Goal: Task Accomplishment & Management: Manage account settings

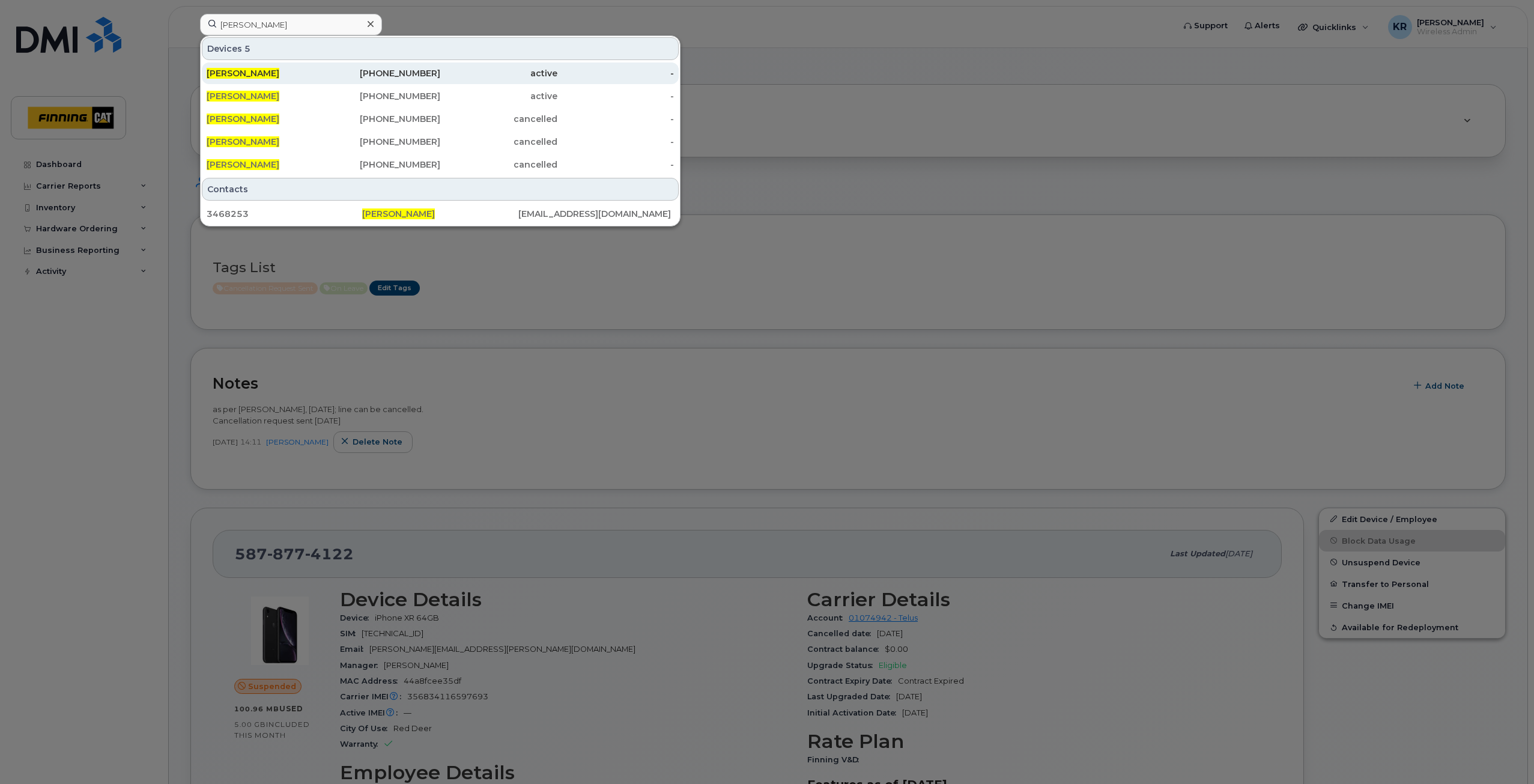
type input "Ben Dykshoorn"
click at [410, 76] on div "780-713-6292" at bounding box center [382, 73] width 117 height 12
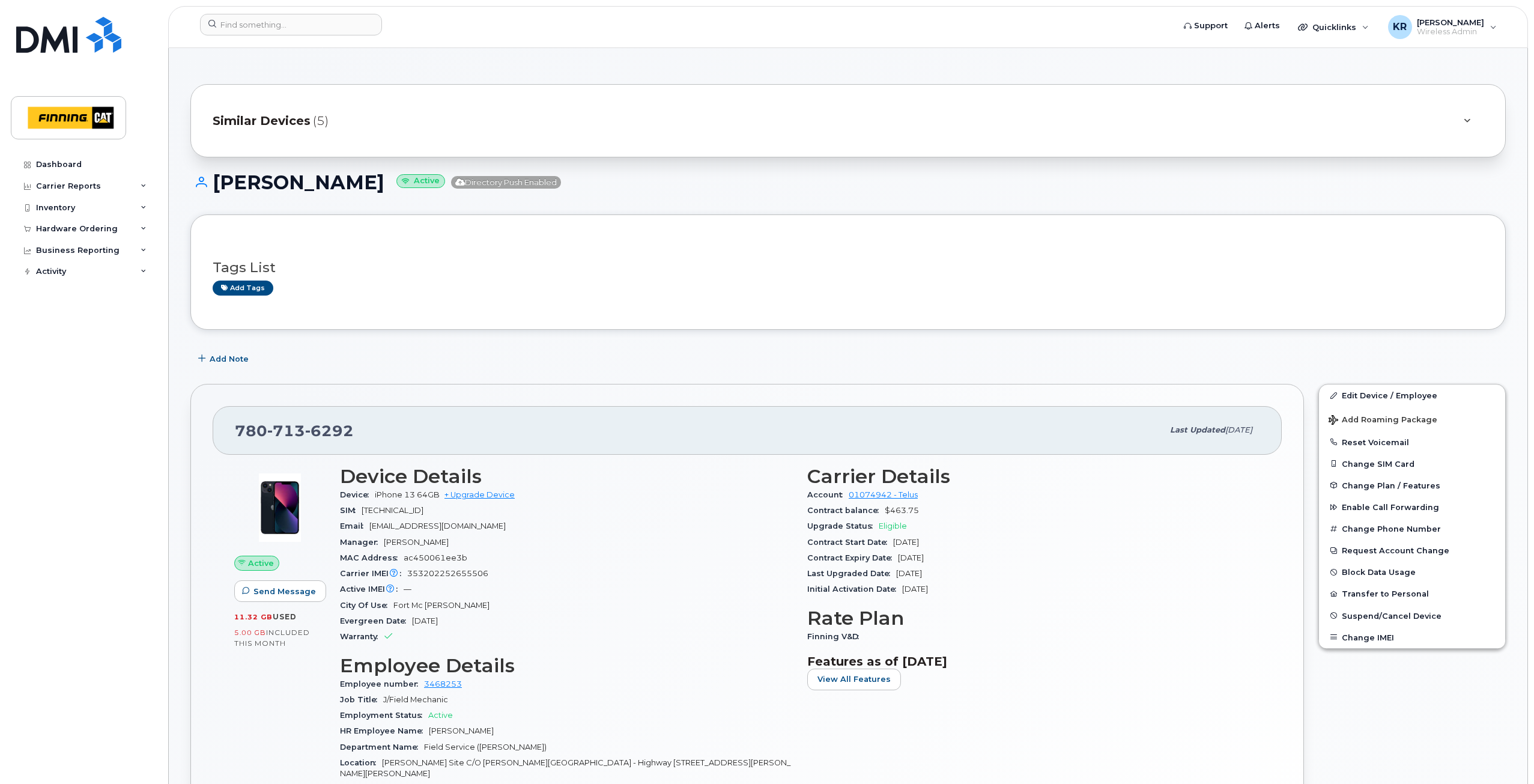
click at [269, 121] on span "Similar Devices" at bounding box center [261, 121] width 98 height 17
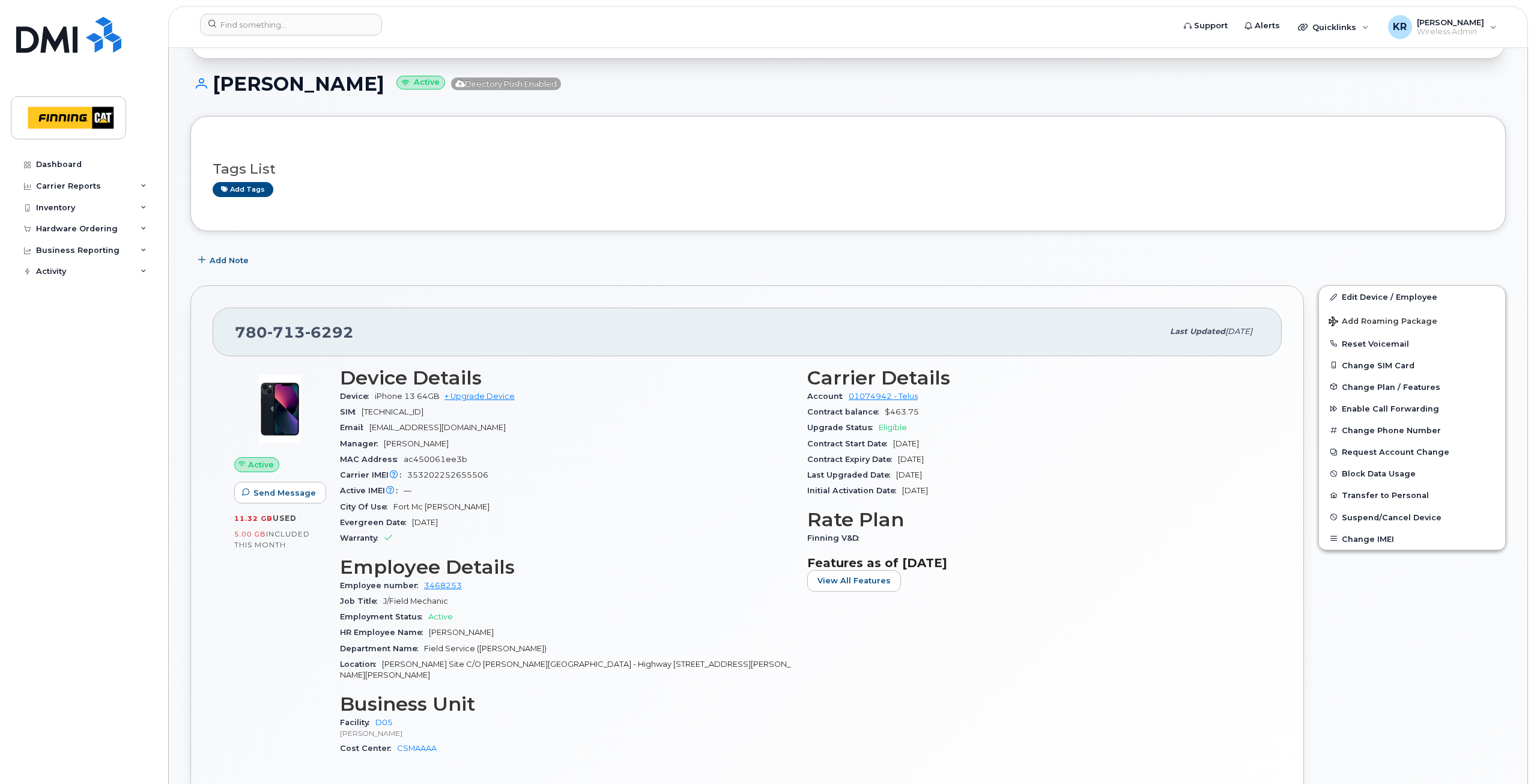
scroll to position [84, 0]
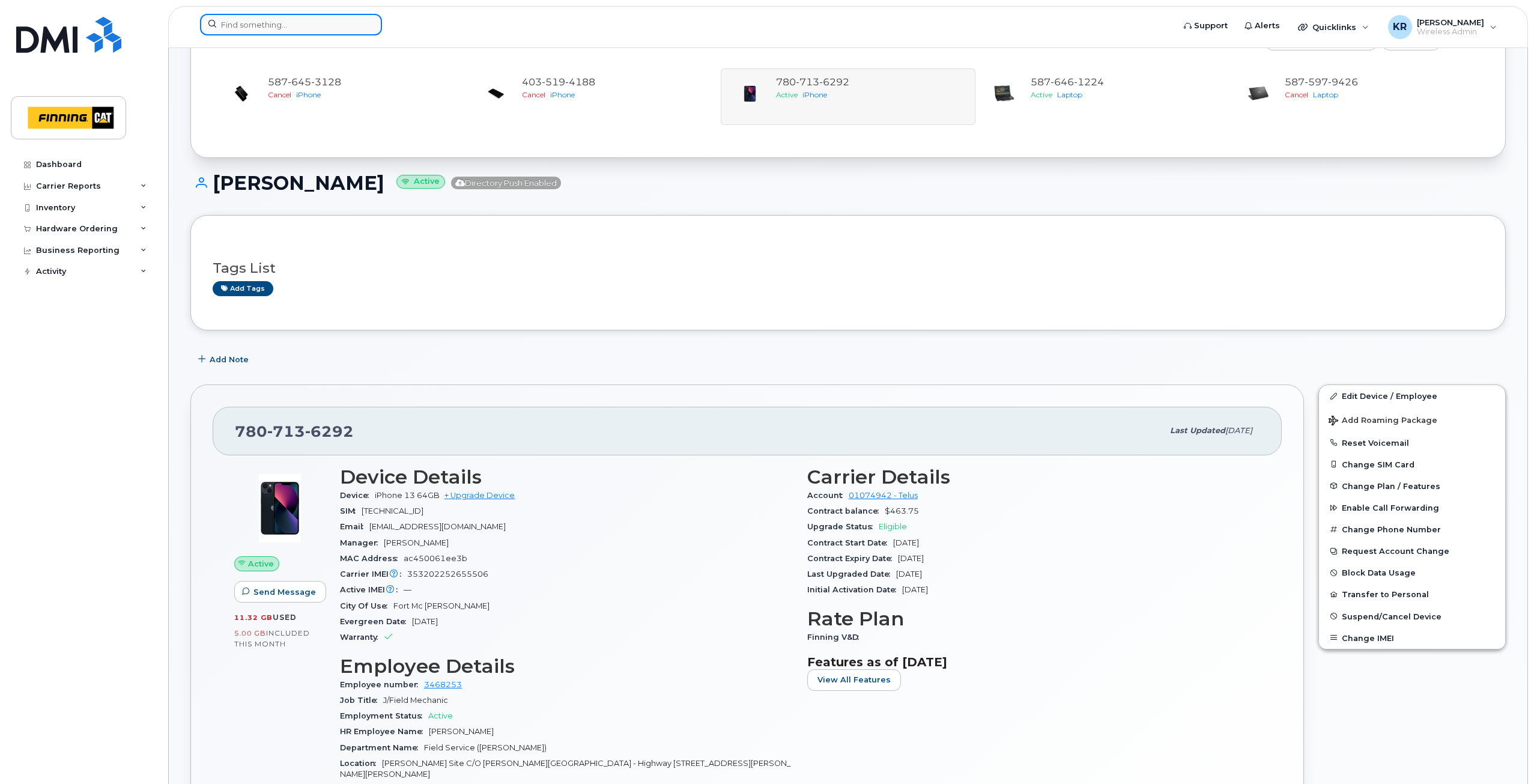
click at [261, 23] on input at bounding box center [291, 25] width 182 height 21
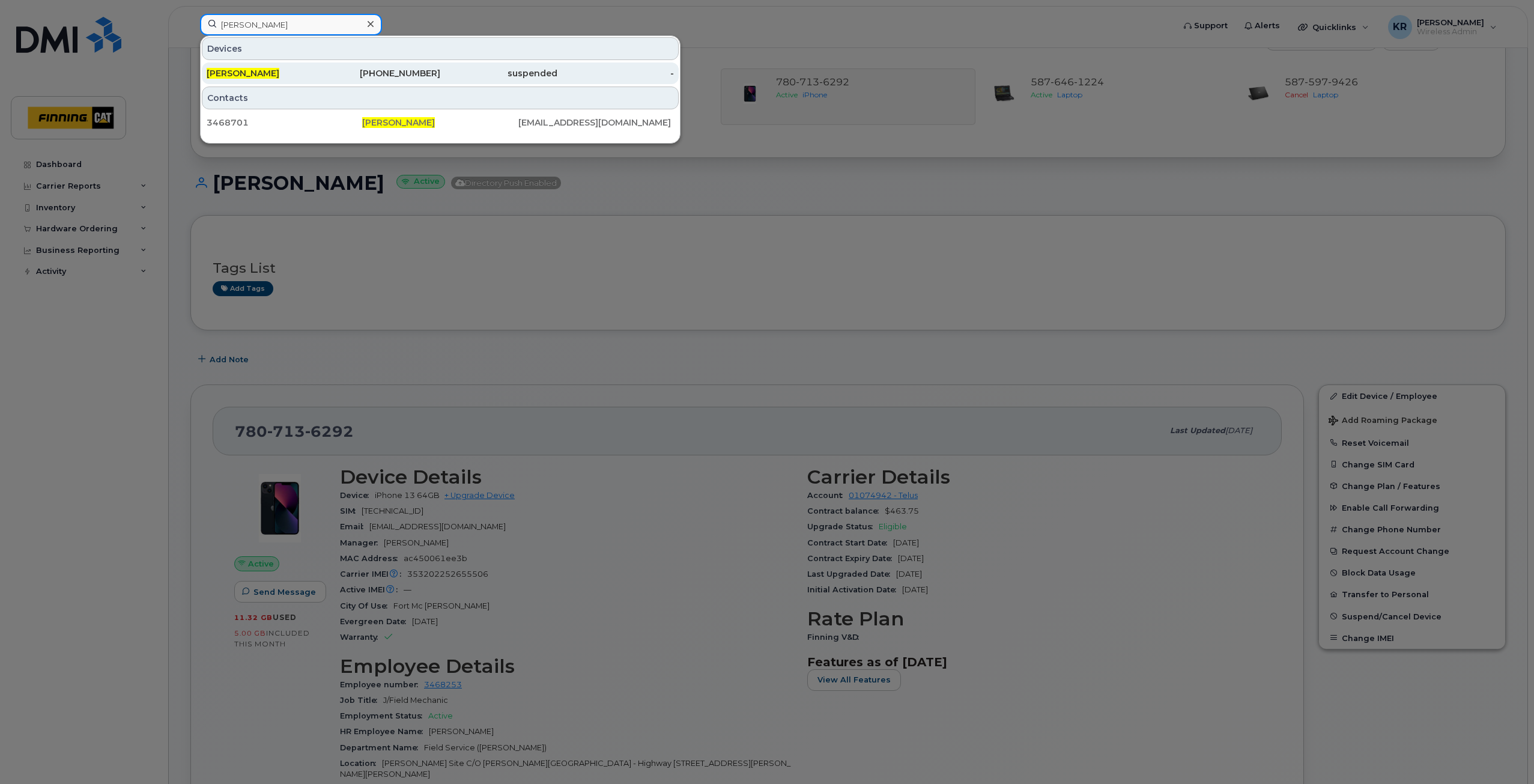
type input "mike fradgley"
click at [397, 74] on div "780-913-0540" at bounding box center [382, 73] width 117 height 12
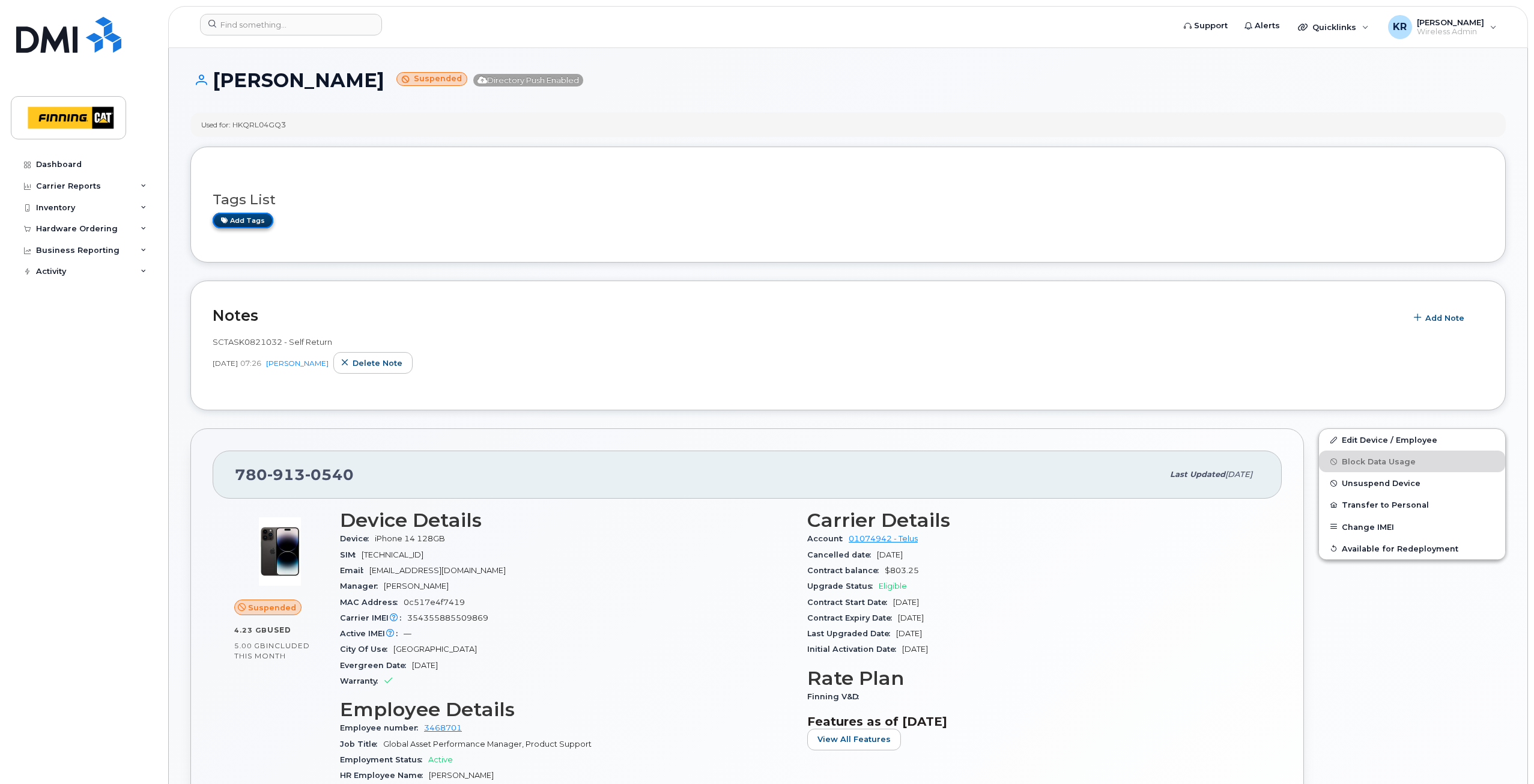
click at [258, 217] on link "Add tags" at bounding box center [243, 220] width 61 height 15
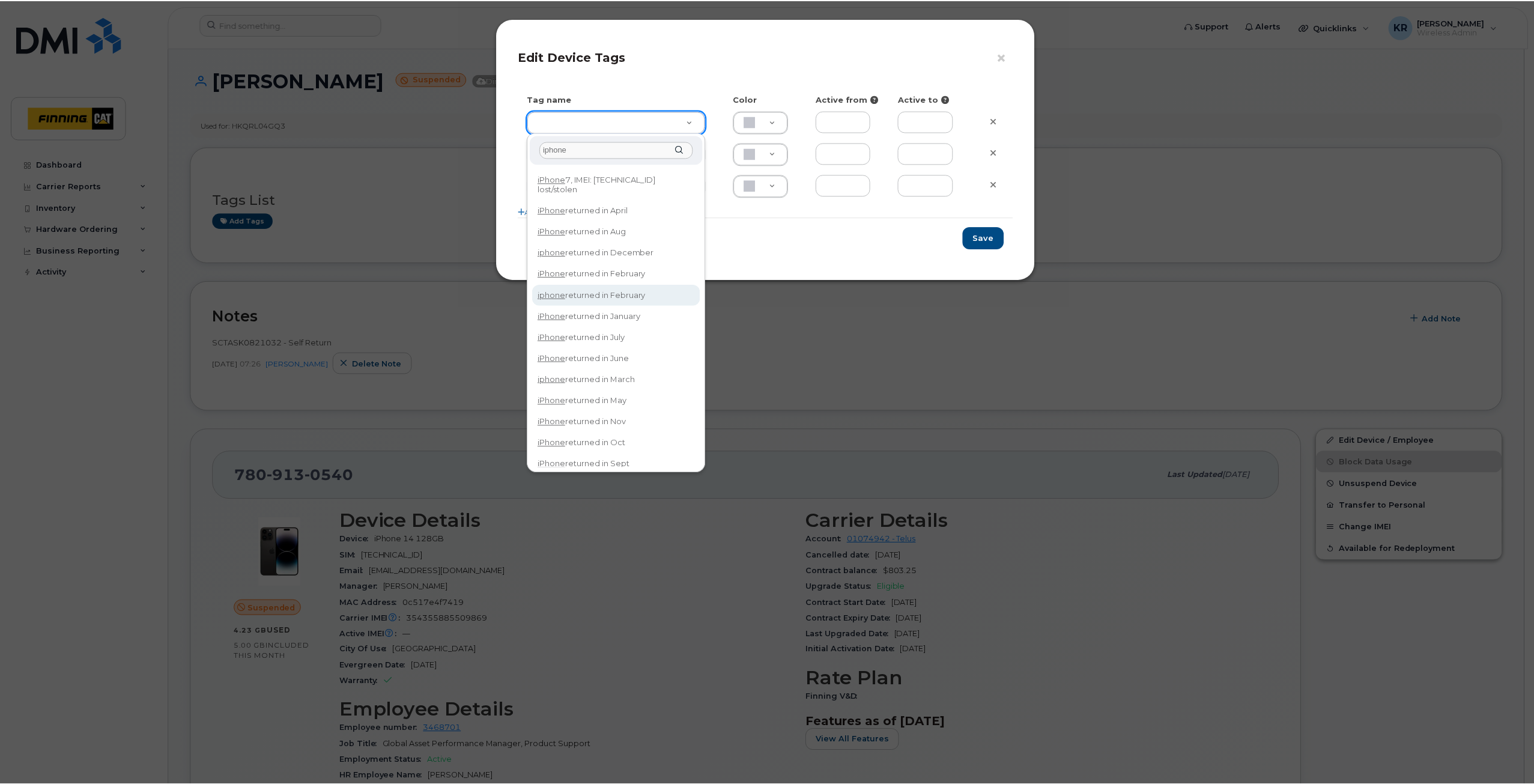
scroll to position [26, 0]
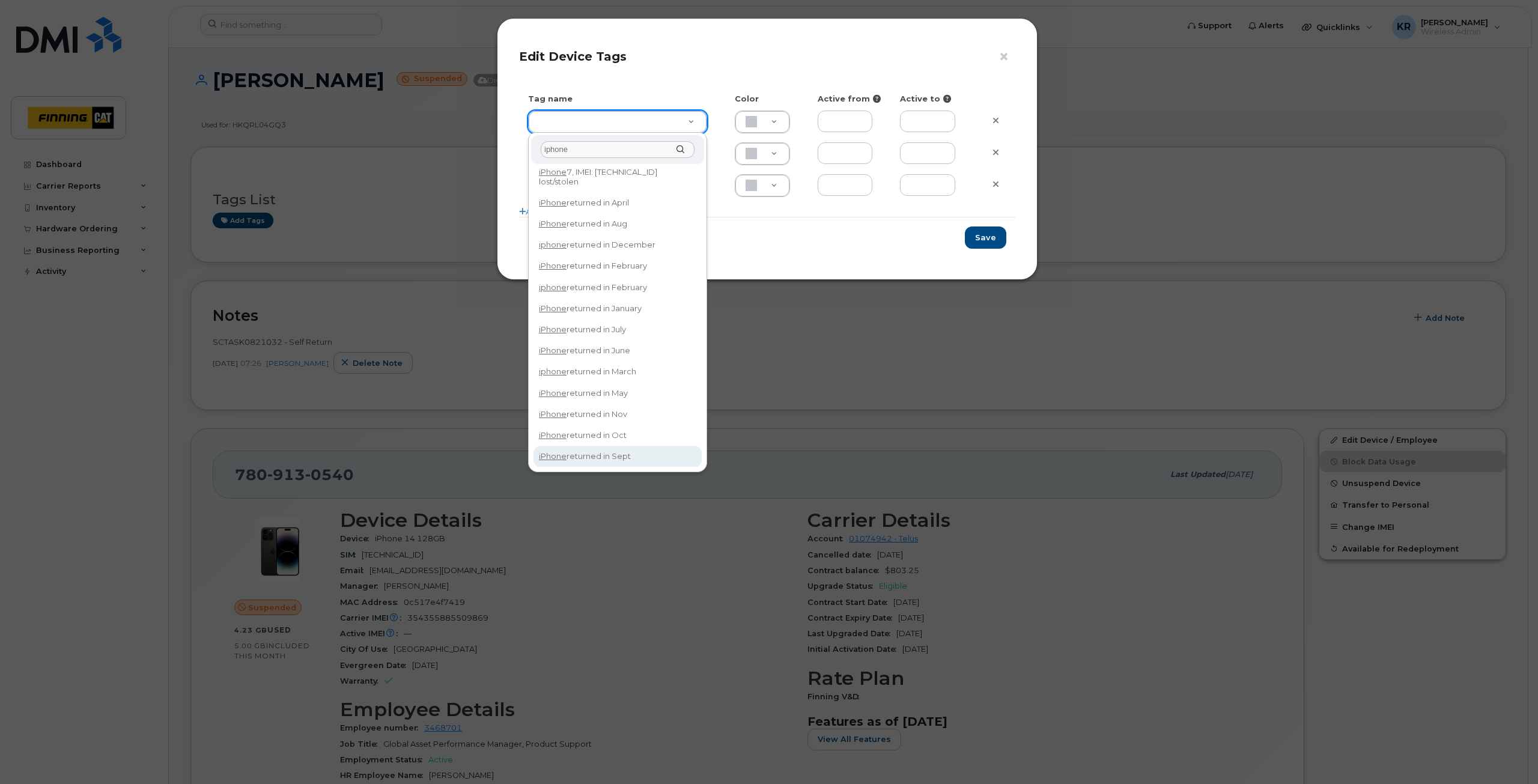
type input "iphone"
type input "iPhone returned in Sept"
type input "DFD3EE"
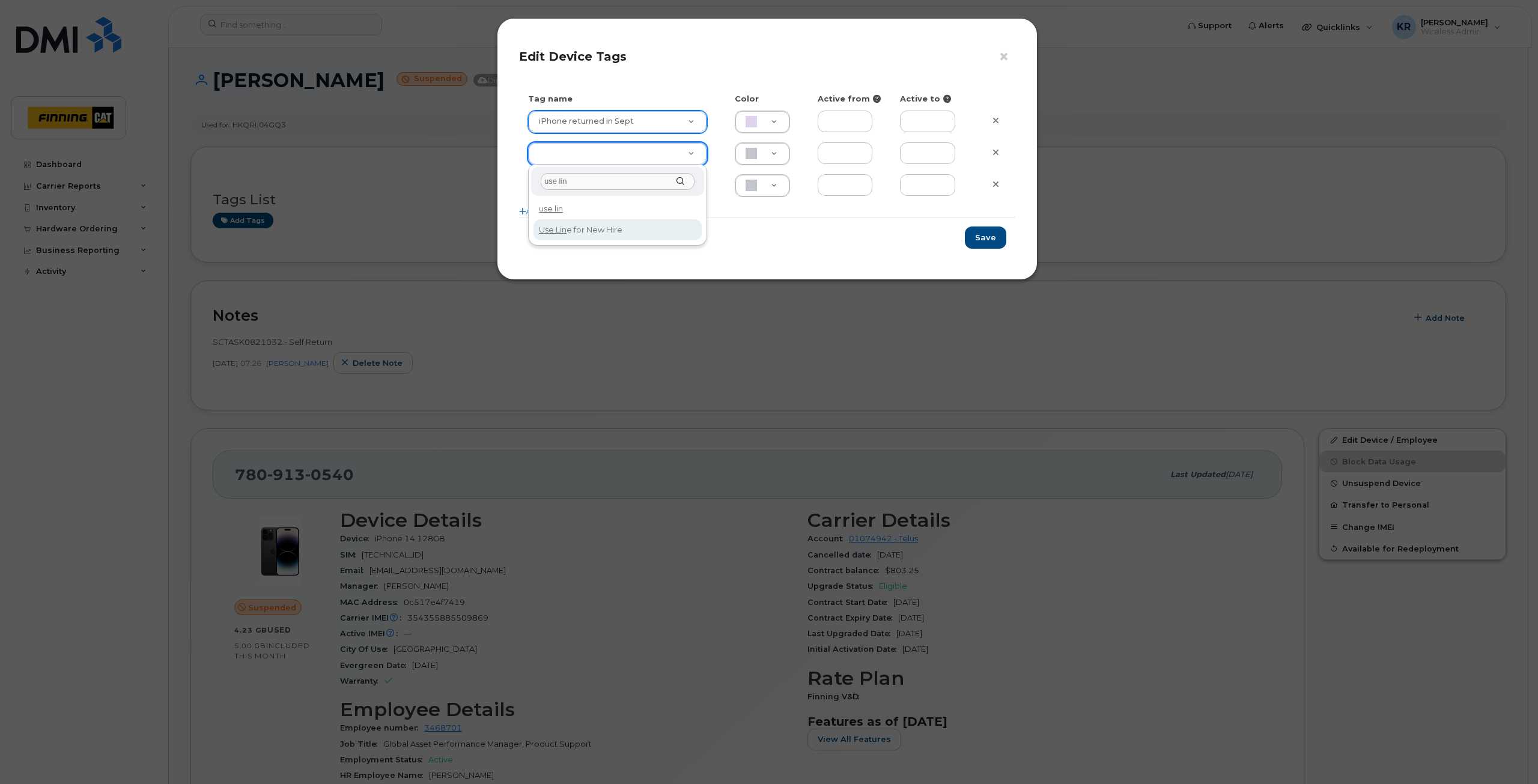
type input "use lin"
type input "Use Line for New Hire"
type input "DAECC8"
click at [994, 238] on button "Save" at bounding box center [986, 237] width 42 height 22
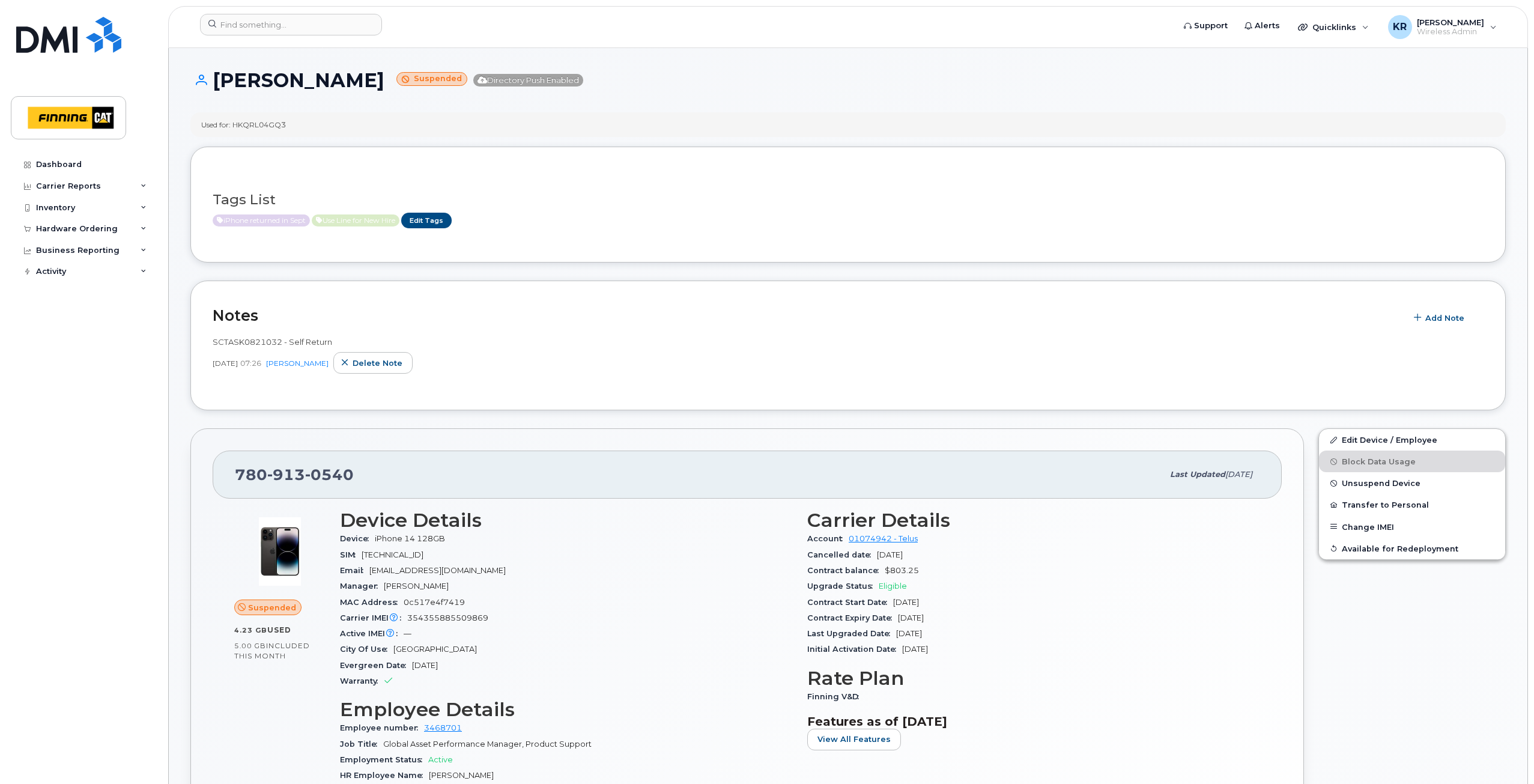
click at [231, 474] on div "780 913 0540 Last updated Sep 03, 2025" at bounding box center [747, 474] width 1069 height 48
drag, startPoint x: 235, startPoint y: 476, endPoint x: 362, endPoint y: 474, distance: 127.0
click at [362, 474] on div "780 913 0540" at bounding box center [698, 474] width 928 height 25
copy span "780 913 0540"
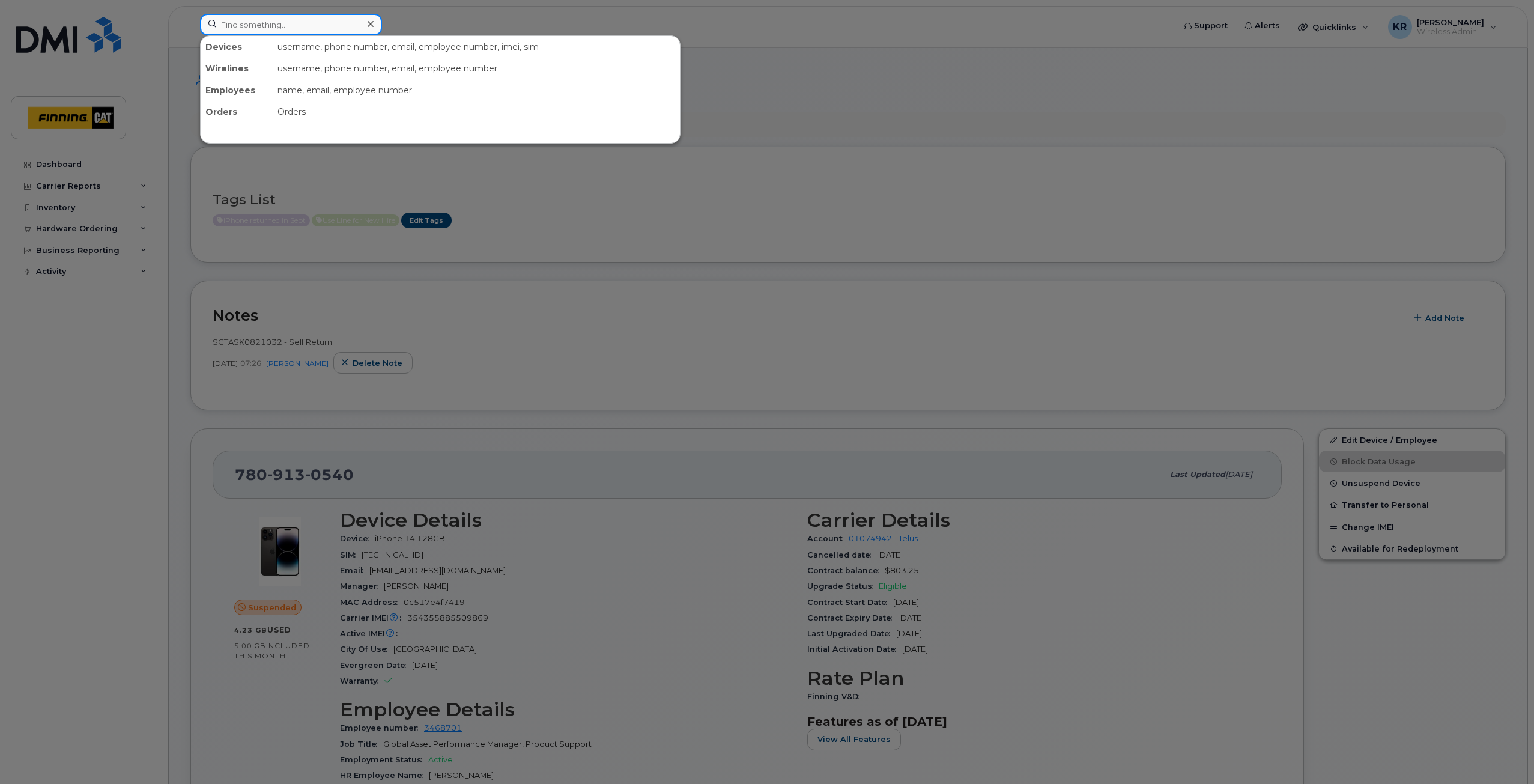
click at [277, 20] on input at bounding box center [291, 25] width 182 height 21
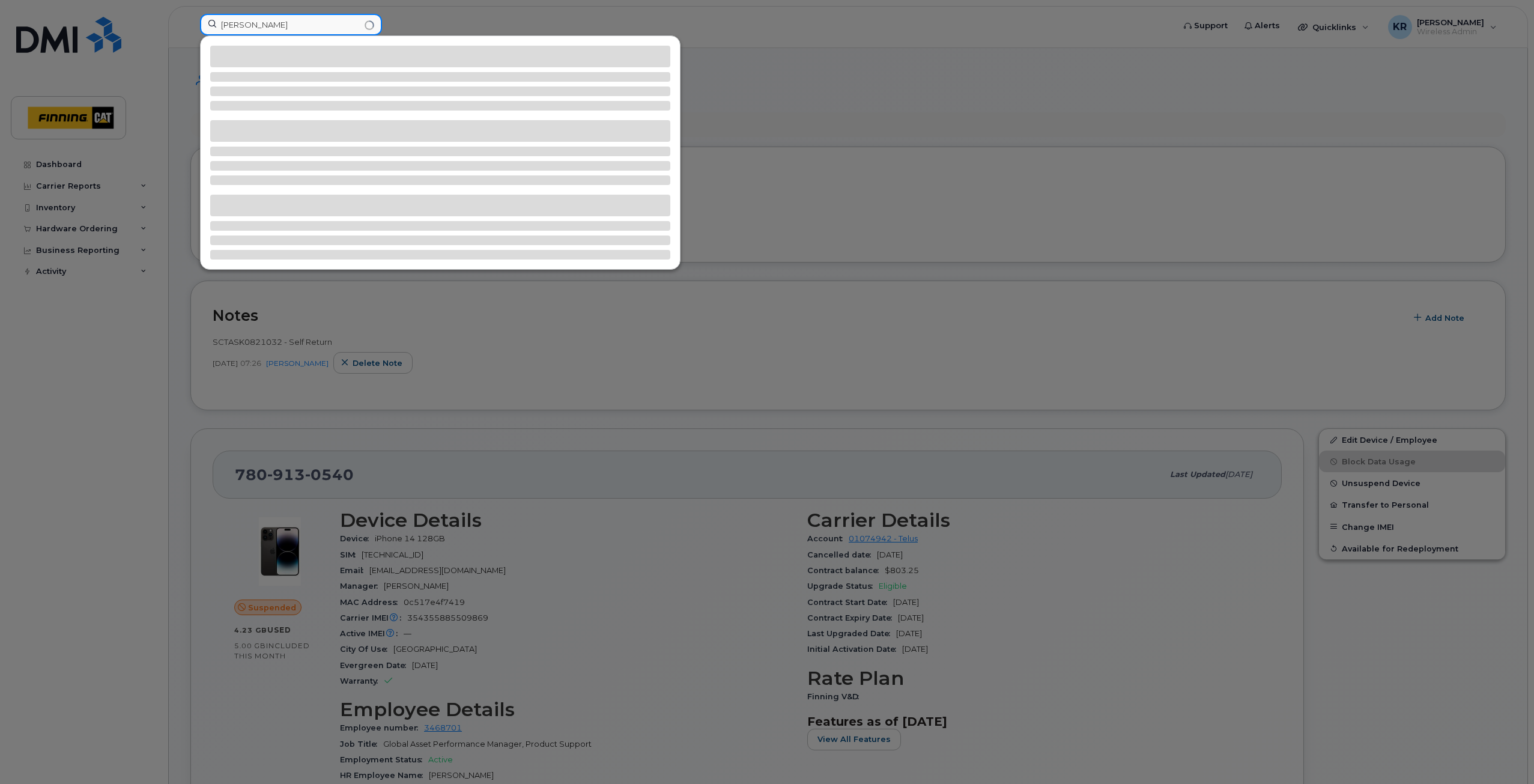
type input "scott smith"
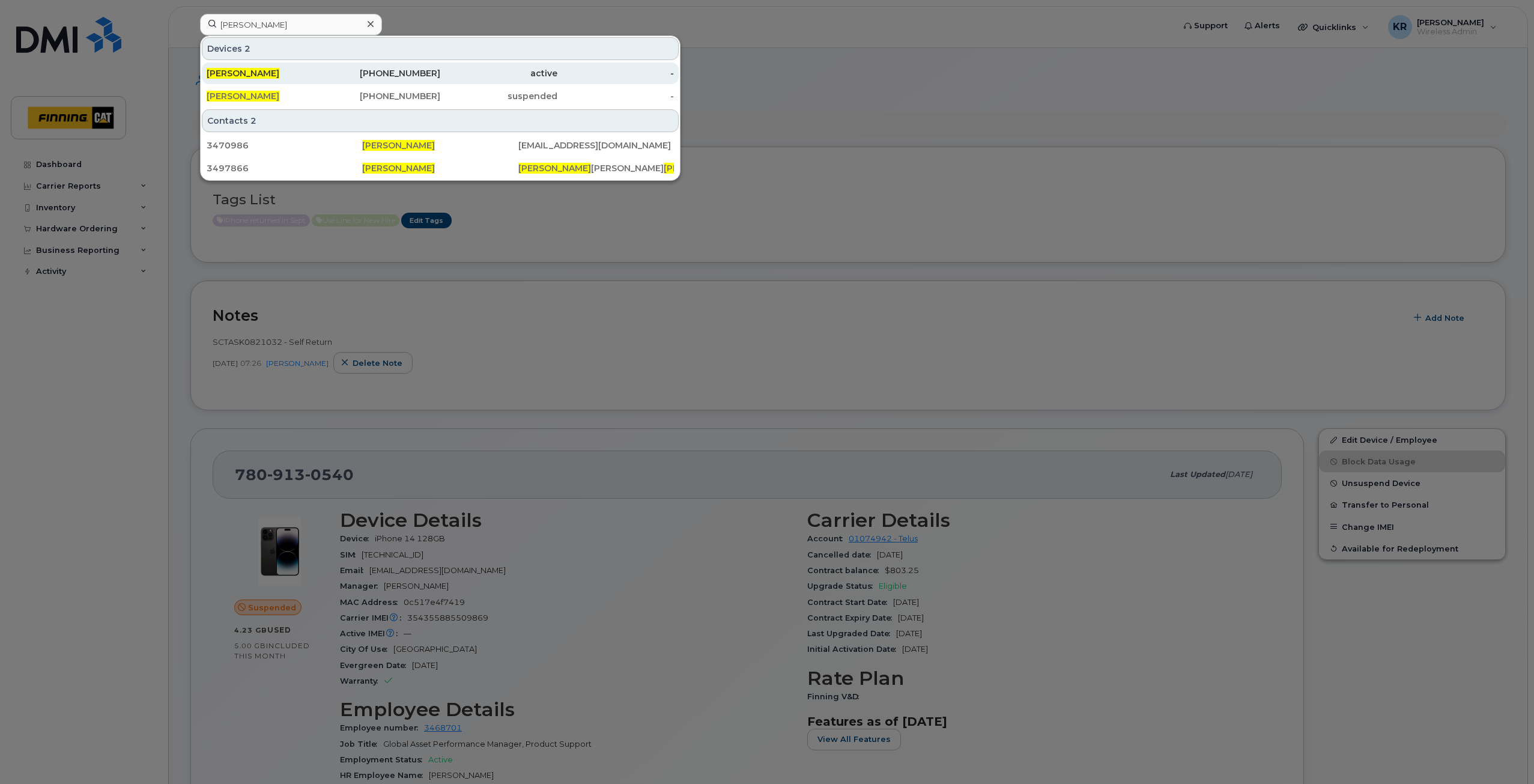
click at [404, 72] on div "587-984-9351" at bounding box center [382, 73] width 117 height 12
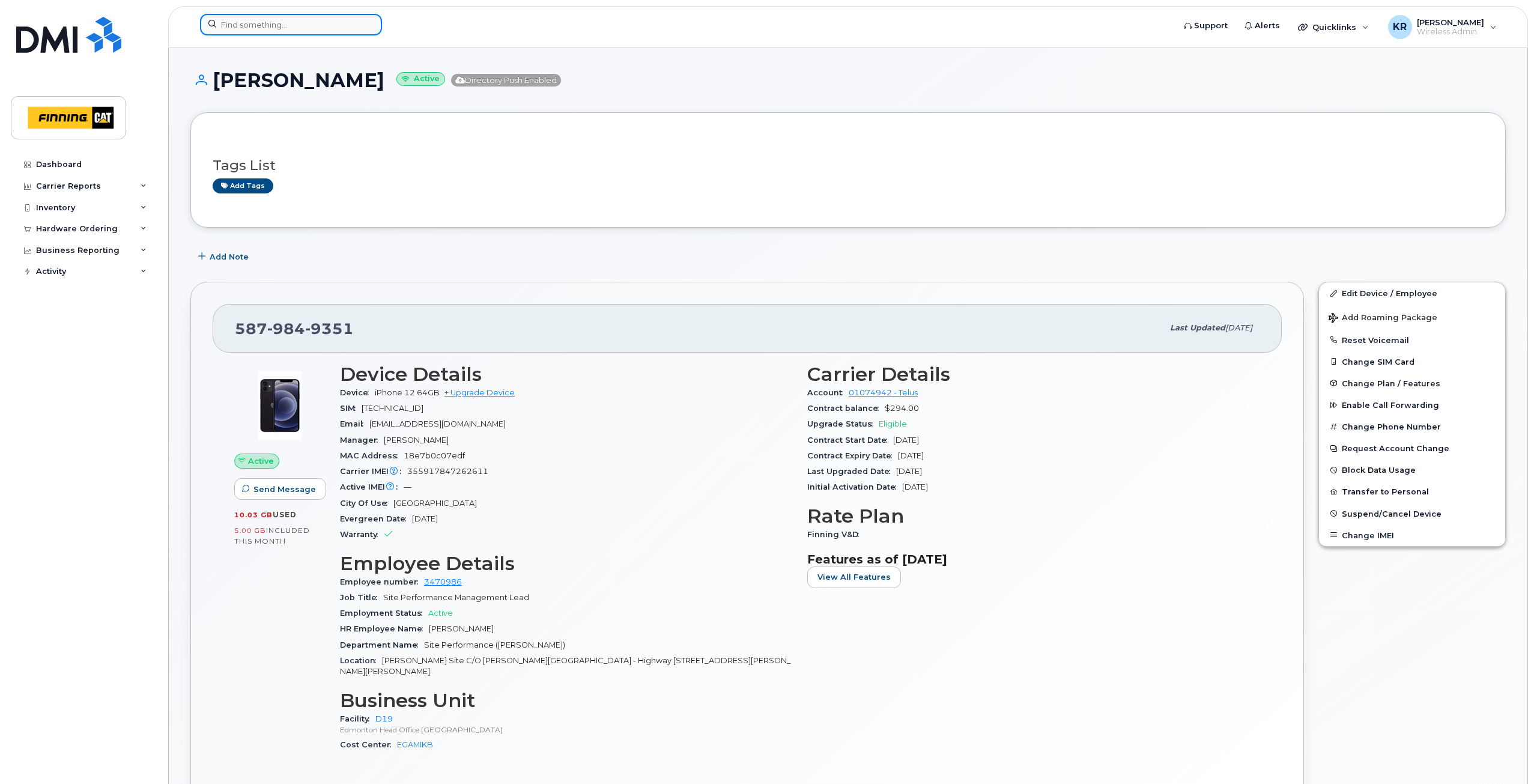
click at [295, 23] on input at bounding box center [291, 25] width 182 height 21
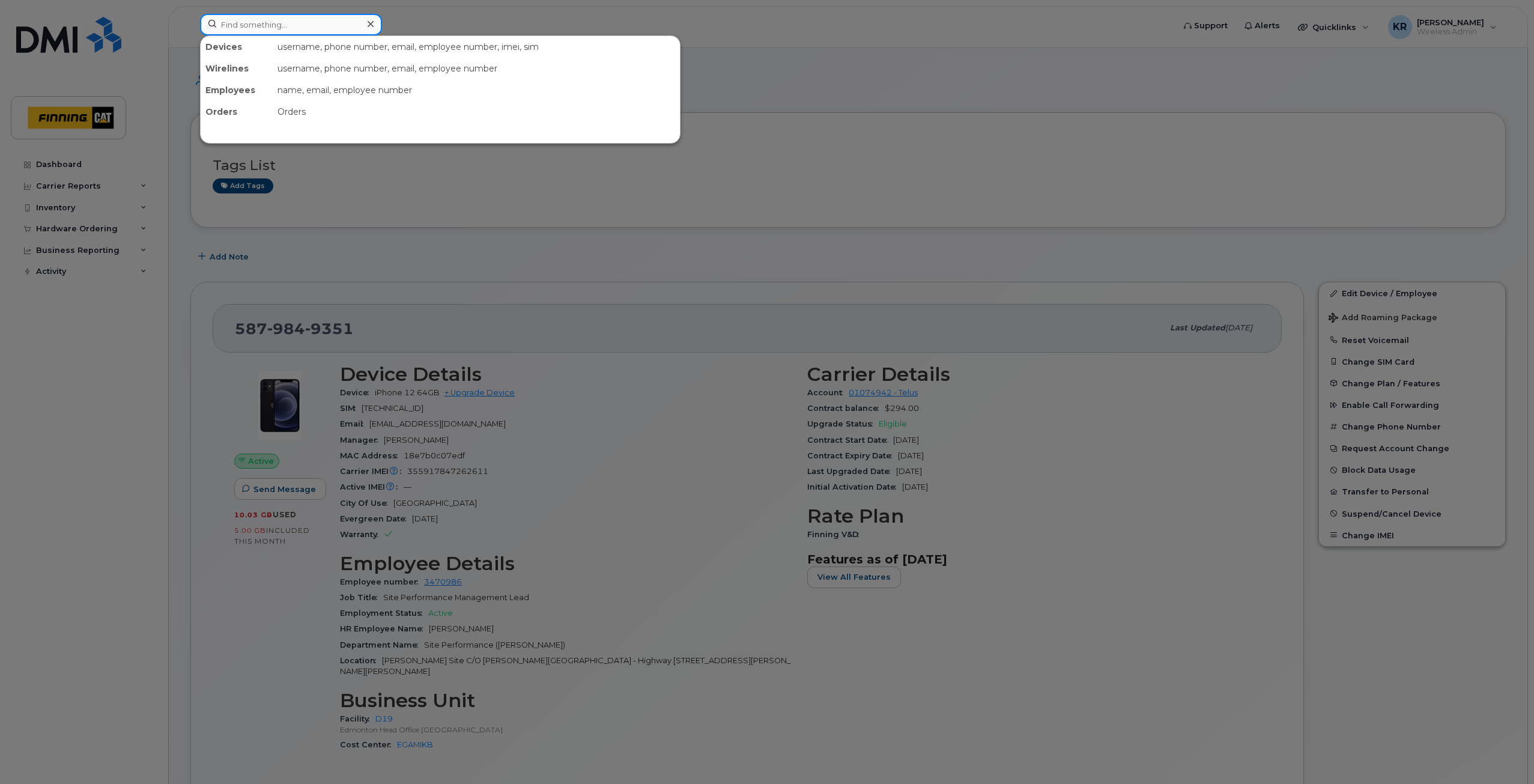
paste input "5876433012"
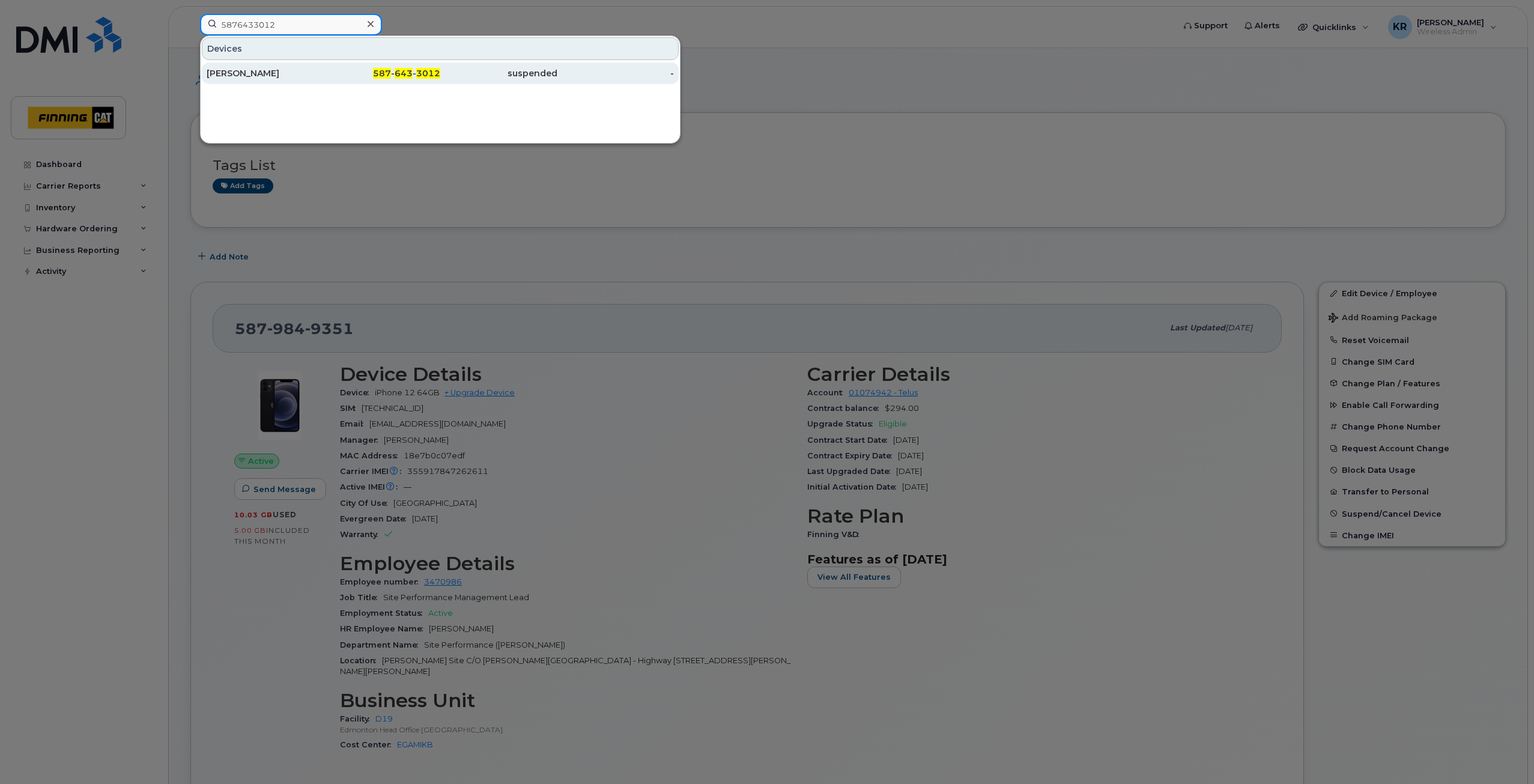
type input "5876433012"
click at [399, 74] on span "643" at bounding box center [403, 73] width 18 height 11
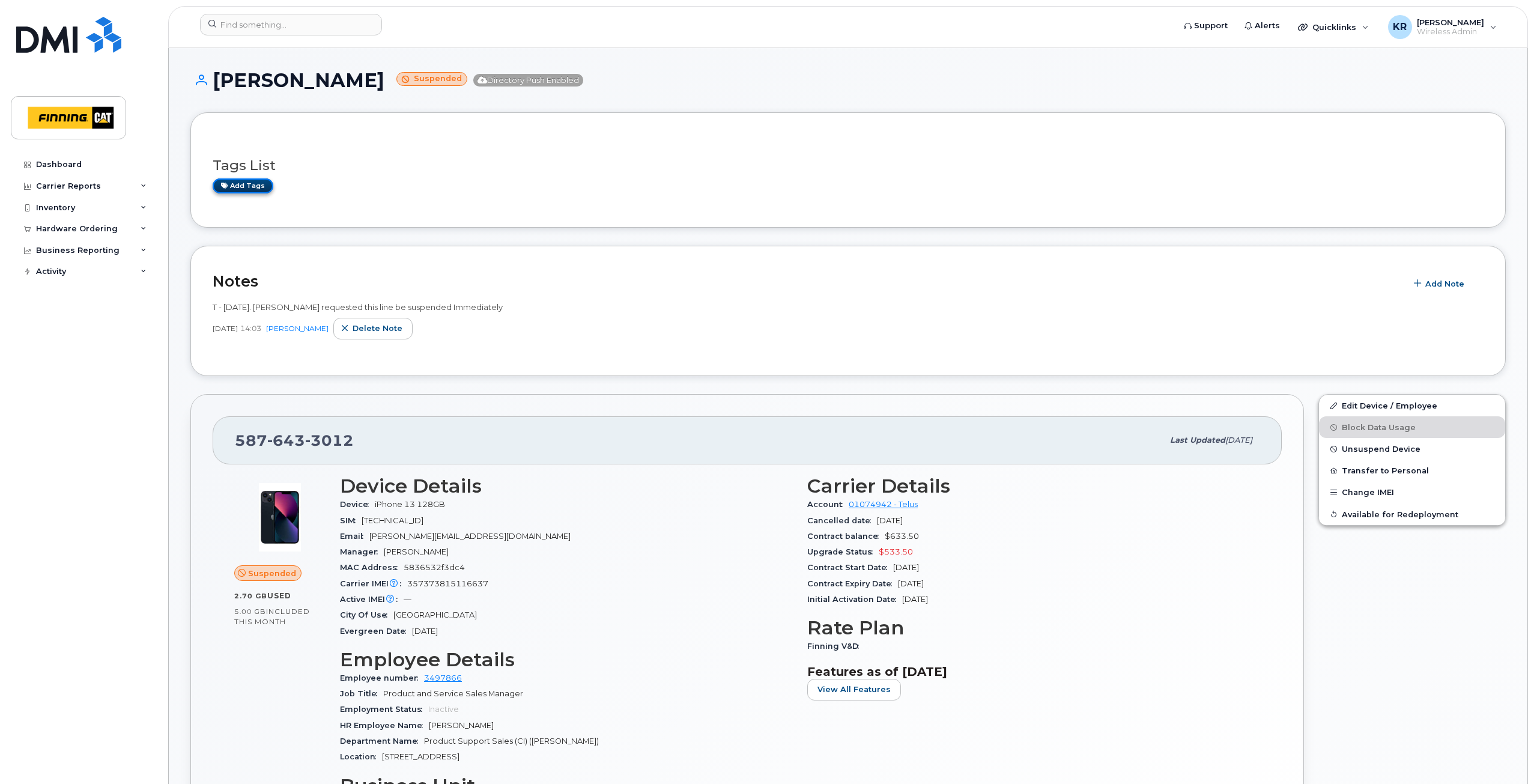
click at [246, 188] on link "Add tags" at bounding box center [243, 186] width 61 height 15
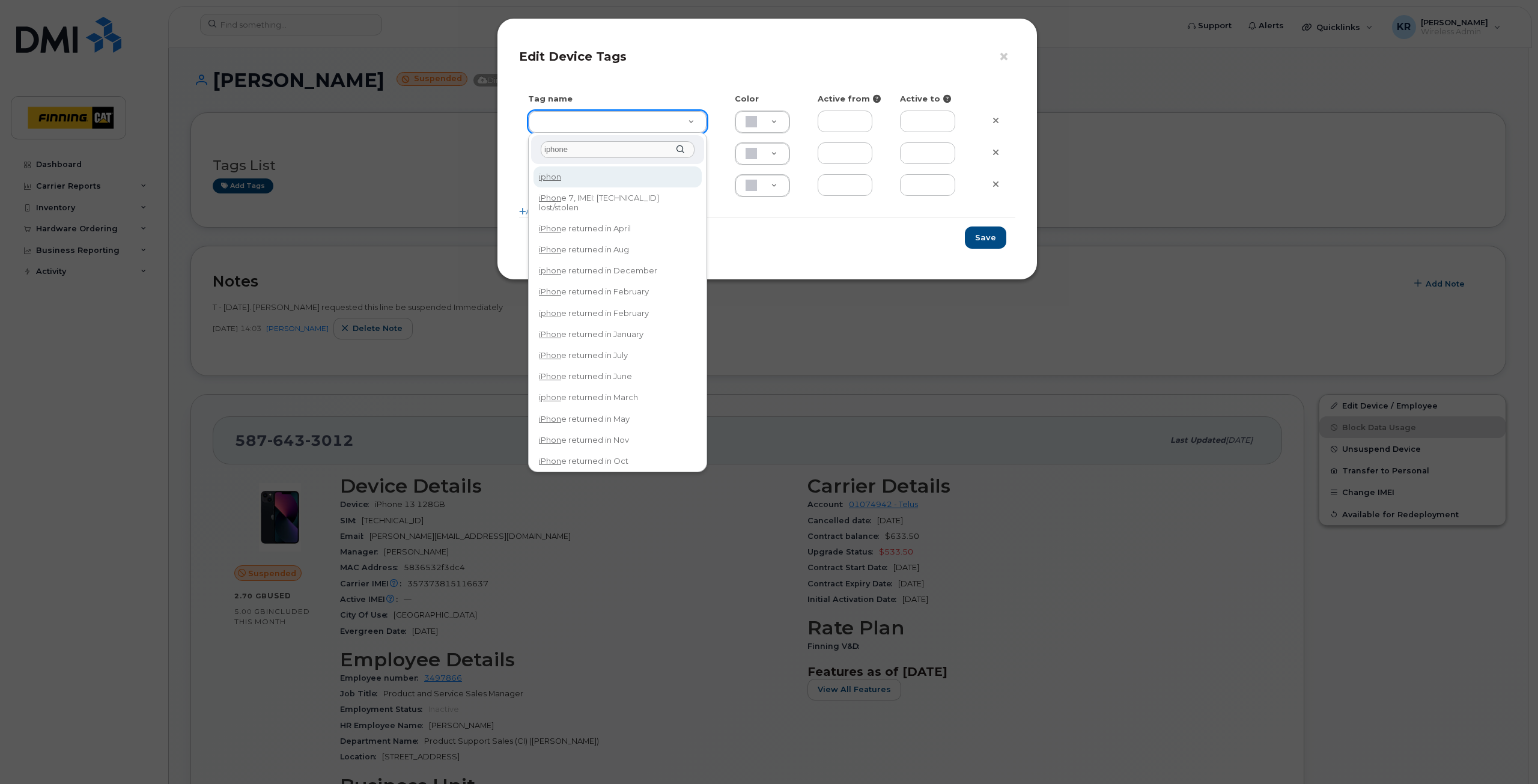
type input "iphone"
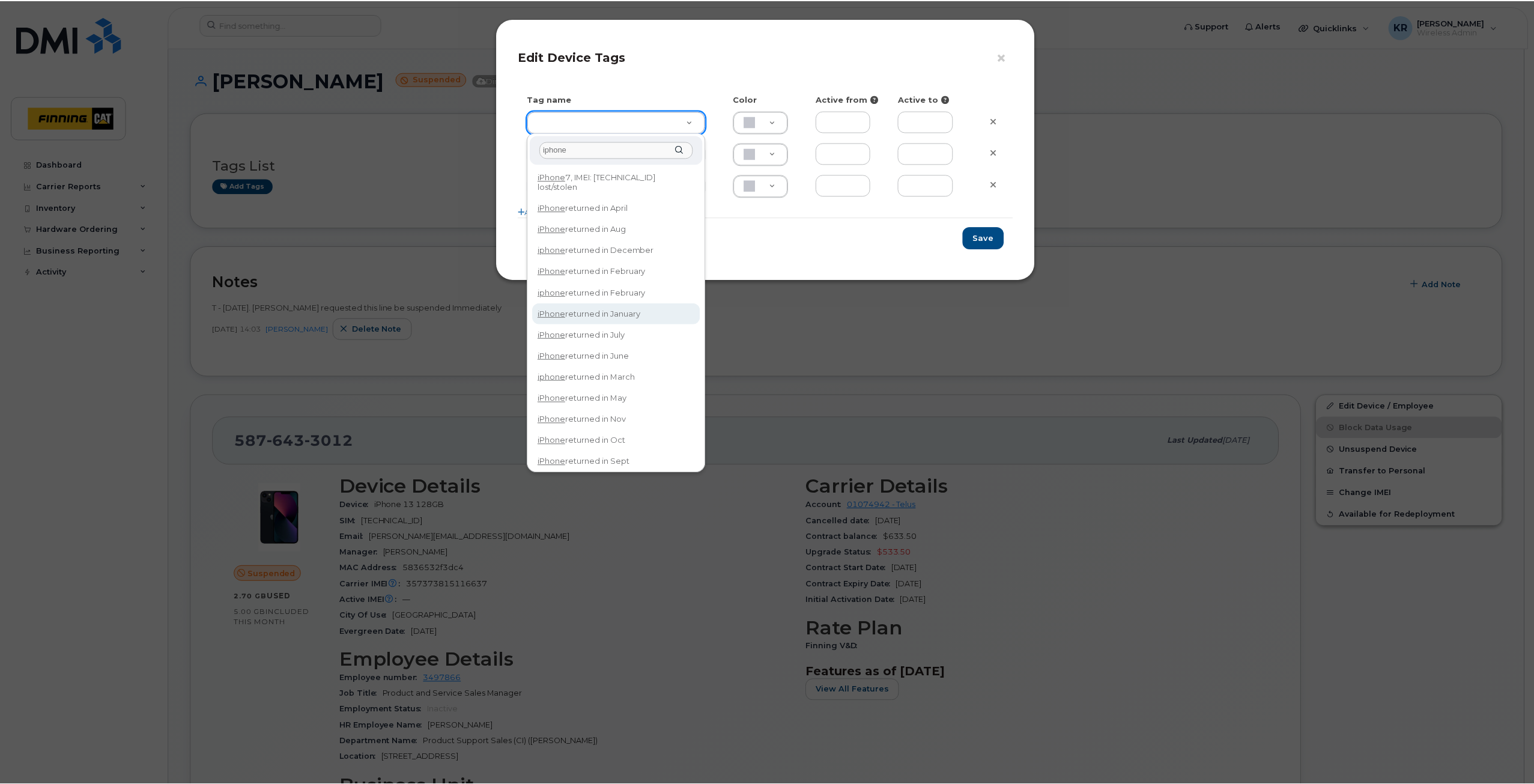
scroll to position [26, 0]
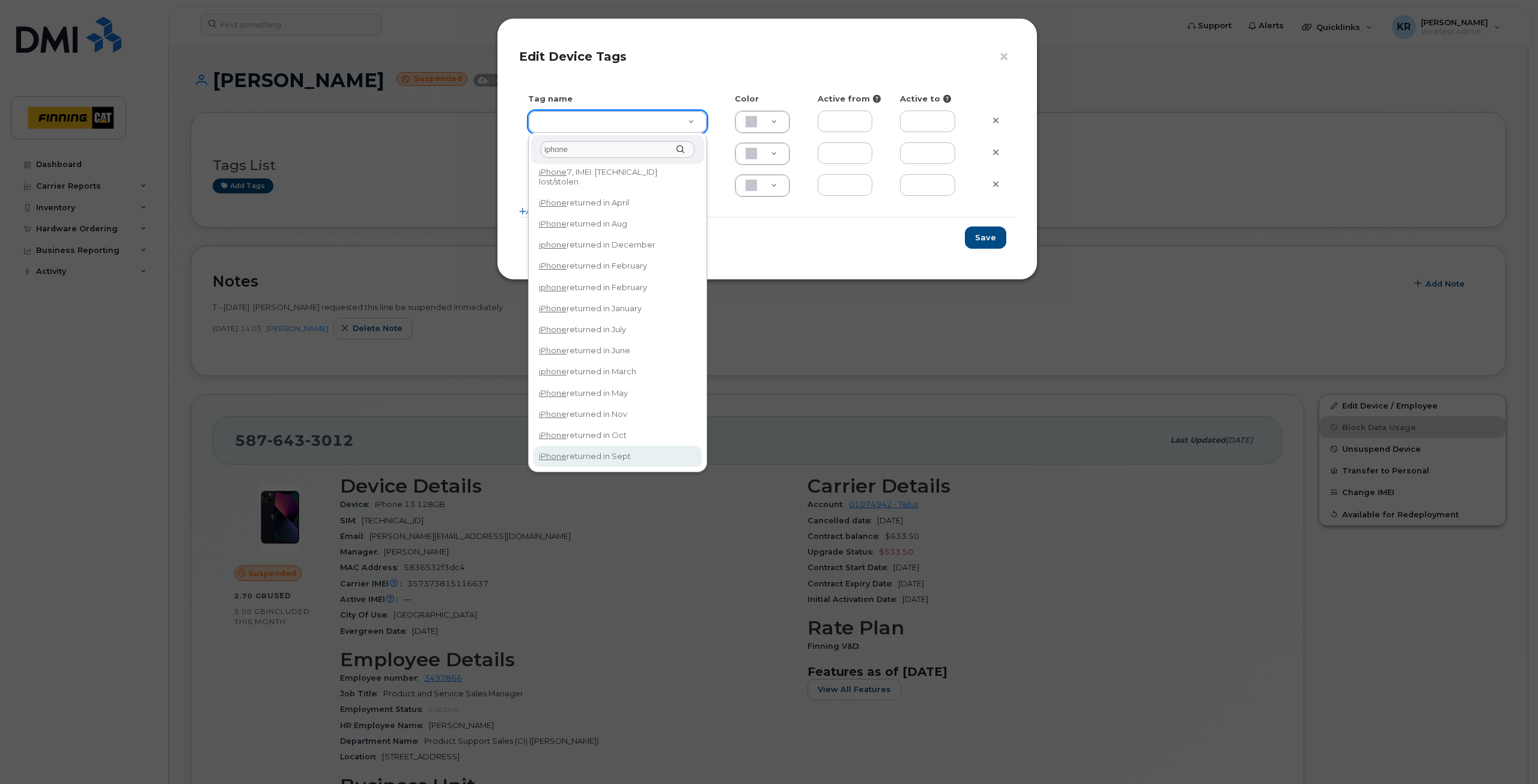
type input "iPhone returned in Sept"
type input "DFD3EE"
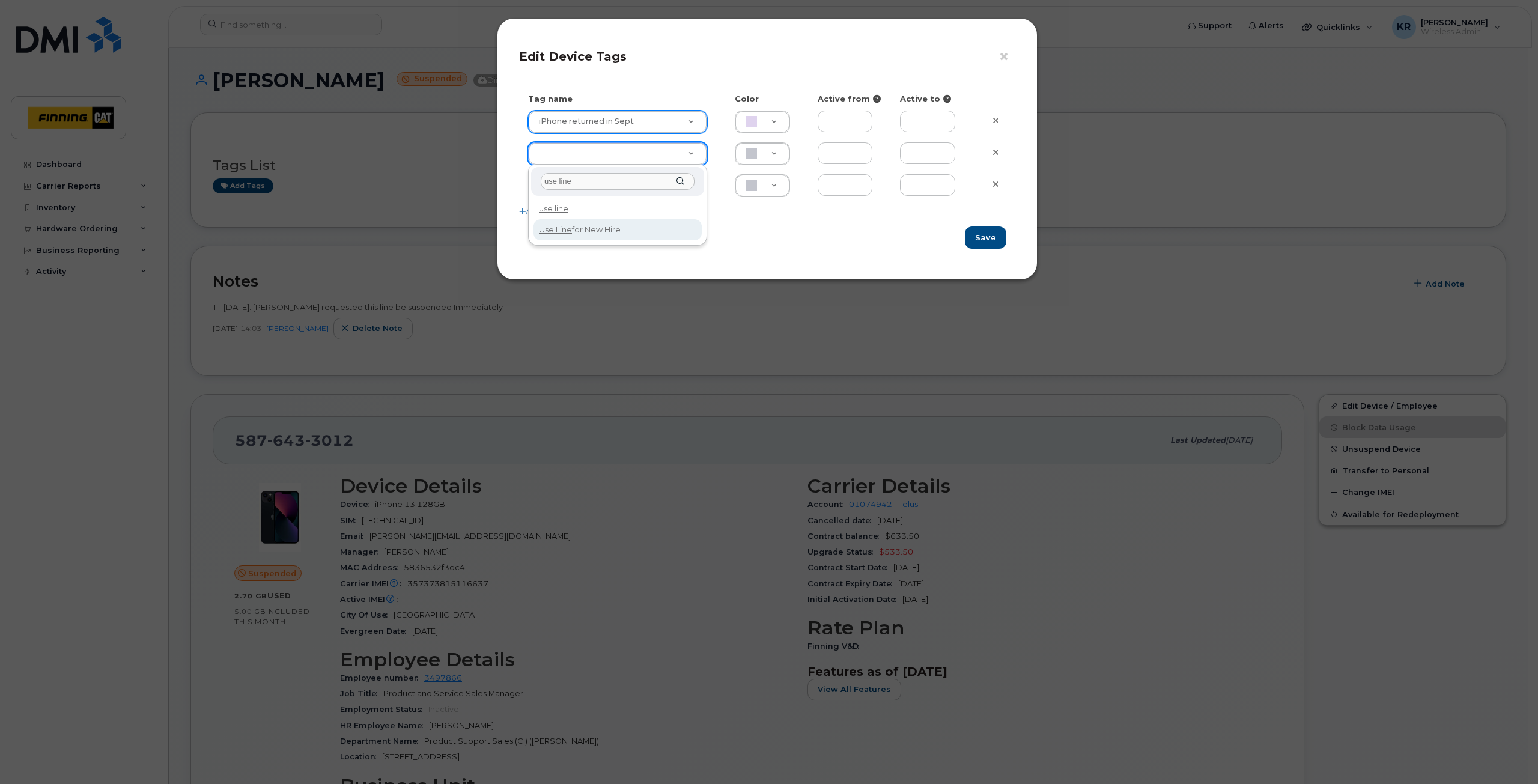
type input "use line"
type input "Use Line for New Hire"
type input "DAECC8"
click at [1000, 240] on button "Save" at bounding box center [986, 237] width 42 height 22
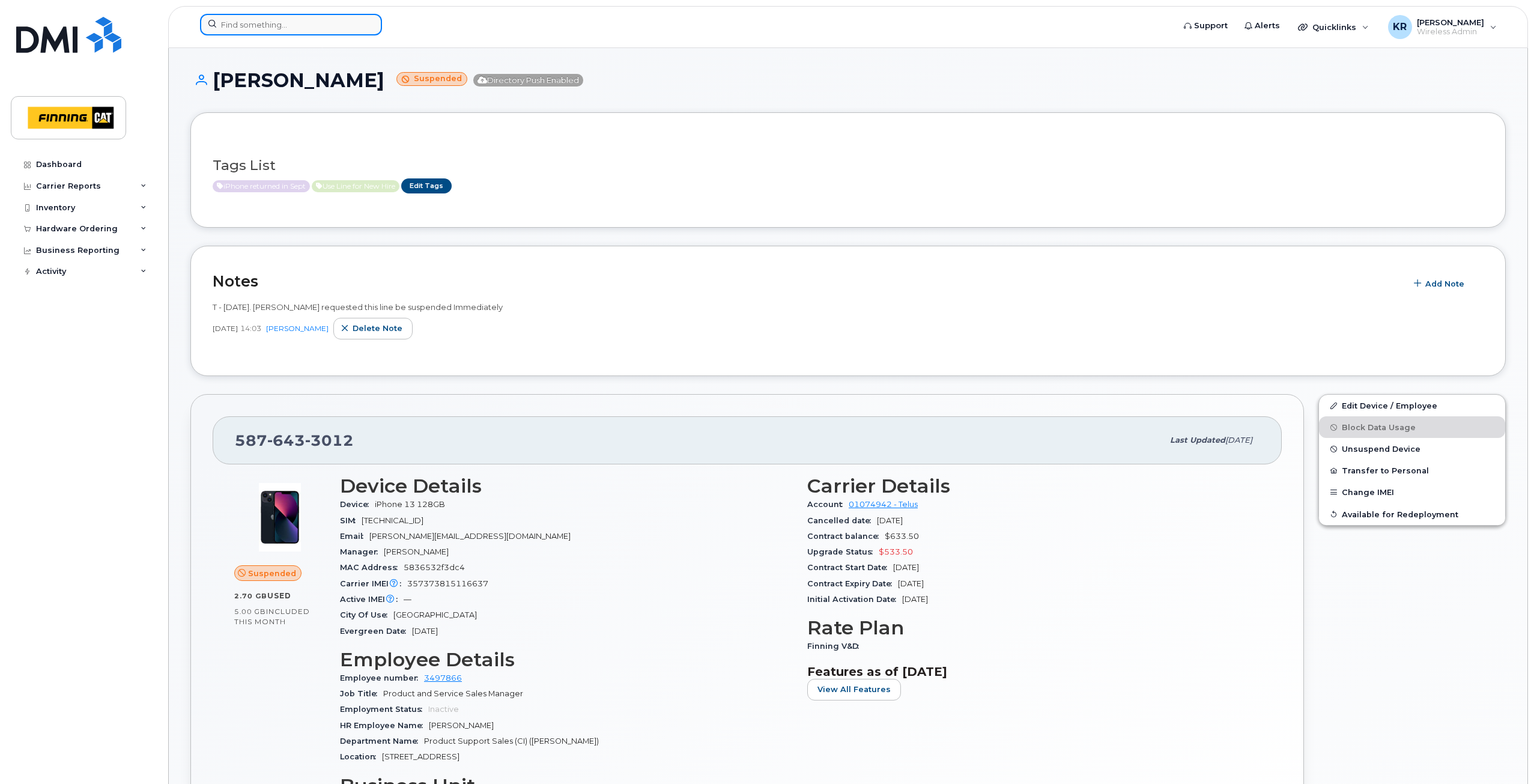
click at [333, 23] on input at bounding box center [291, 25] width 182 height 21
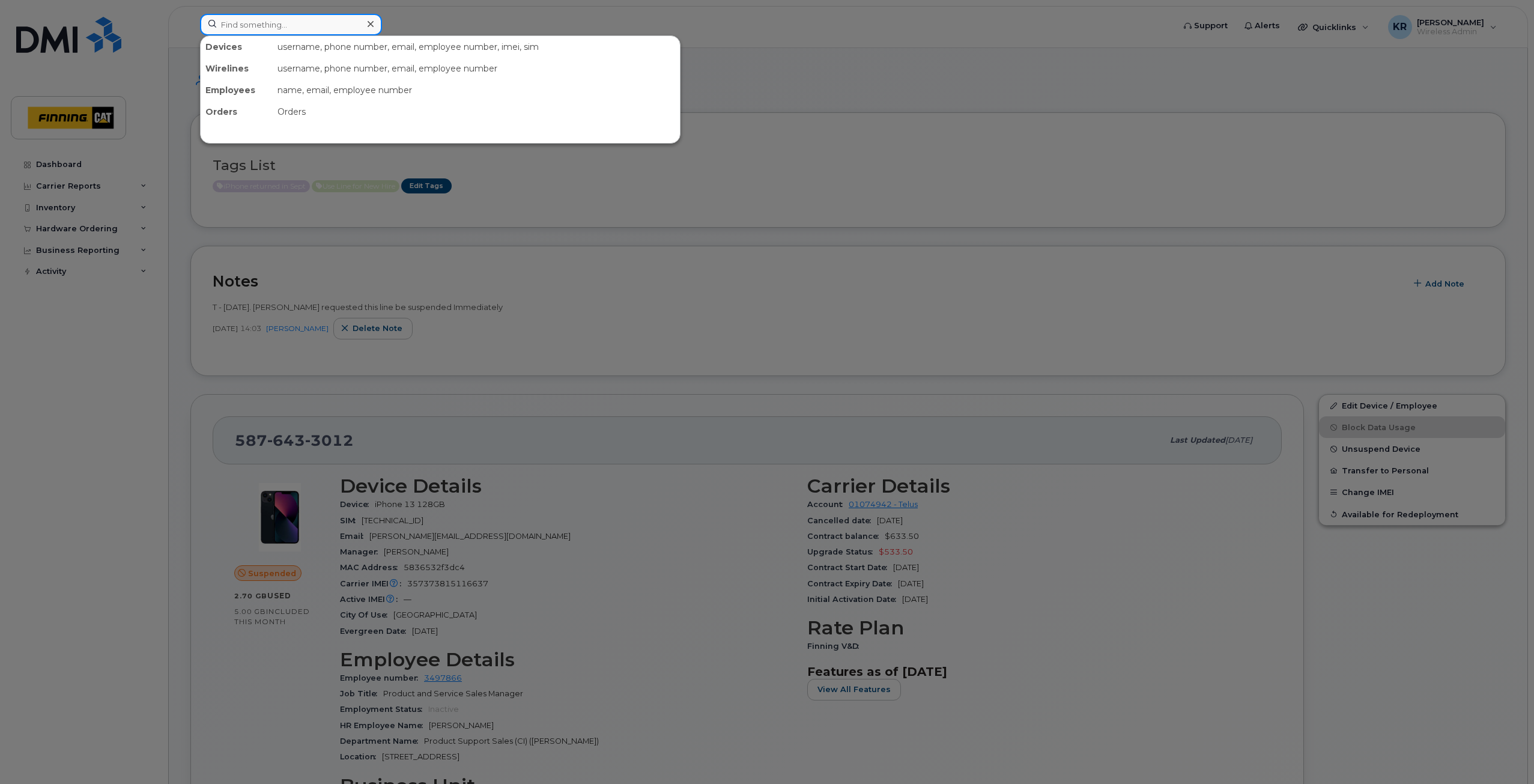
paste input "Tab Webster"
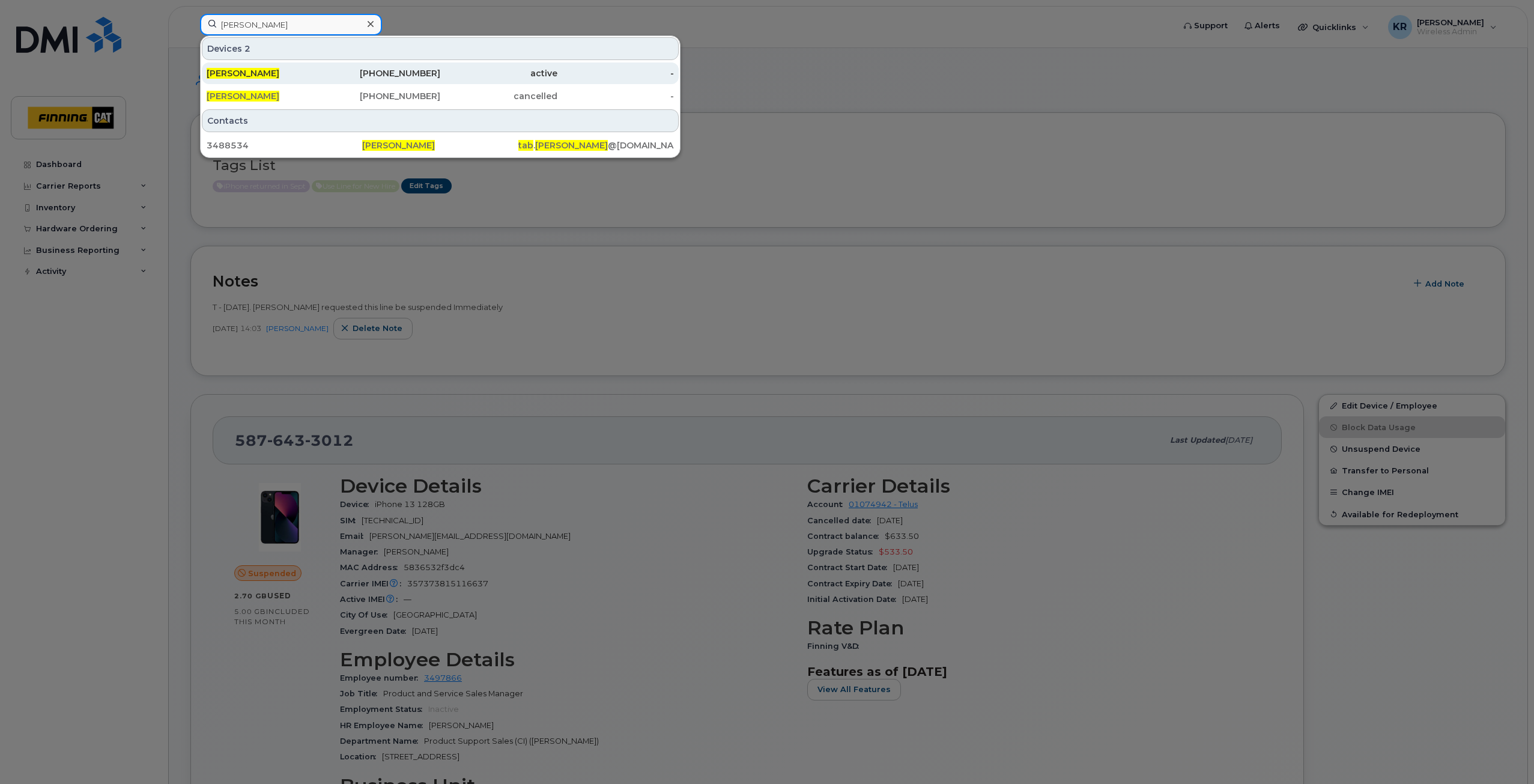
type input "Tab Webster"
click at [444, 73] on div "active" at bounding box center [499, 73] width 117 height 12
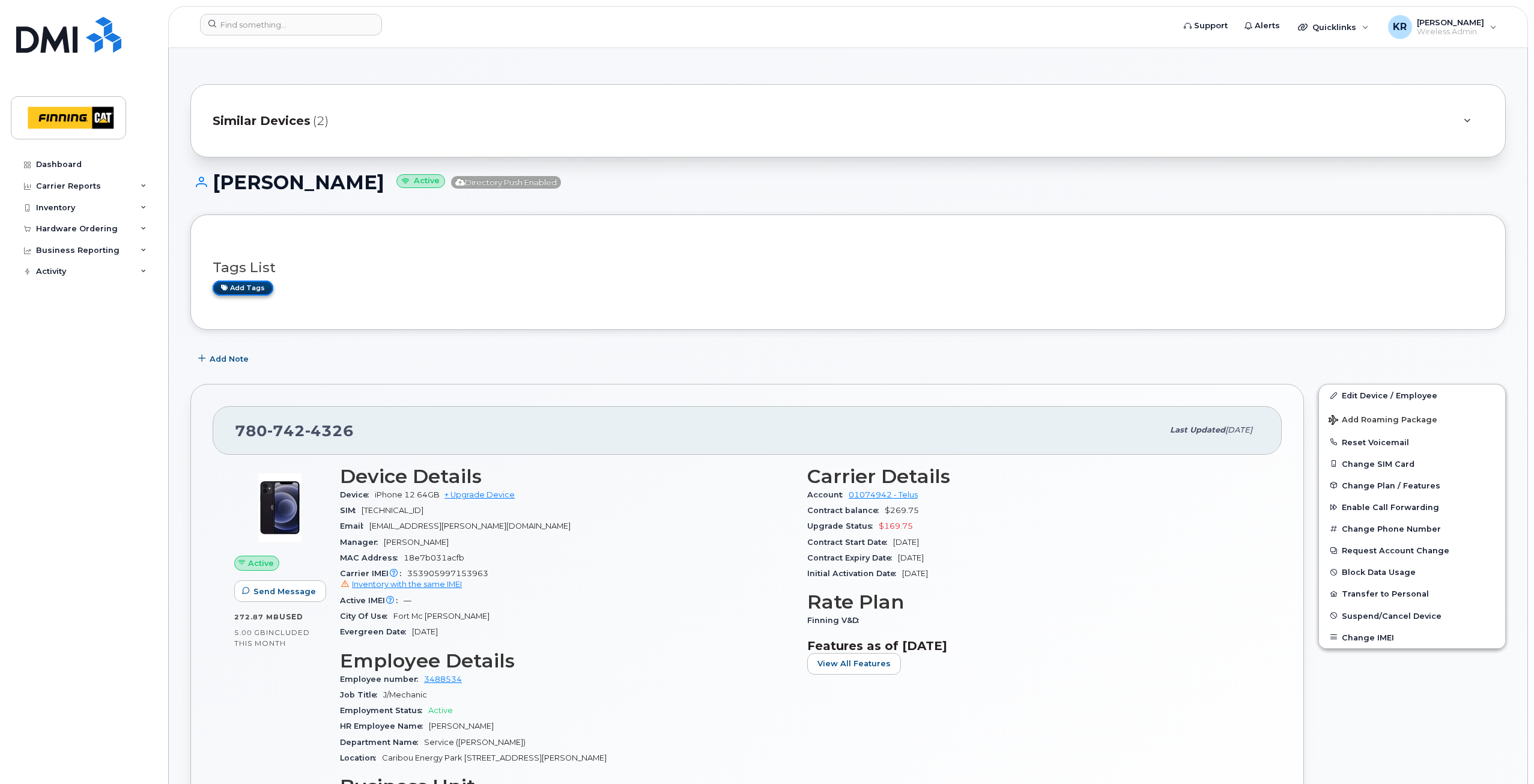
click at [241, 291] on link "Add tags" at bounding box center [243, 288] width 61 height 15
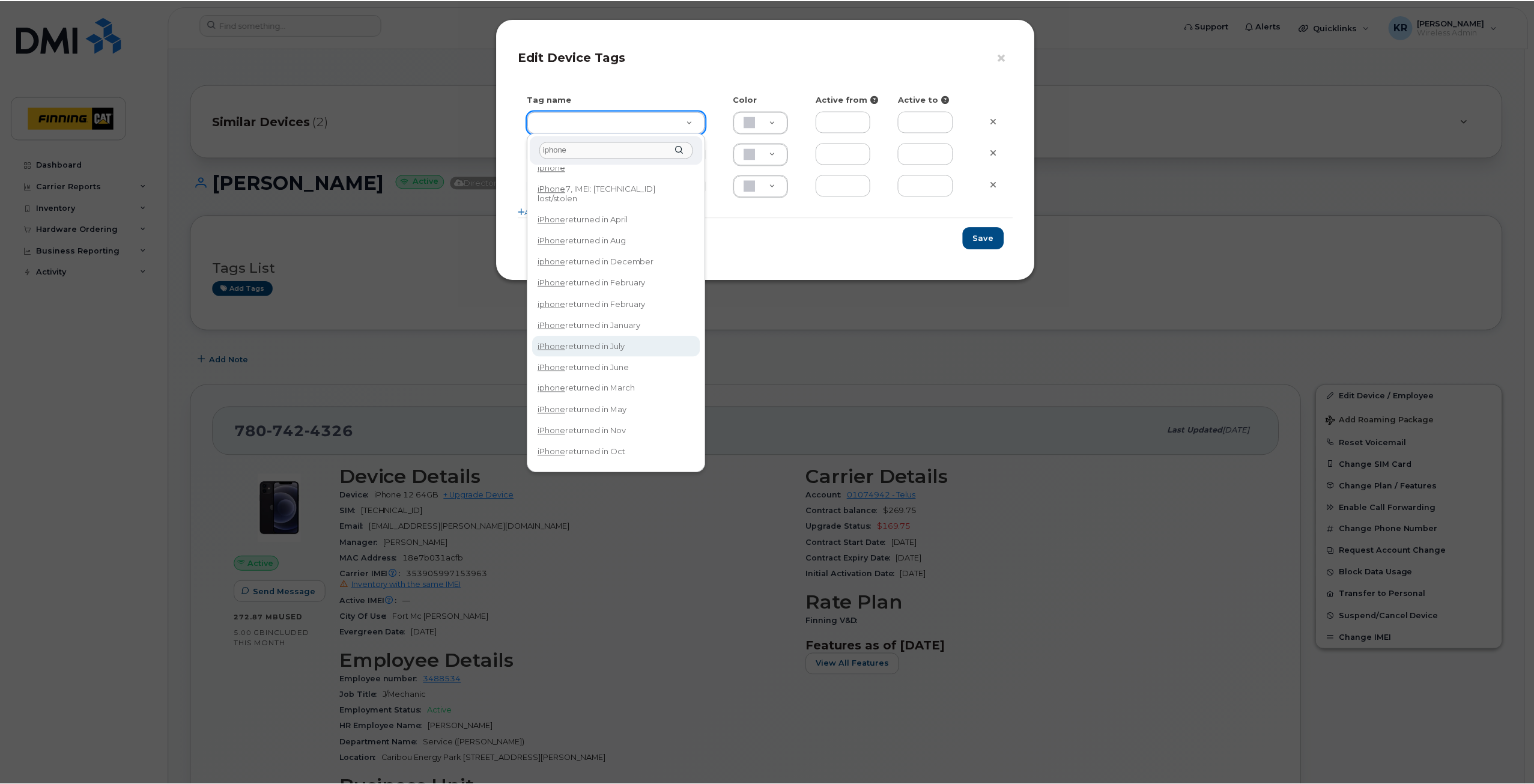
scroll to position [26, 0]
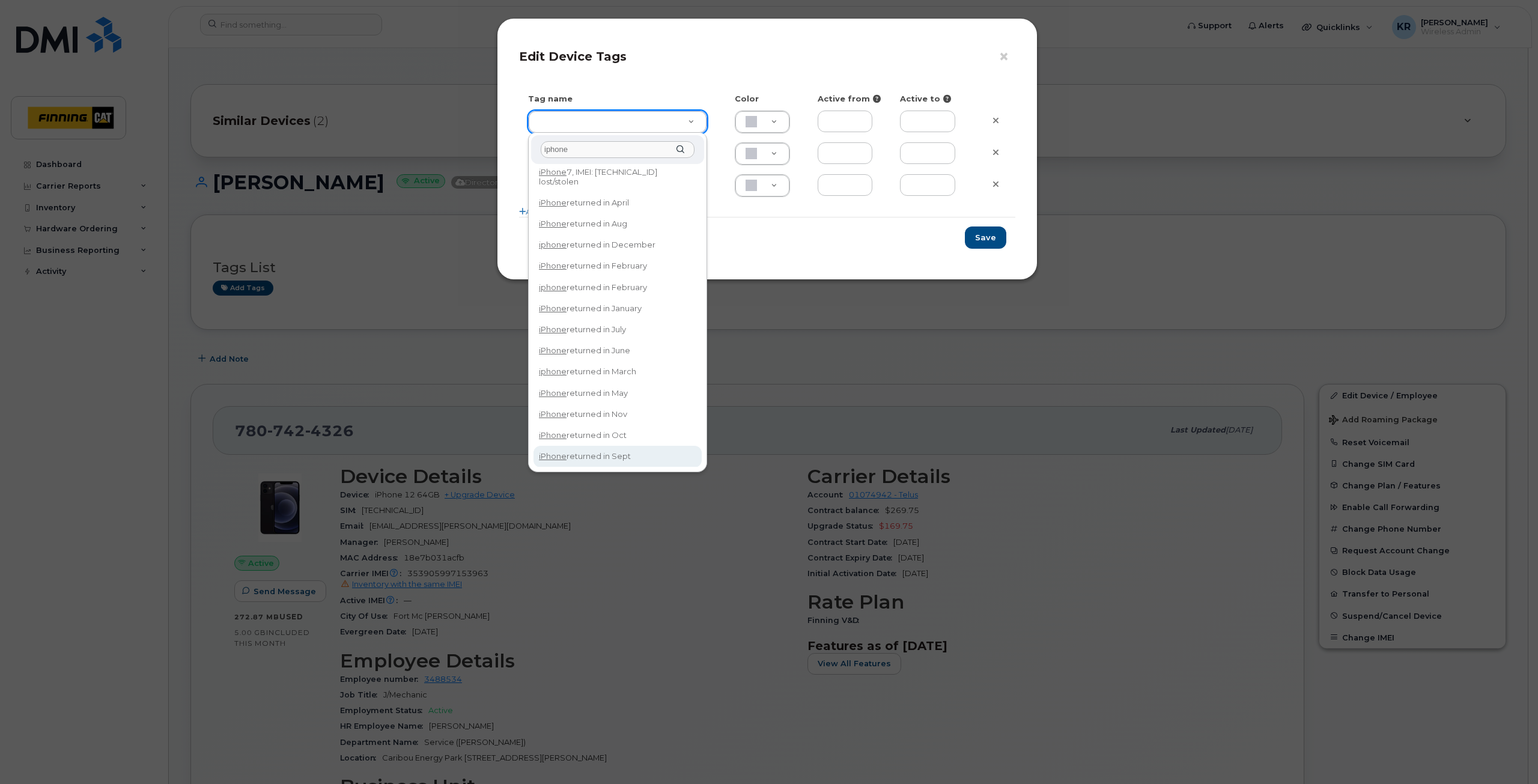
type input "iphone"
type input "iPhone returned in Sept"
type input "DFD3EE"
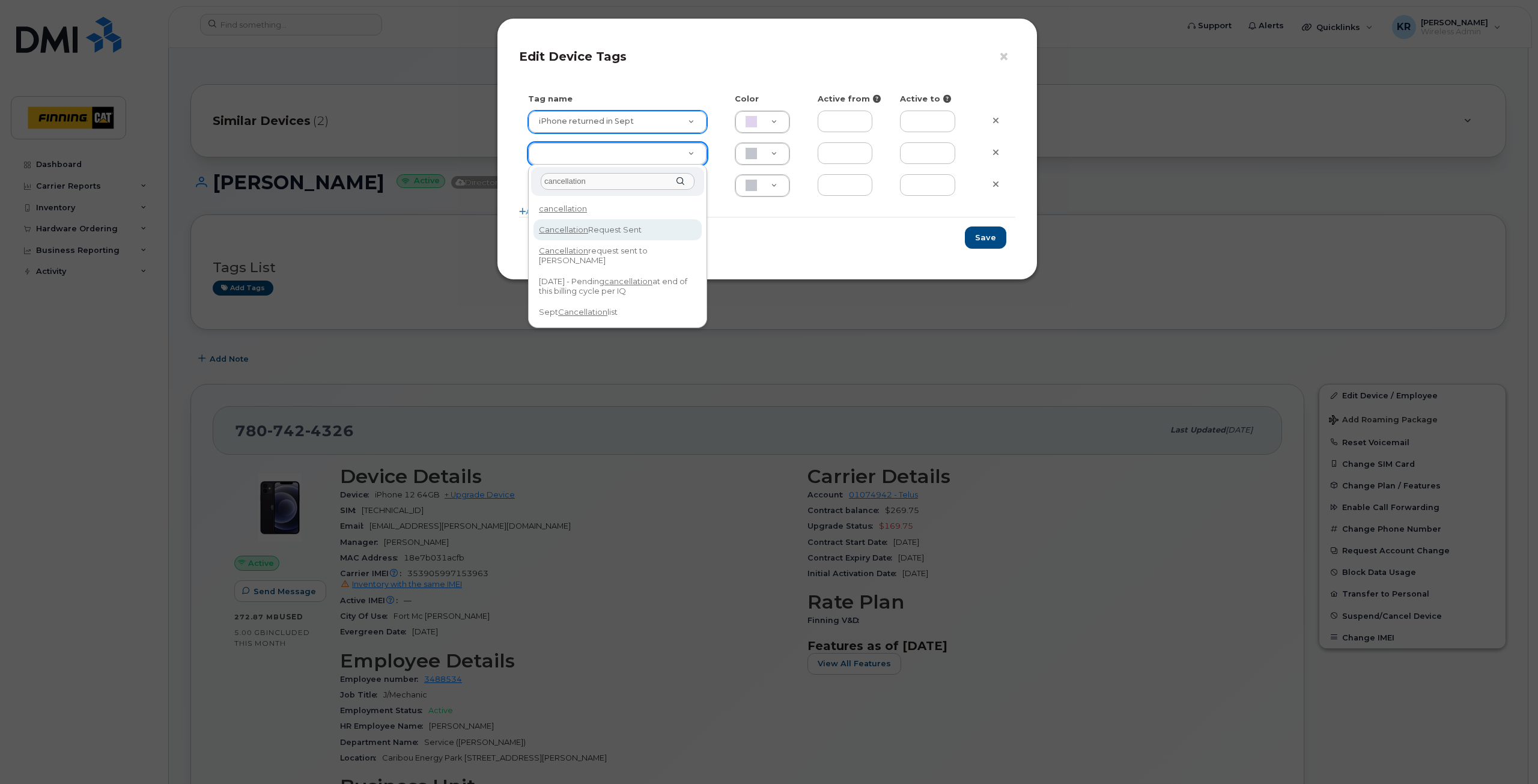
type input "cancellation"
type input "Cancellation Request Sent"
type input "FDDCC5"
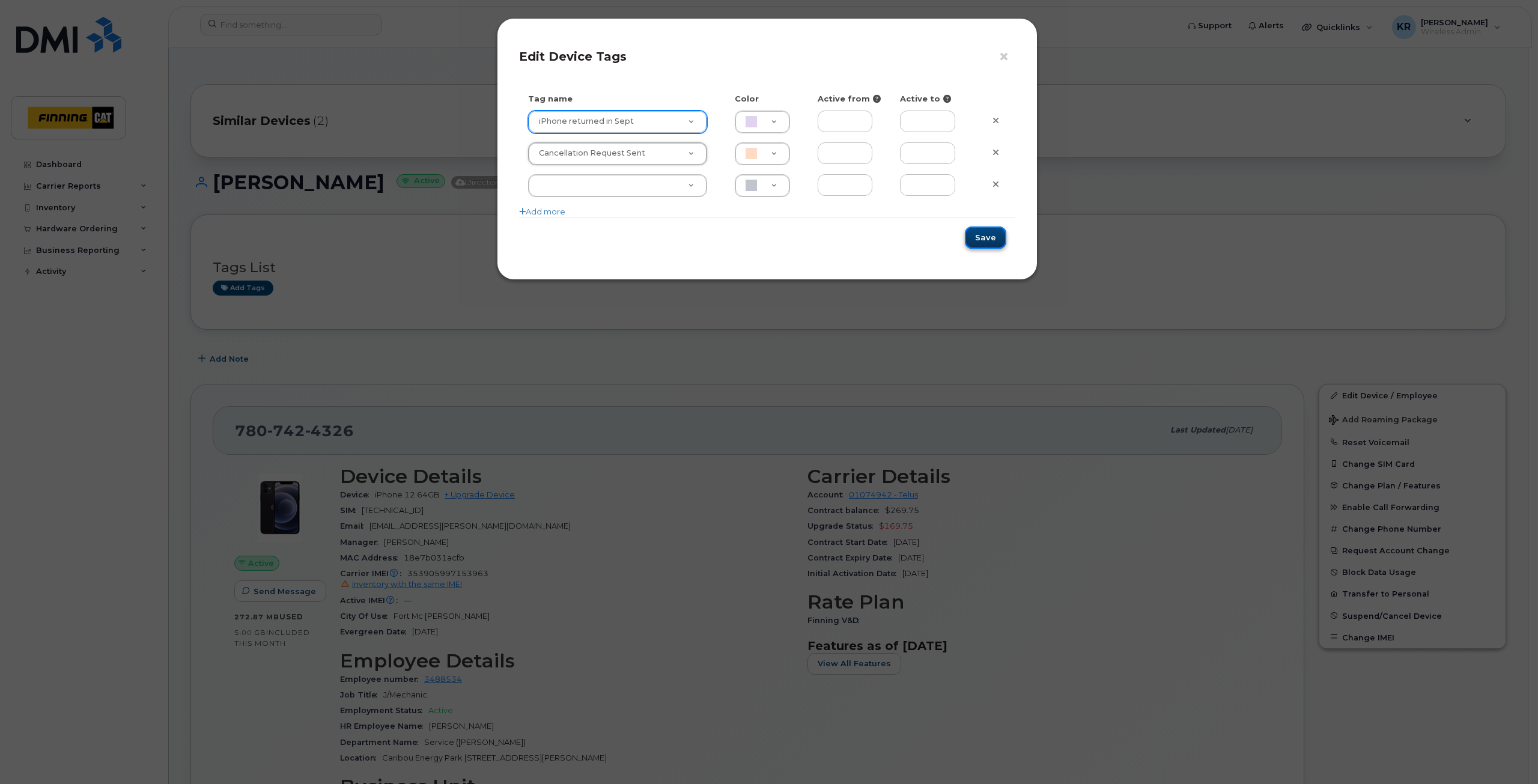
click at [981, 242] on button "Save" at bounding box center [986, 237] width 42 height 22
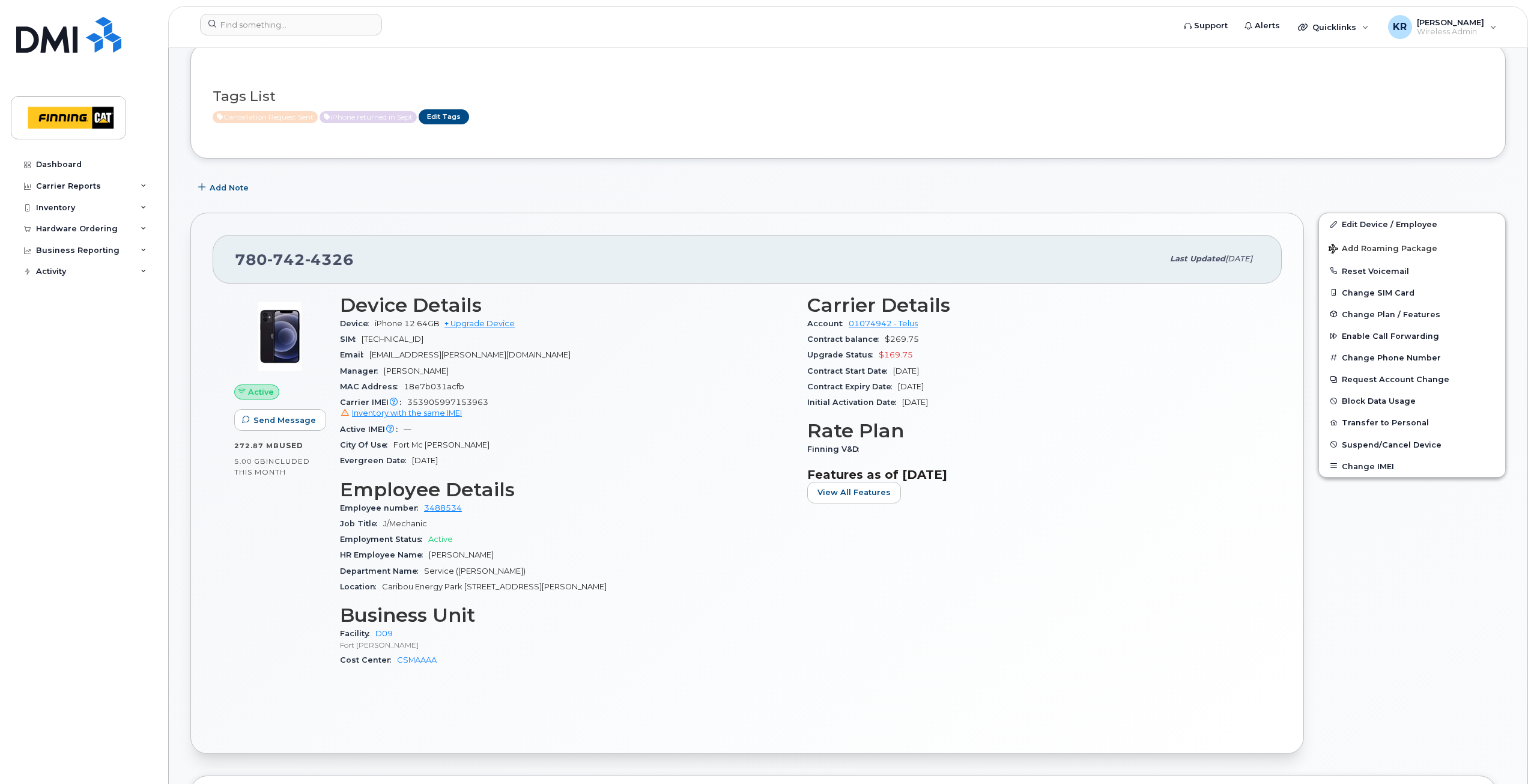
scroll to position [180, 0]
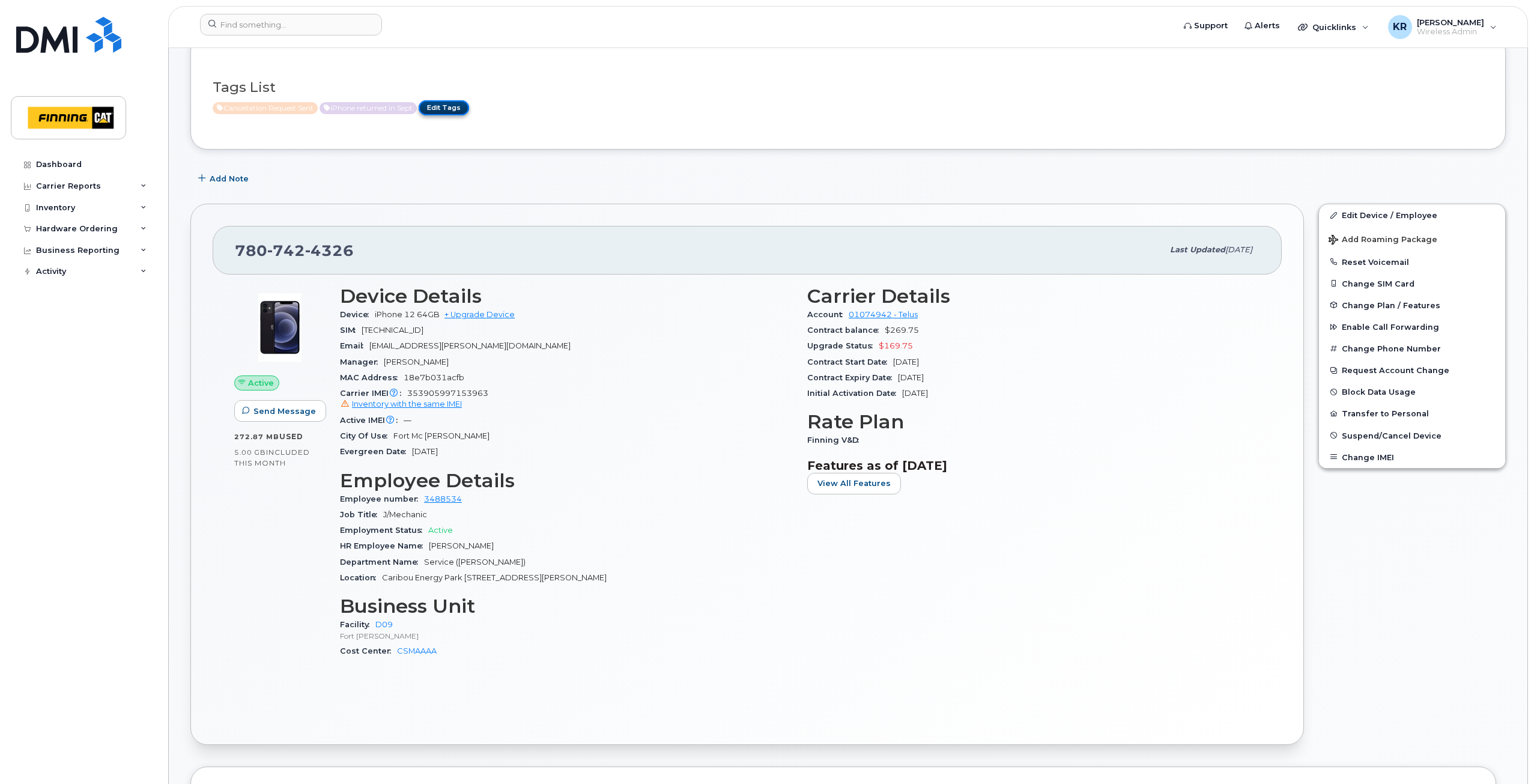
click at [460, 109] on link "Edit Tags" at bounding box center [444, 108] width 50 height 15
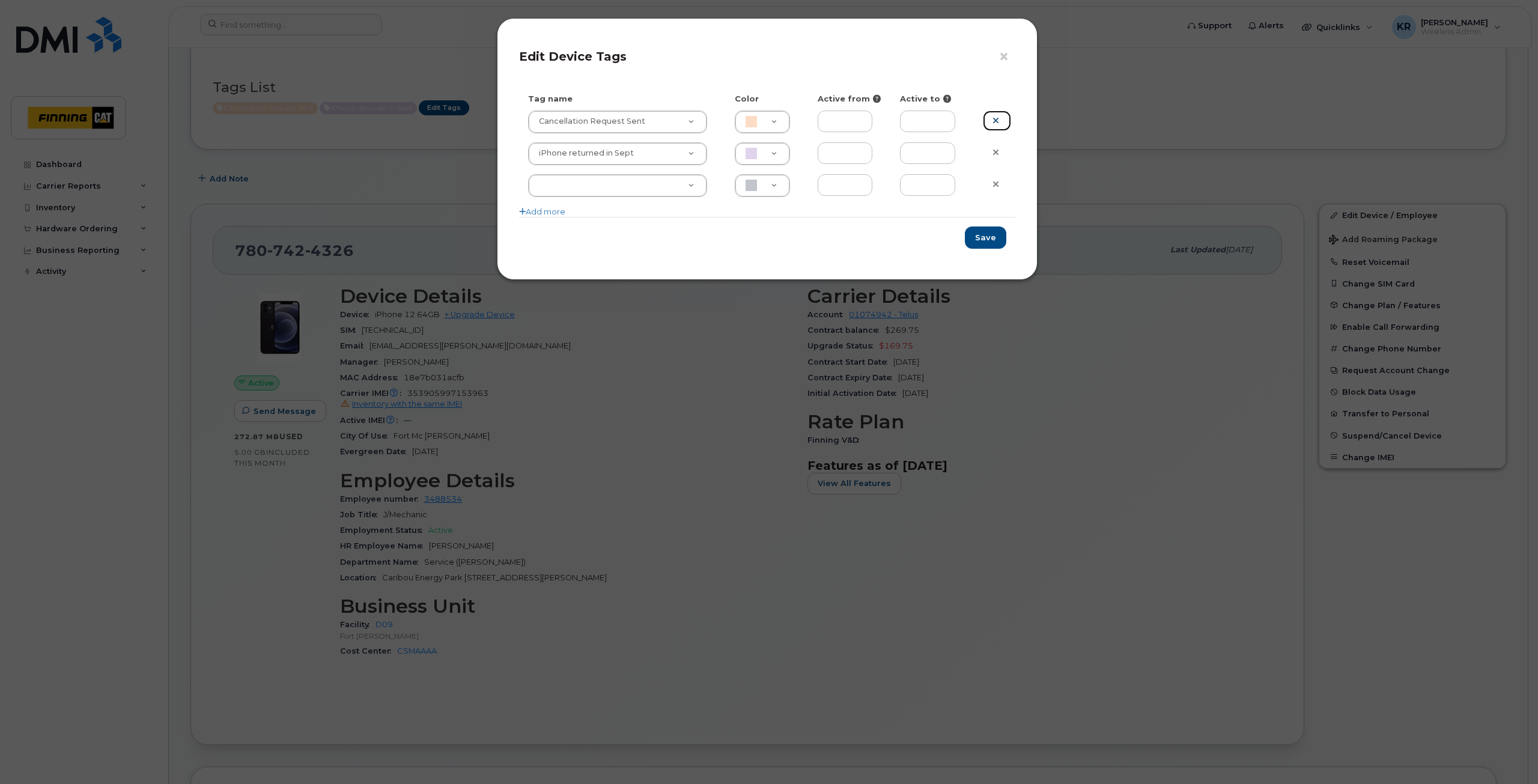
click at [998, 117] on icon at bounding box center [996, 120] width 7 height 9
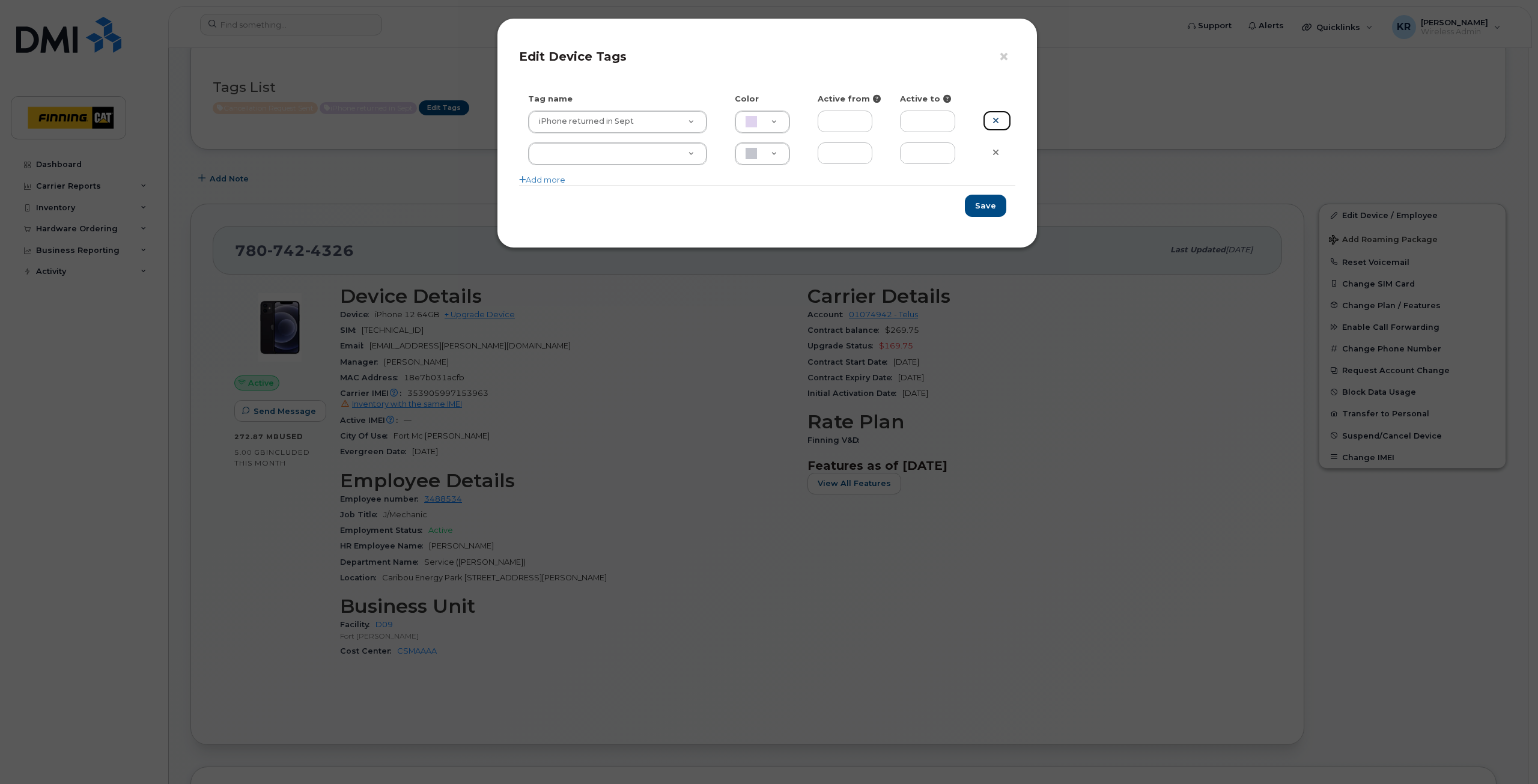
click at [997, 117] on icon at bounding box center [996, 120] width 7 height 9
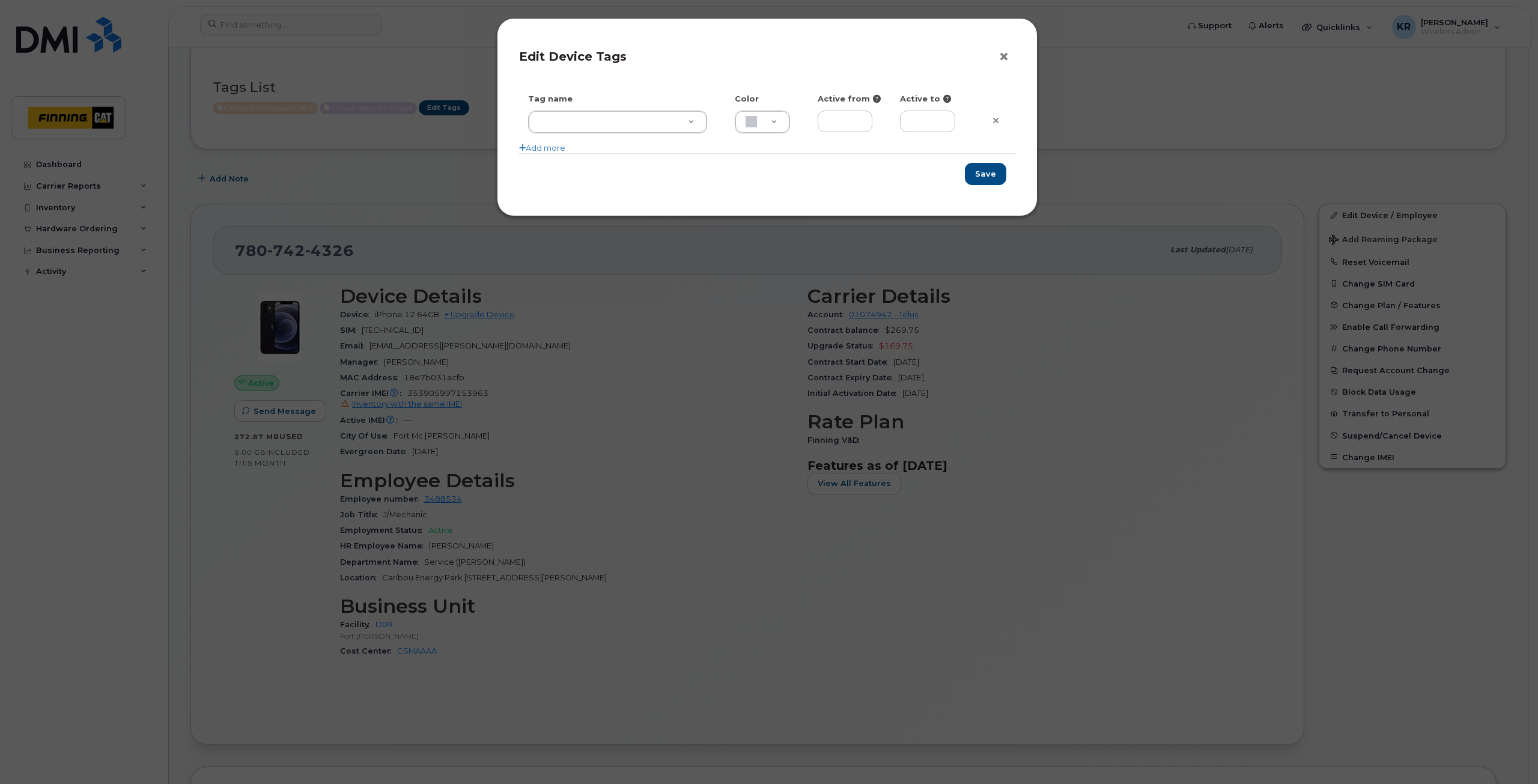
click at [1004, 54] on button "×" at bounding box center [1007, 57] width 17 height 18
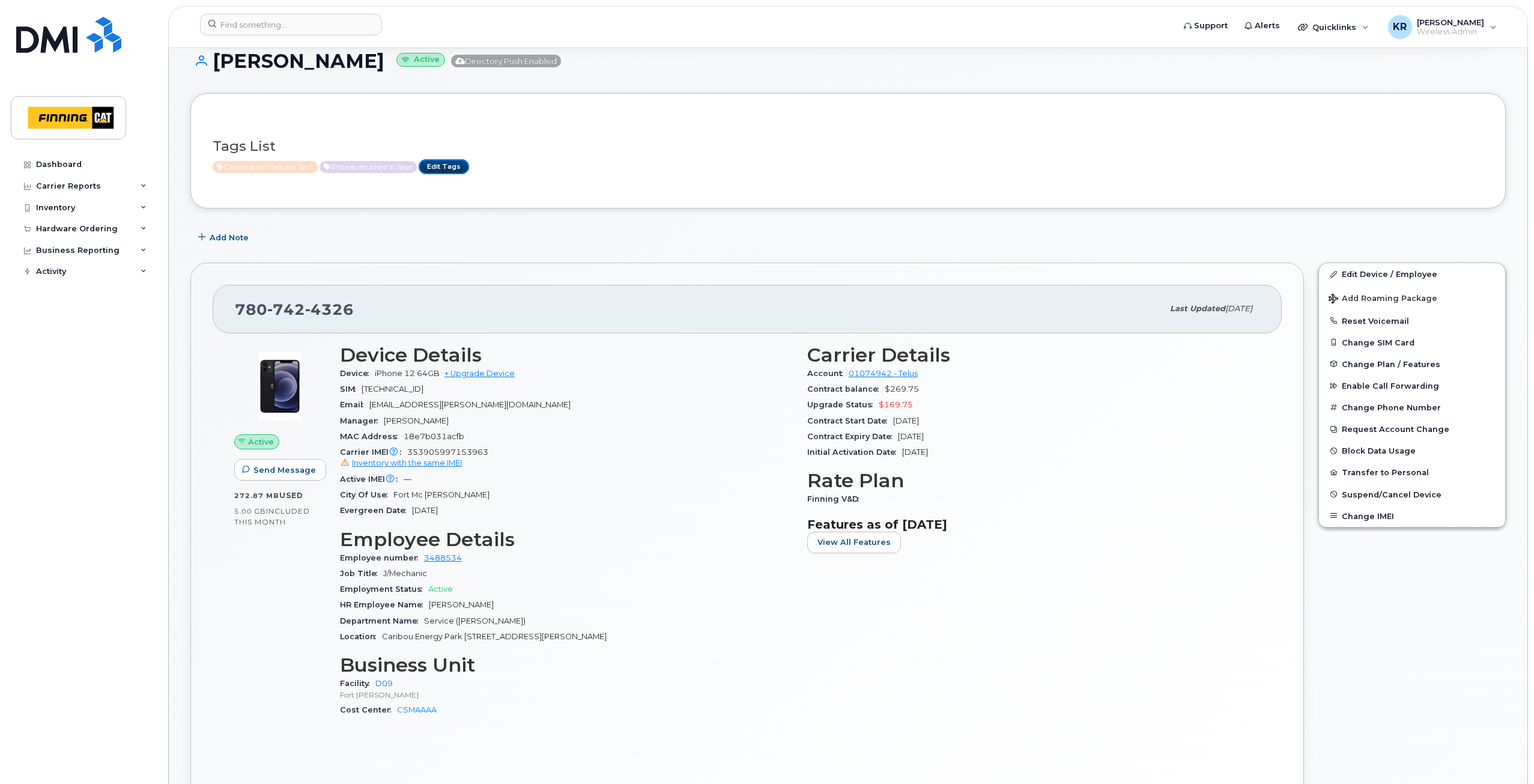
scroll to position [0, 0]
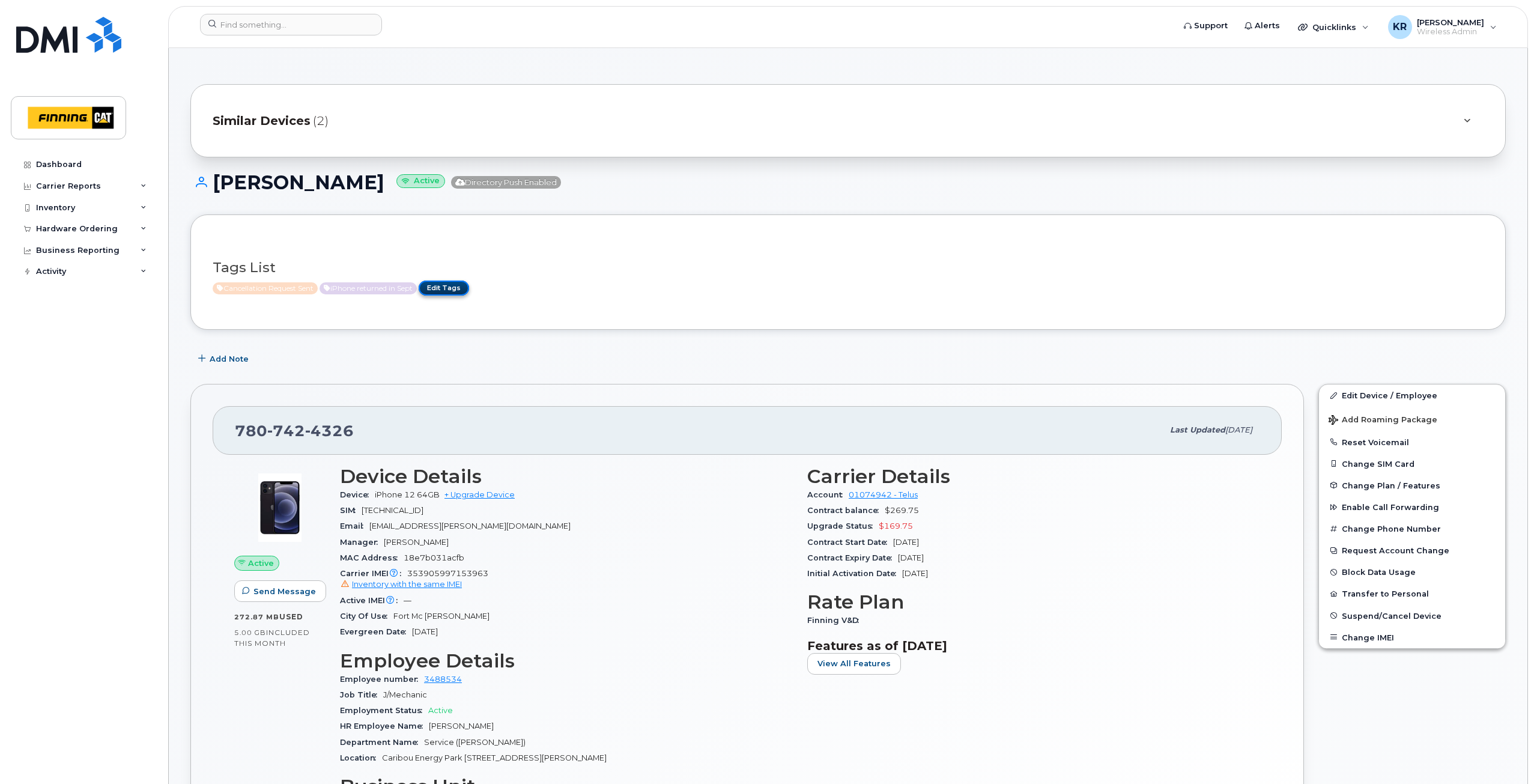
click at [464, 287] on link "Edit Tags" at bounding box center [444, 288] width 50 height 15
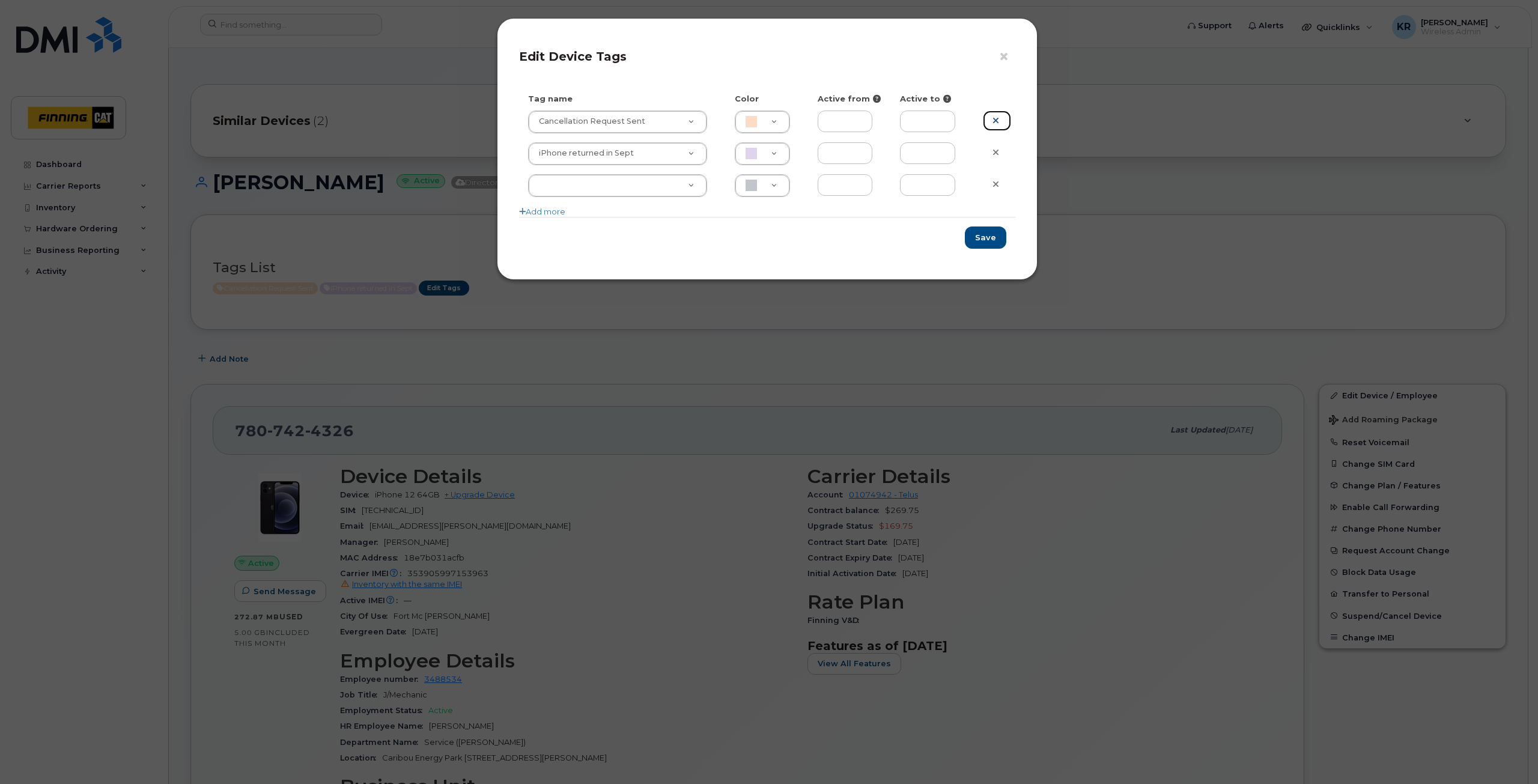
click at [993, 119] on icon at bounding box center [996, 120] width 7 height 9
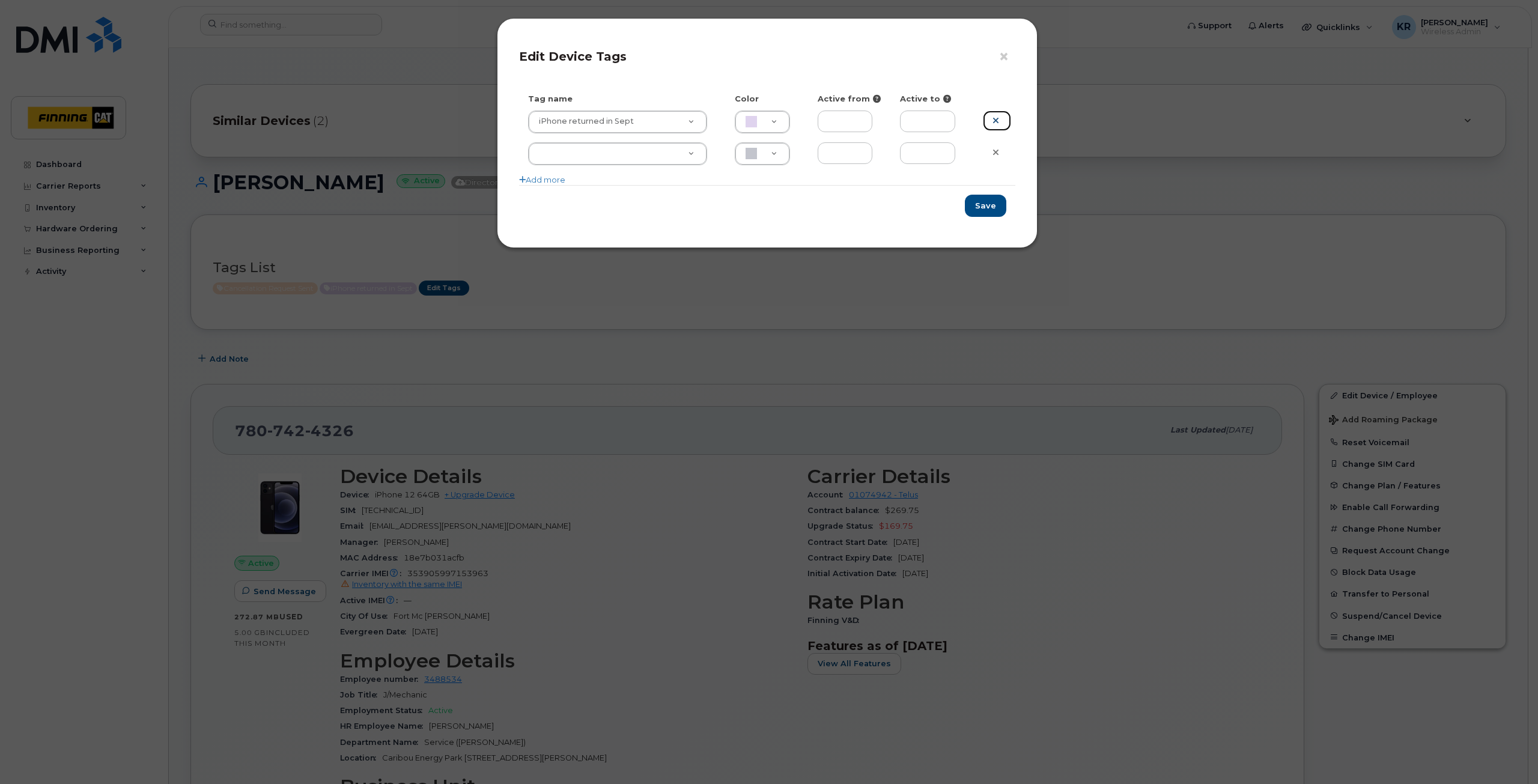
click at [994, 119] on icon at bounding box center [996, 120] width 7 height 9
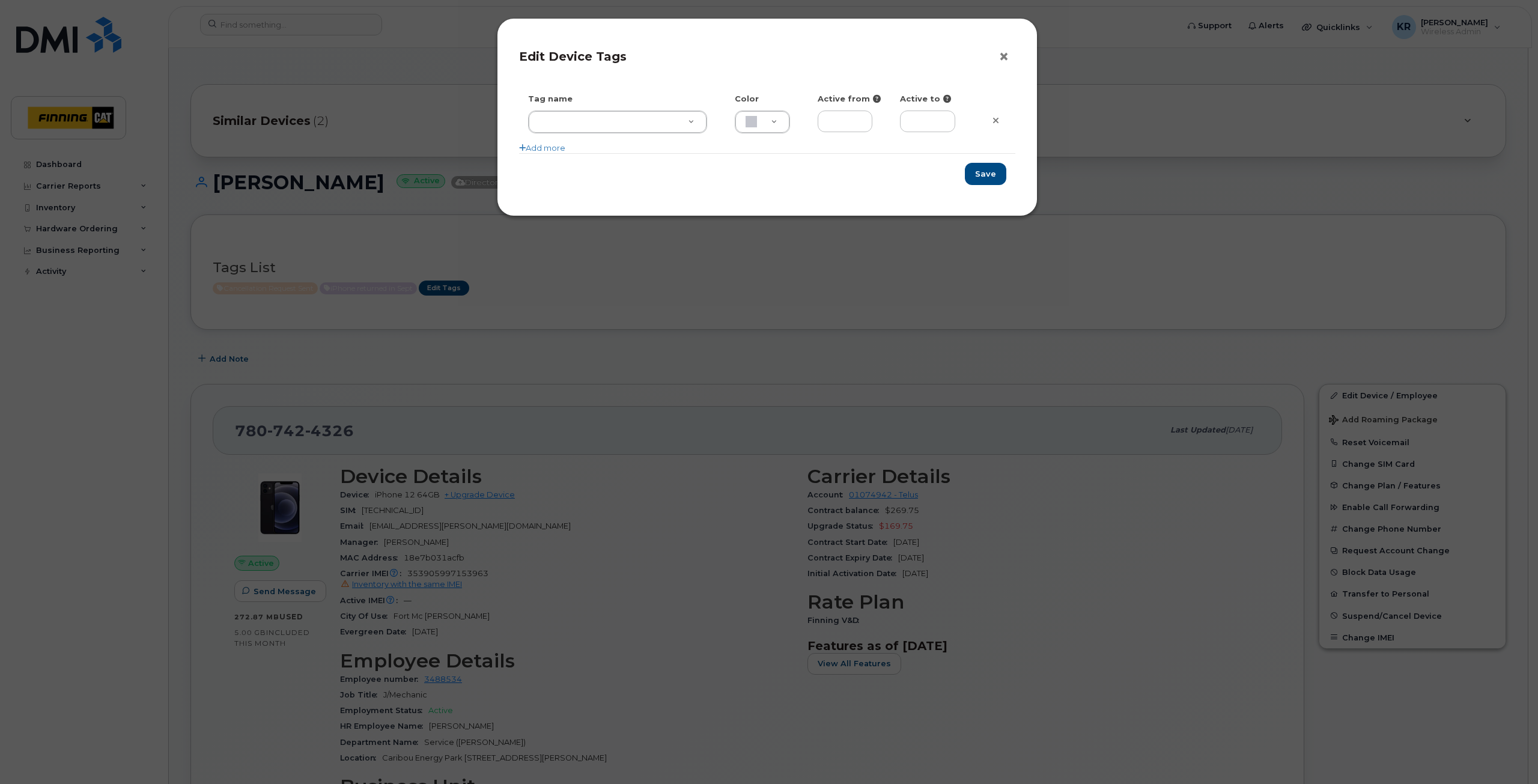
click at [1009, 57] on button "×" at bounding box center [1007, 57] width 17 height 18
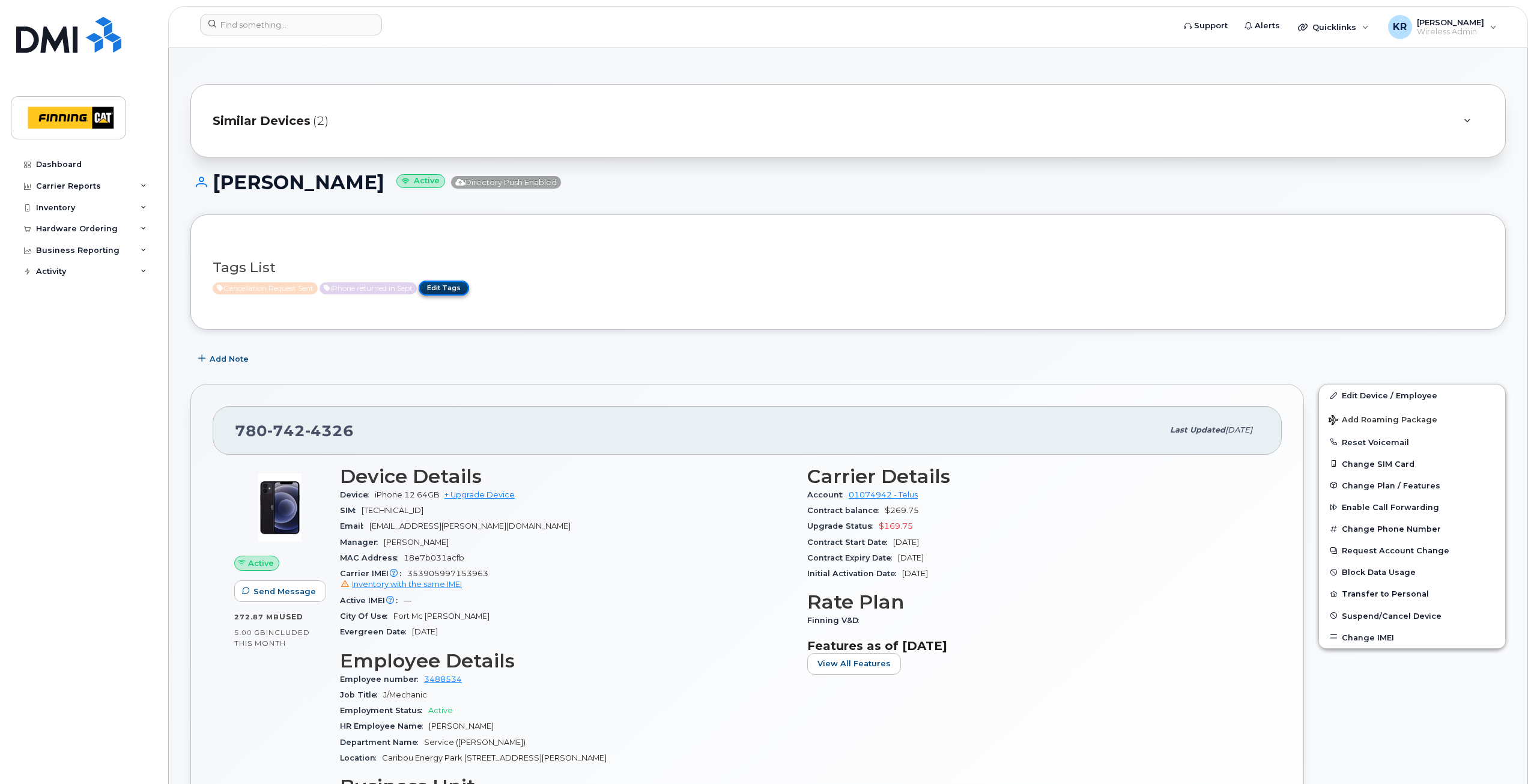
click at [452, 289] on link "Edit Tags" at bounding box center [444, 288] width 50 height 15
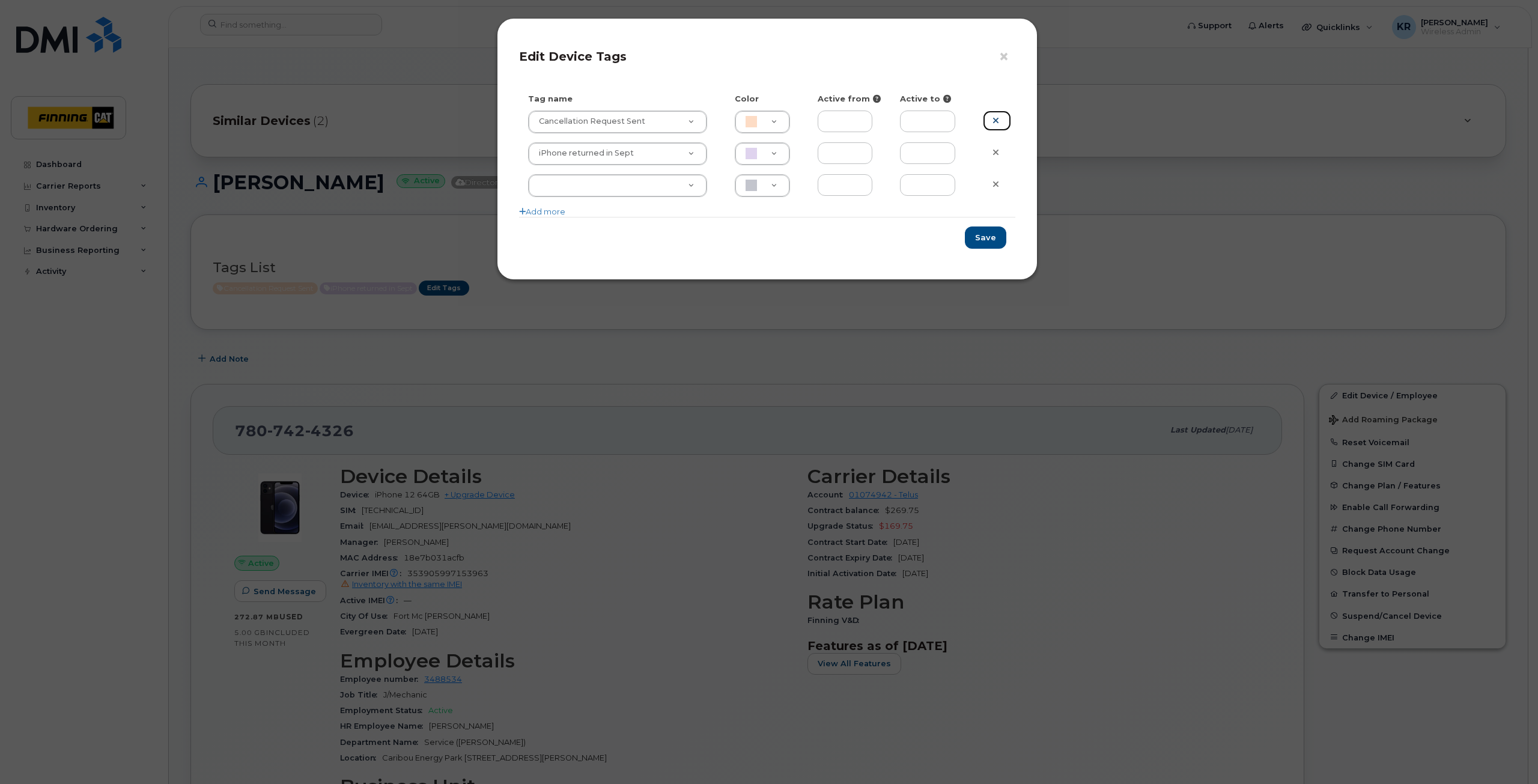
click at [999, 122] on icon at bounding box center [996, 120] width 7 height 9
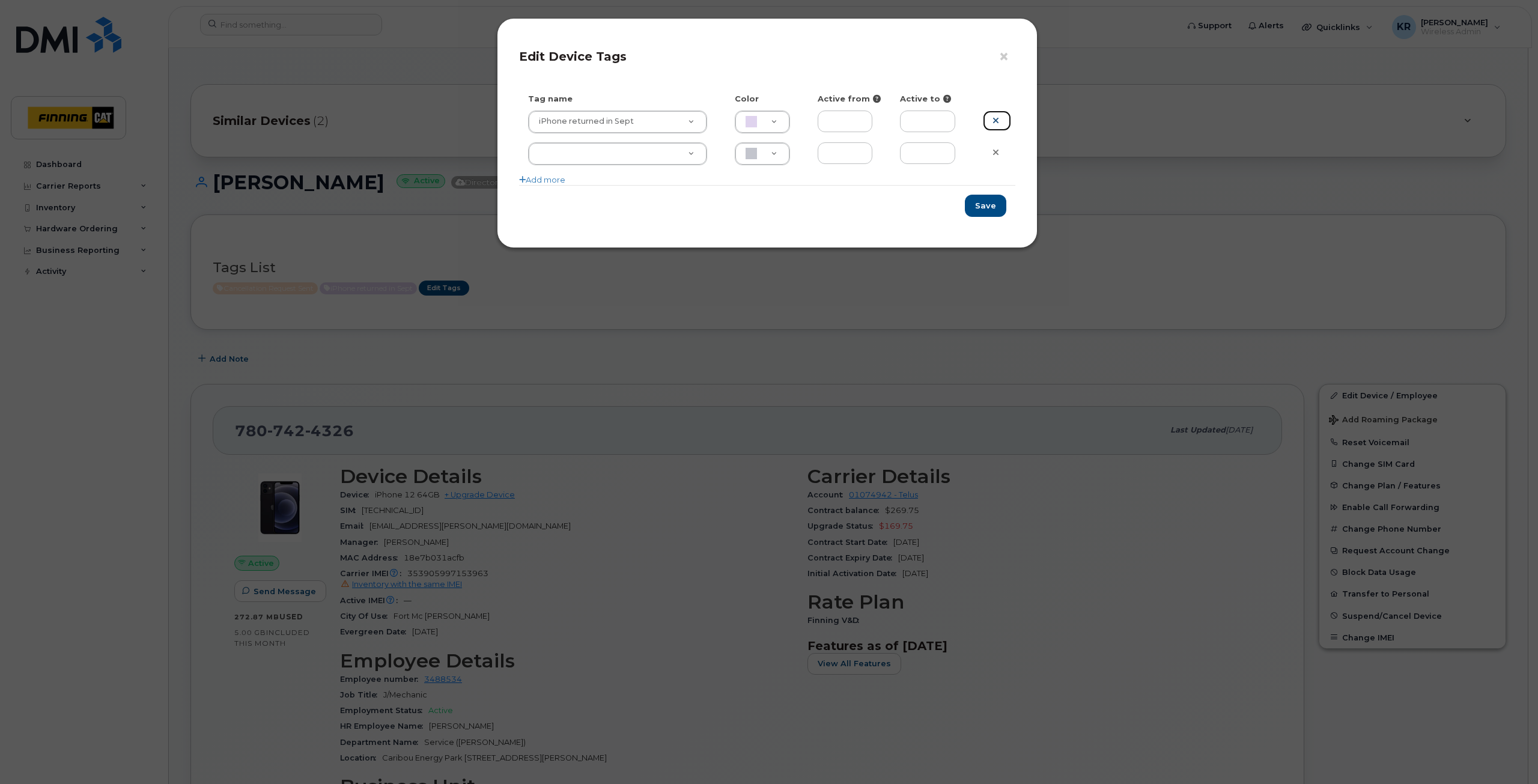
click at [994, 119] on icon at bounding box center [996, 120] width 7 height 9
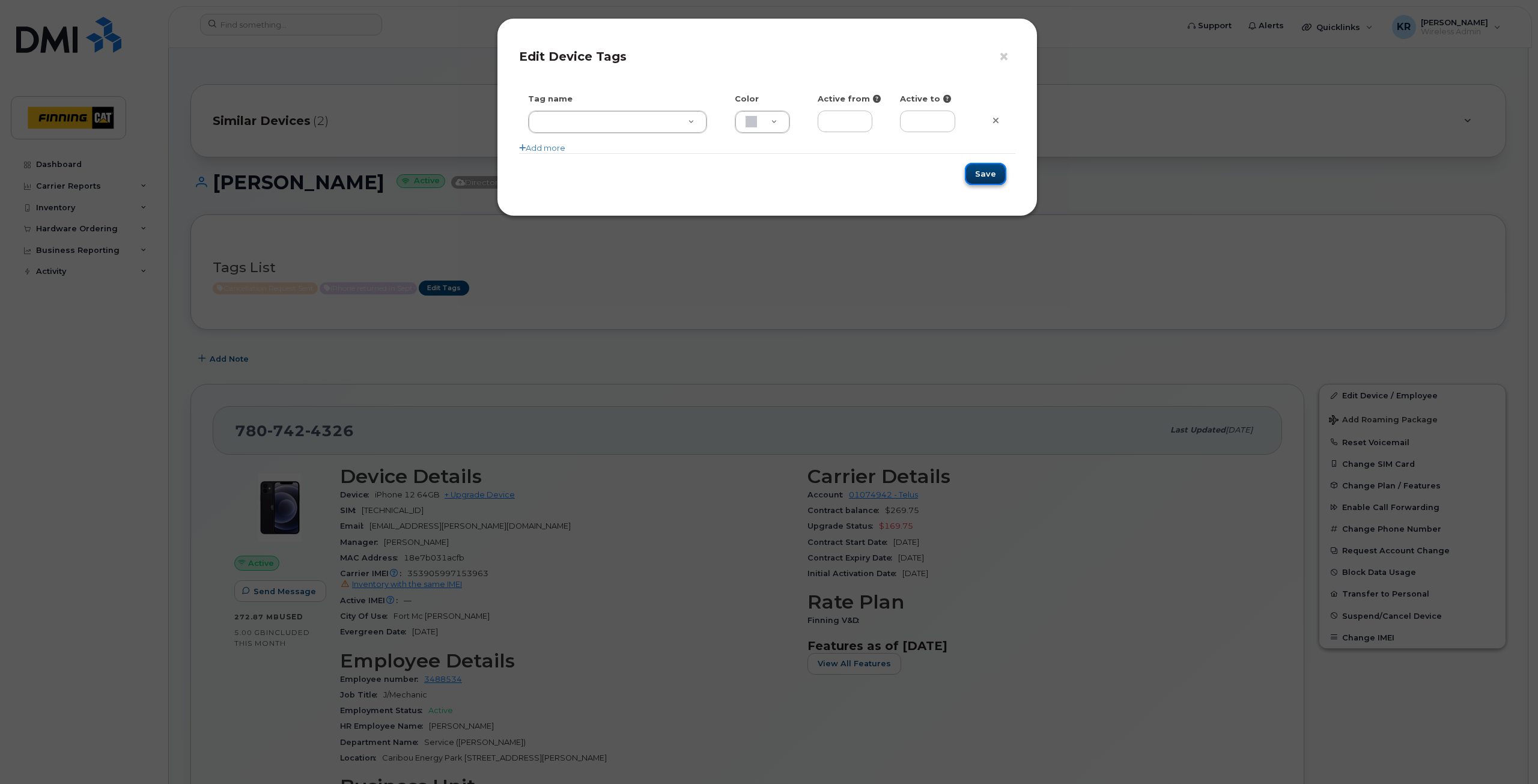
click at [983, 176] on button "Save" at bounding box center [986, 174] width 42 height 22
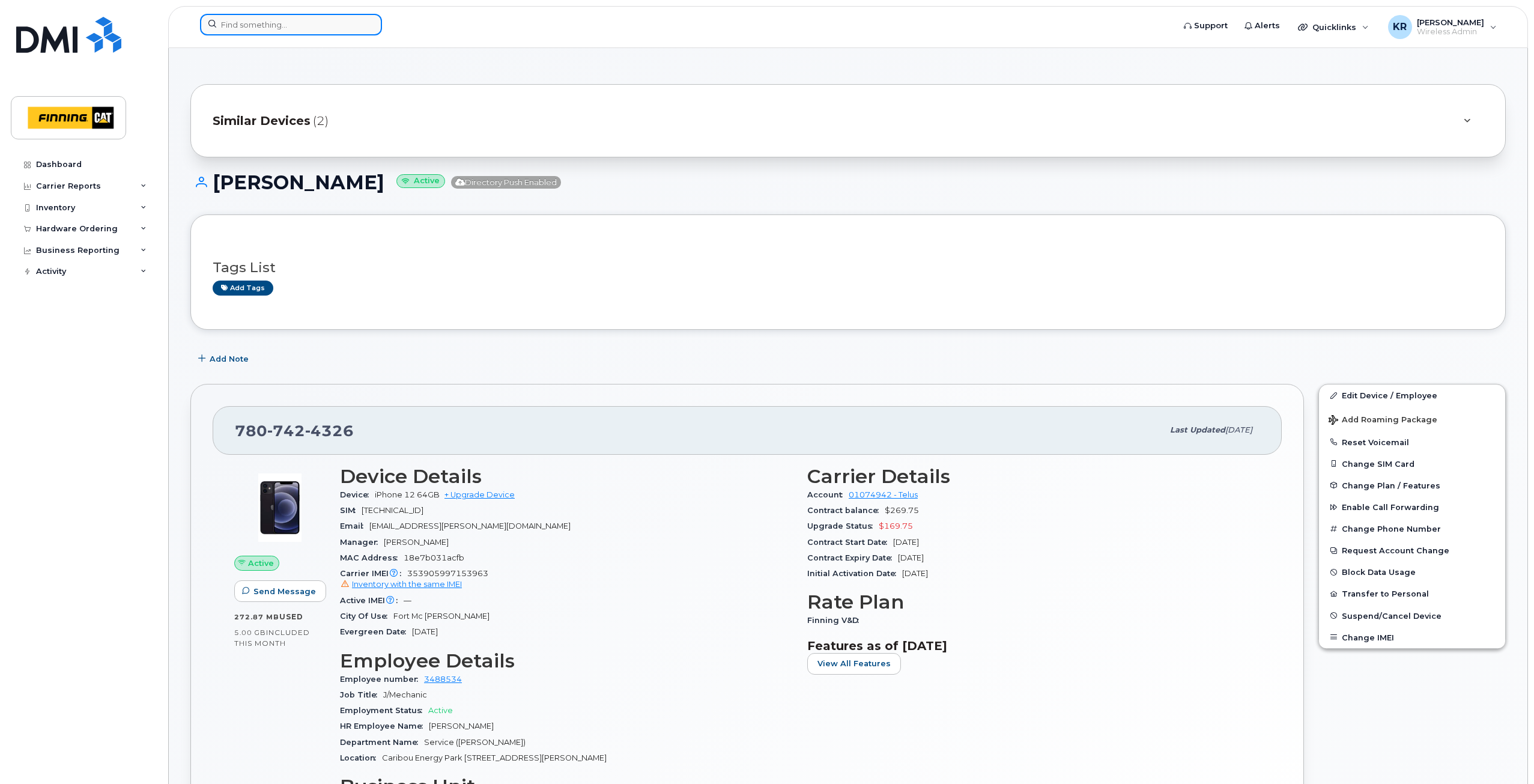
click at [281, 26] on input at bounding box center [291, 25] width 182 height 21
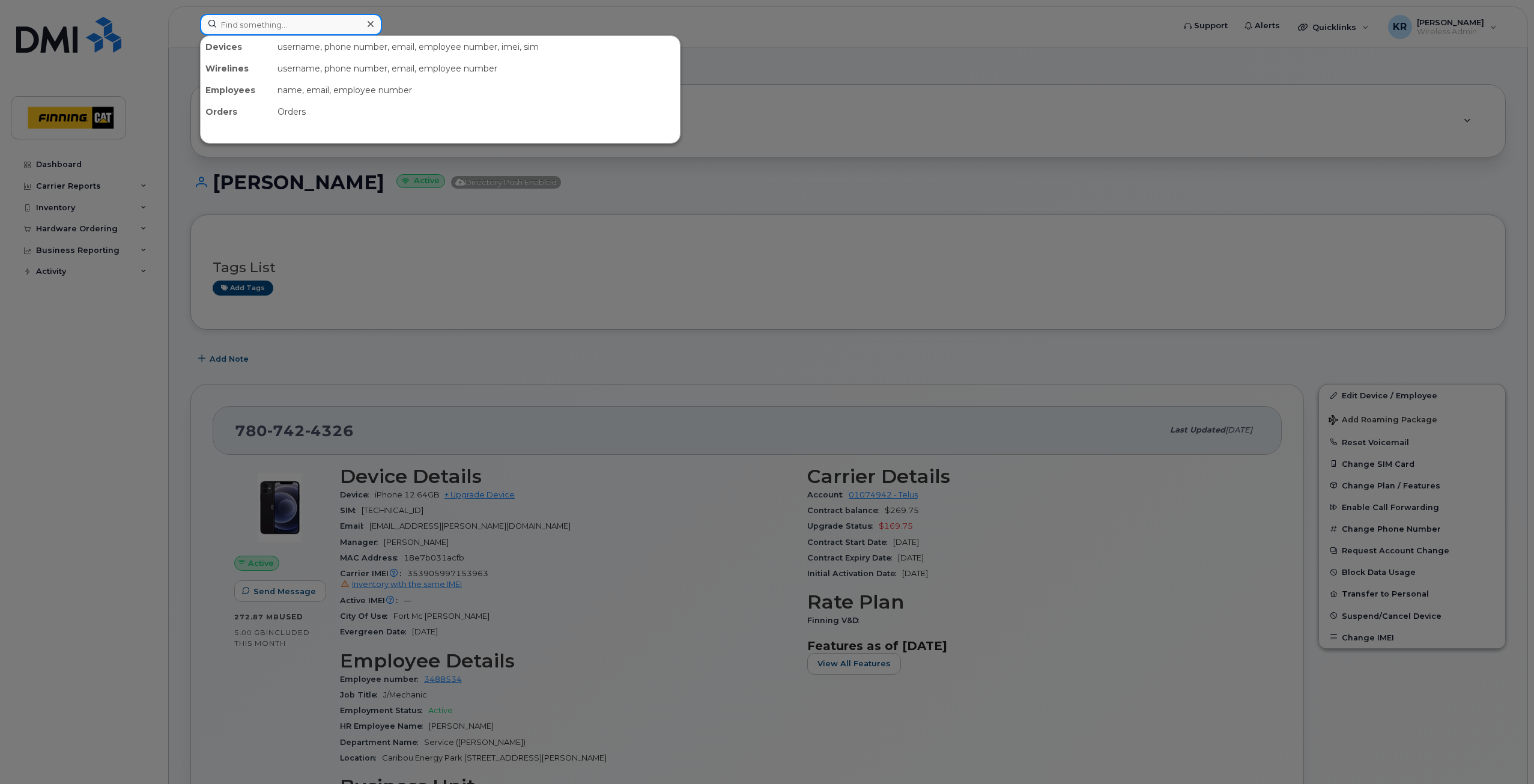
paste input "[PERSON_NAME]"
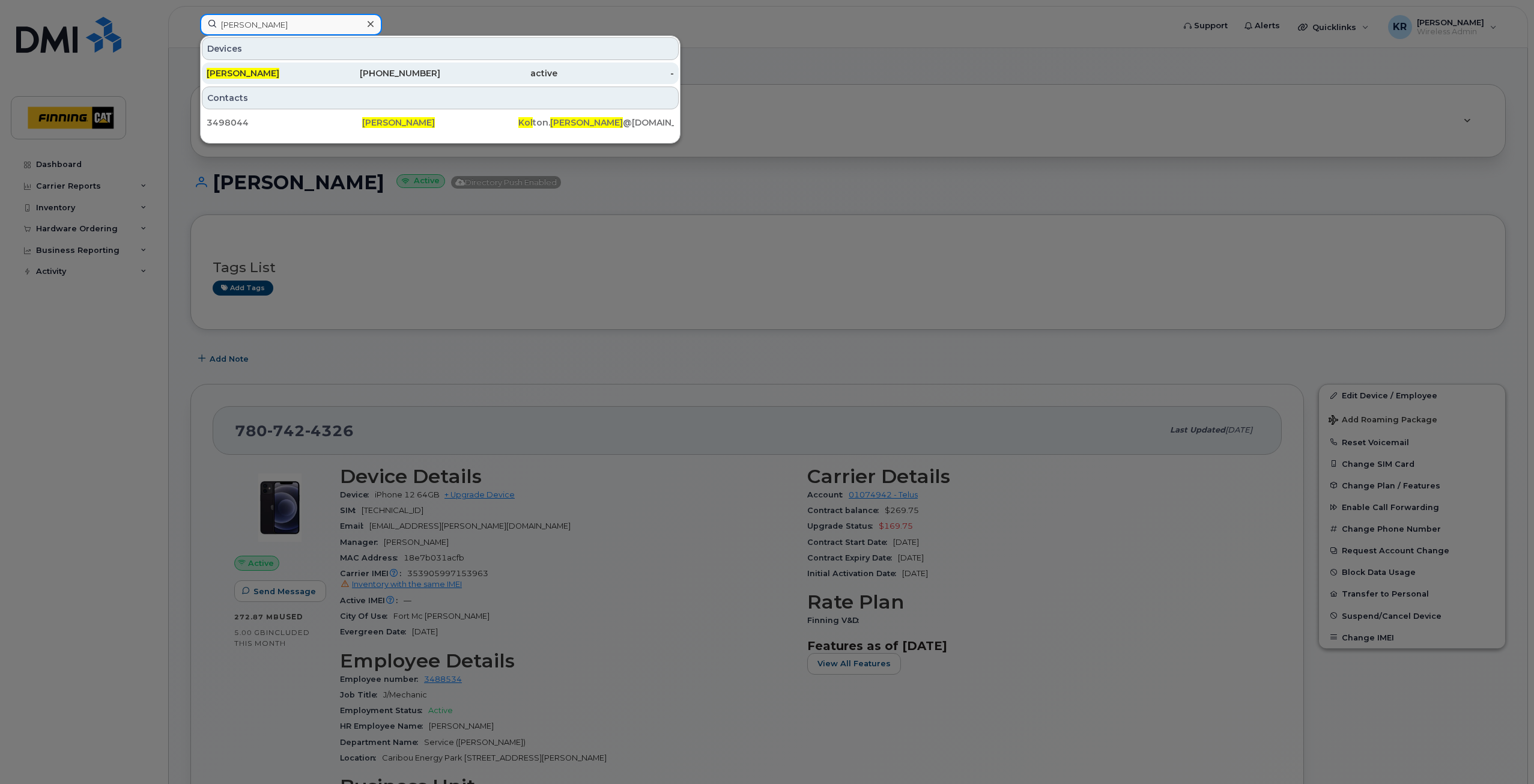
type input "[PERSON_NAME]"
click at [391, 72] on div "825-963-5117" at bounding box center [382, 73] width 117 height 12
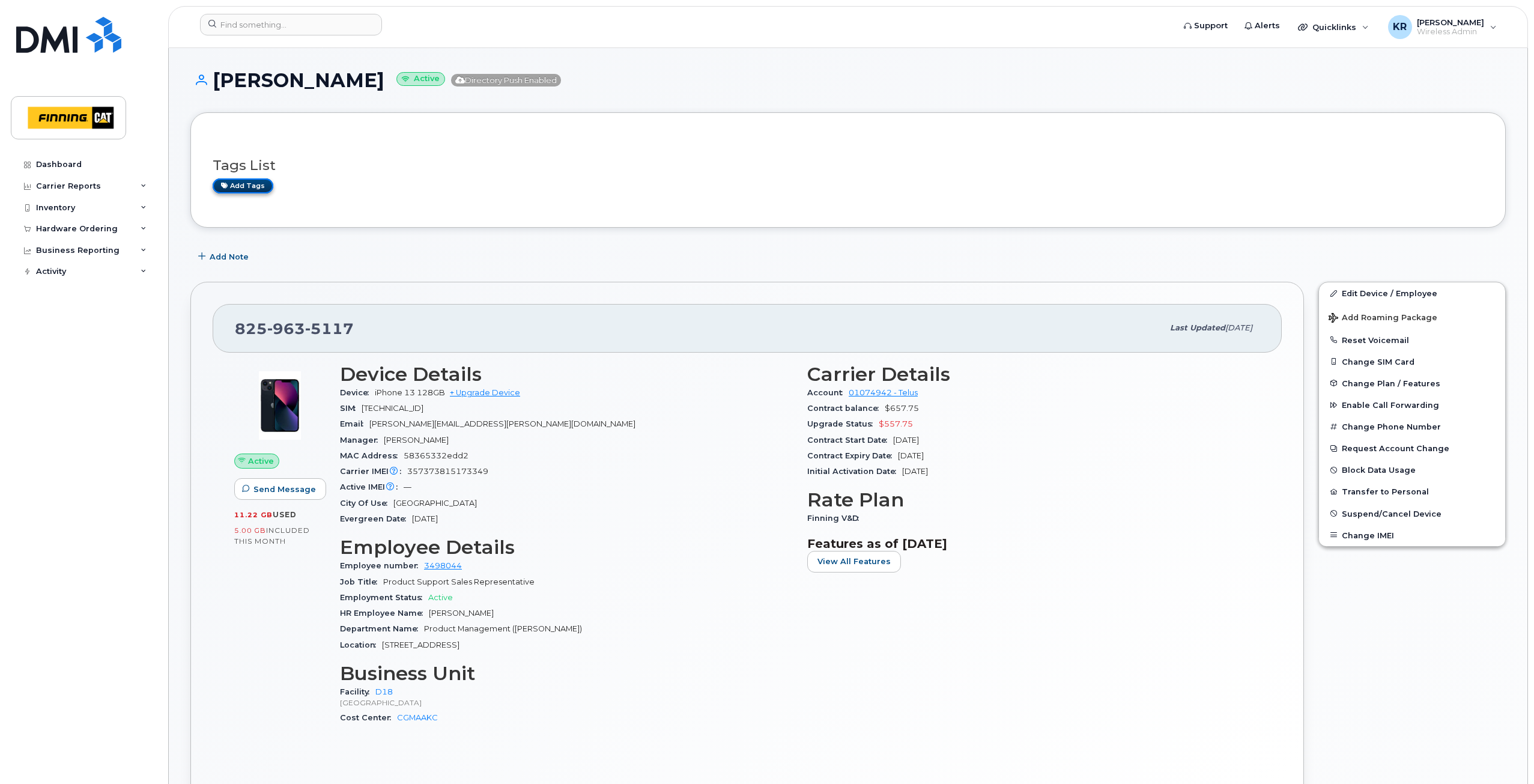
click at [261, 183] on link "Add tags" at bounding box center [243, 186] width 61 height 15
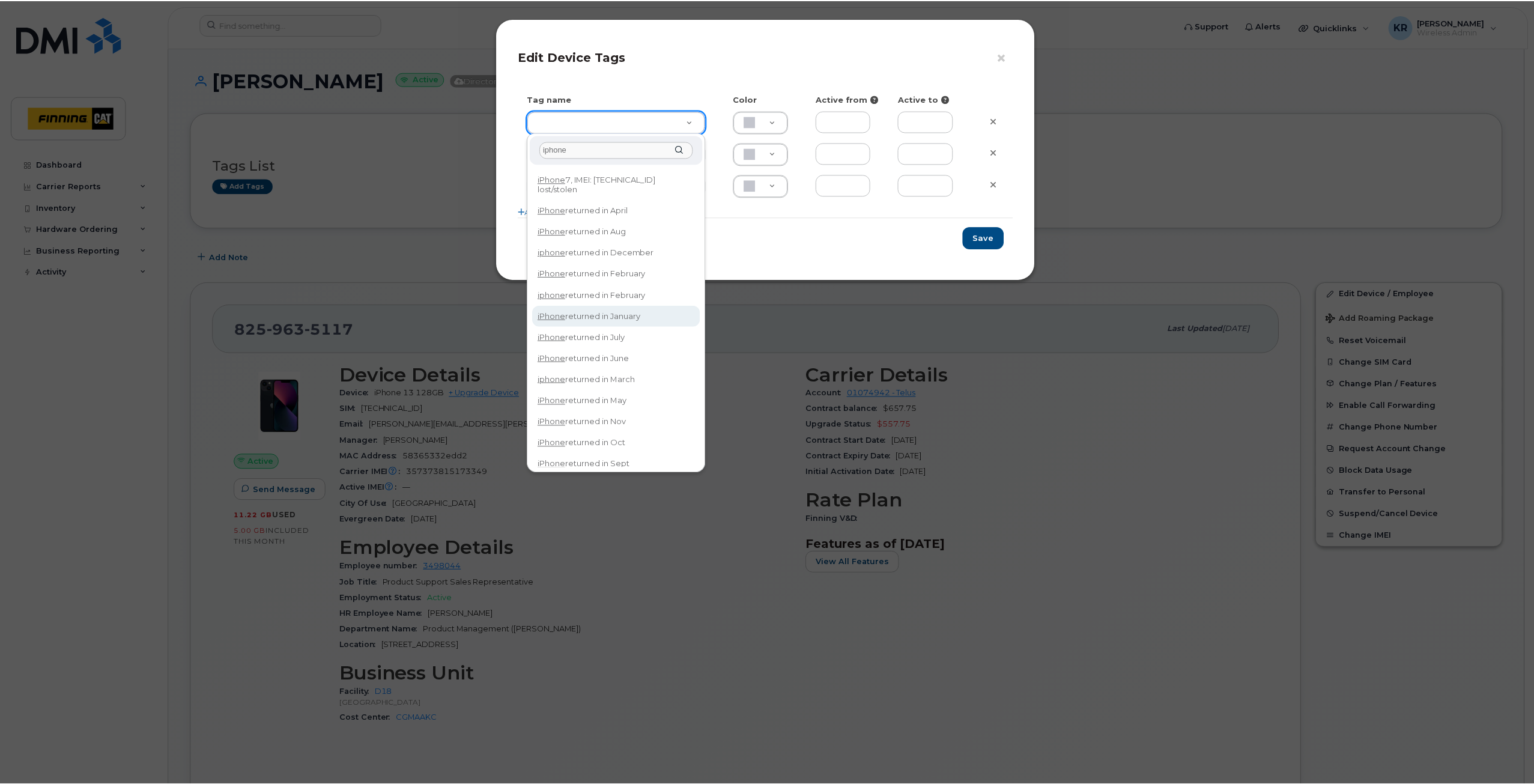
scroll to position [26, 0]
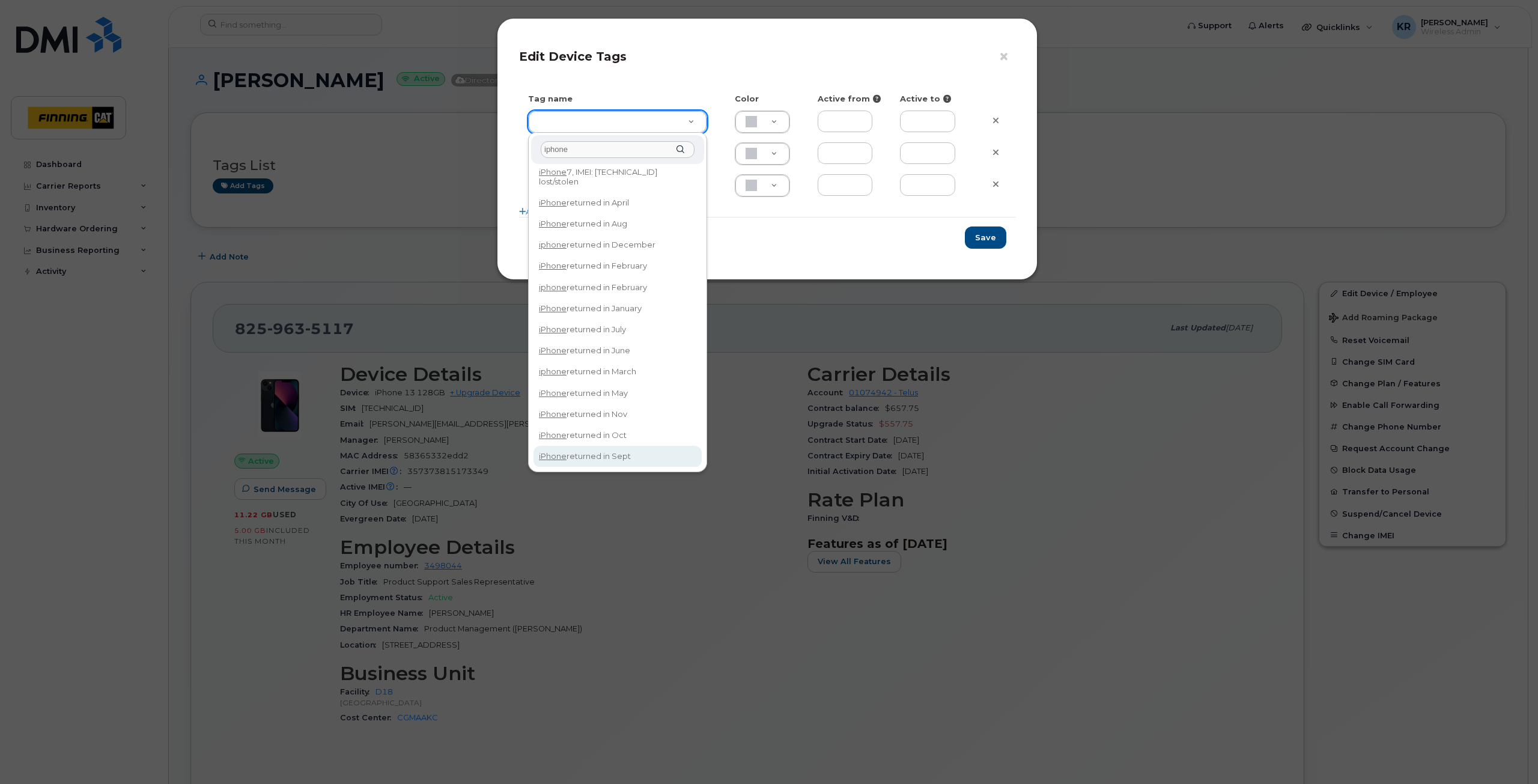
type input "iphone"
type input "iPhone returned in Sept"
type input "DFD3EE"
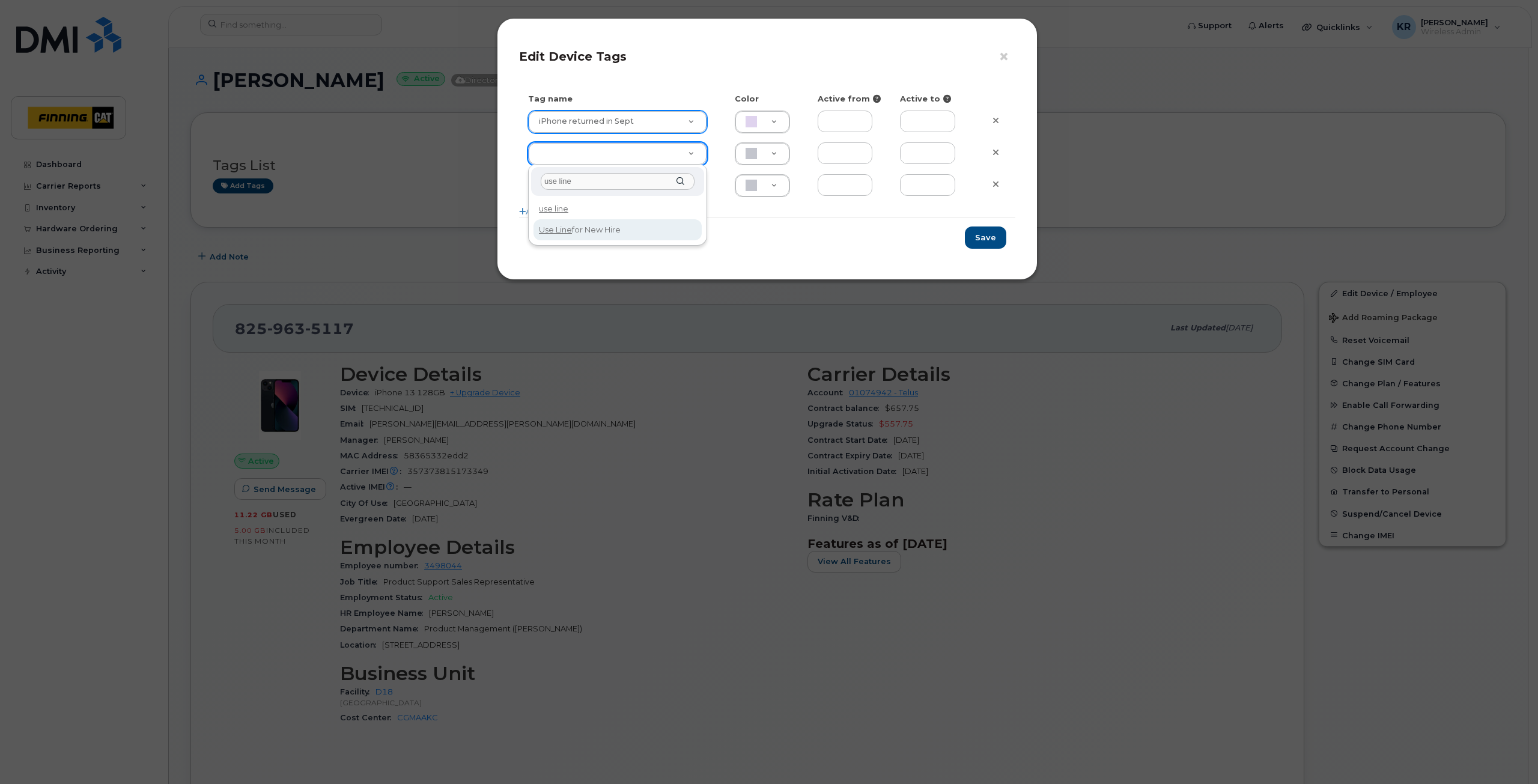
type input "use line"
type input "Use Line for New Hire"
type input "DAECC8"
click at [988, 239] on button "Save" at bounding box center [986, 237] width 42 height 22
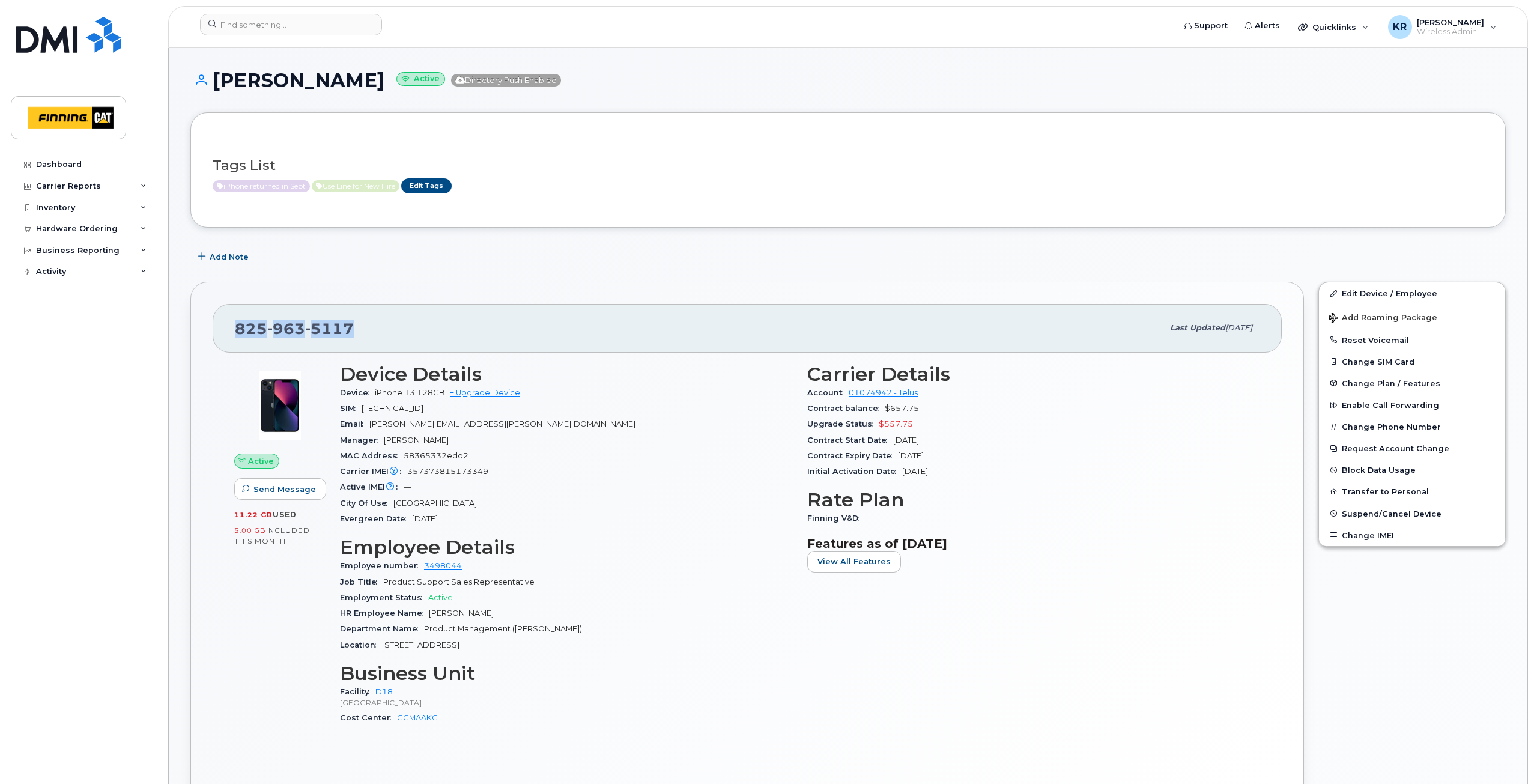
drag, startPoint x: 236, startPoint y: 326, endPoint x: 356, endPoint y: 324, distance: 120.0
click at [356, 324] on div "825 963 5117" at bounding box center [698, 328] width 928 height 25
copy span "825 963 5117"
click at [1356, 295] on link "Edit Device / Employee" at bounding box center [1412, 293] width 186 height 21
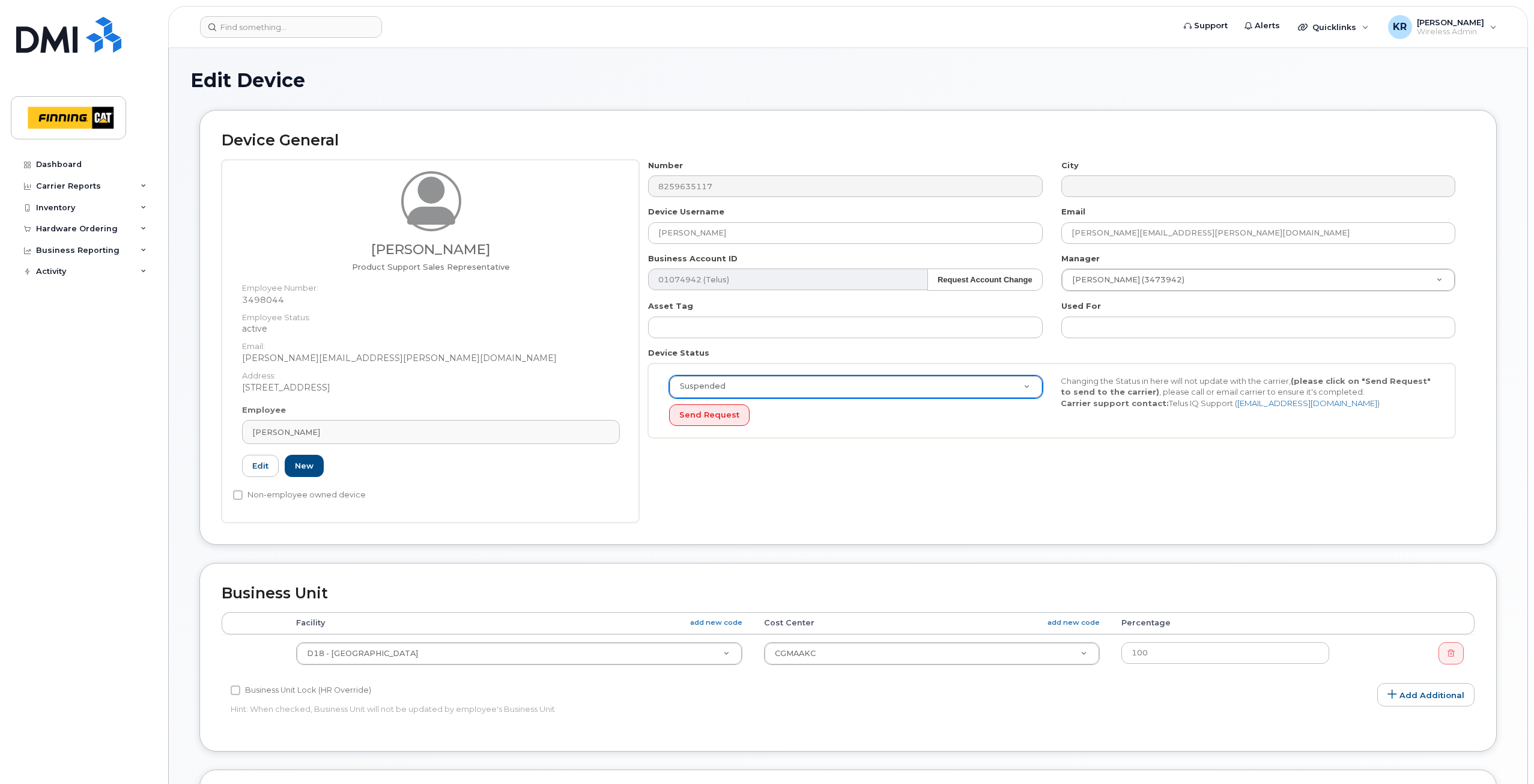
select select "suspended"
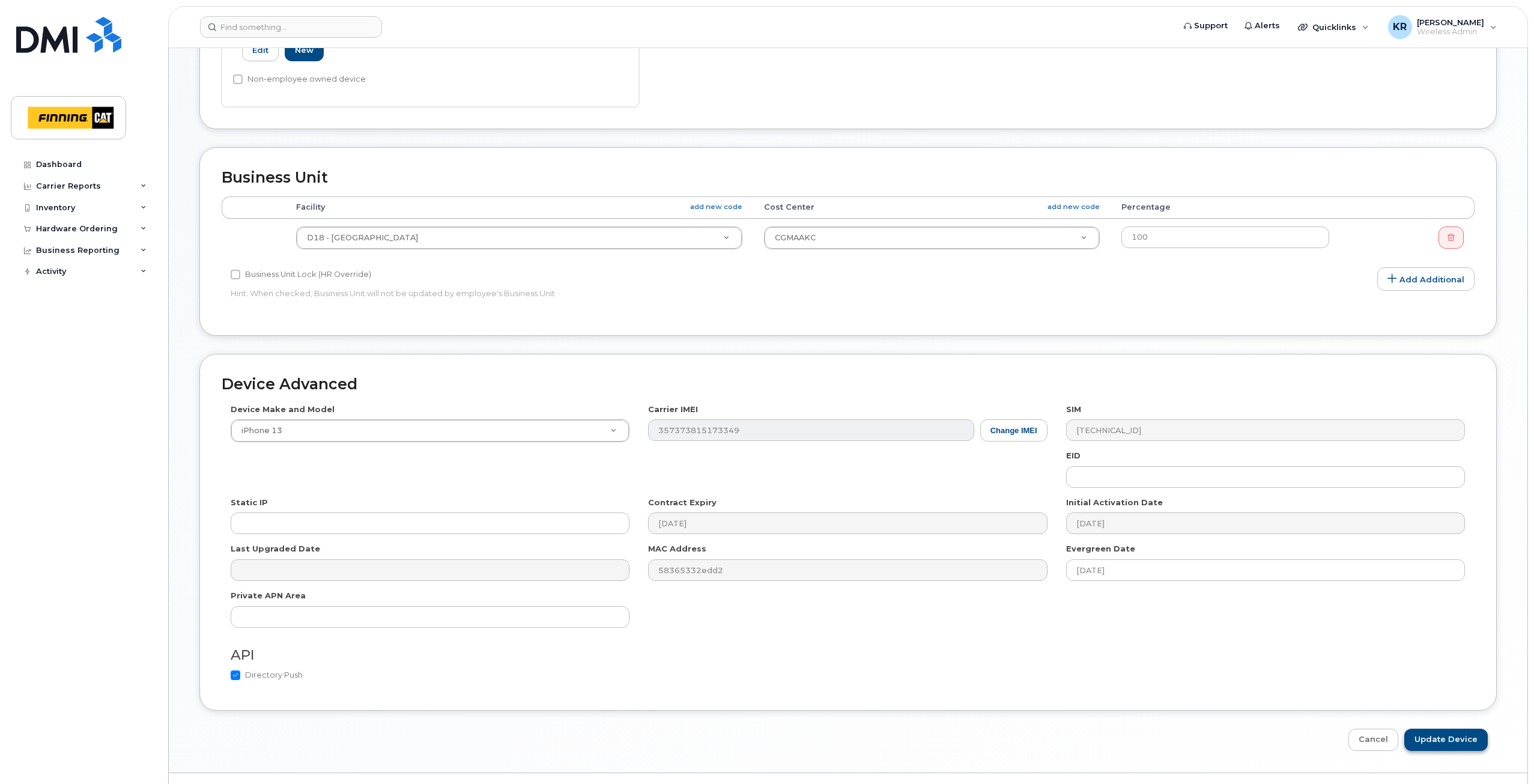
scroll to position [443, 0]
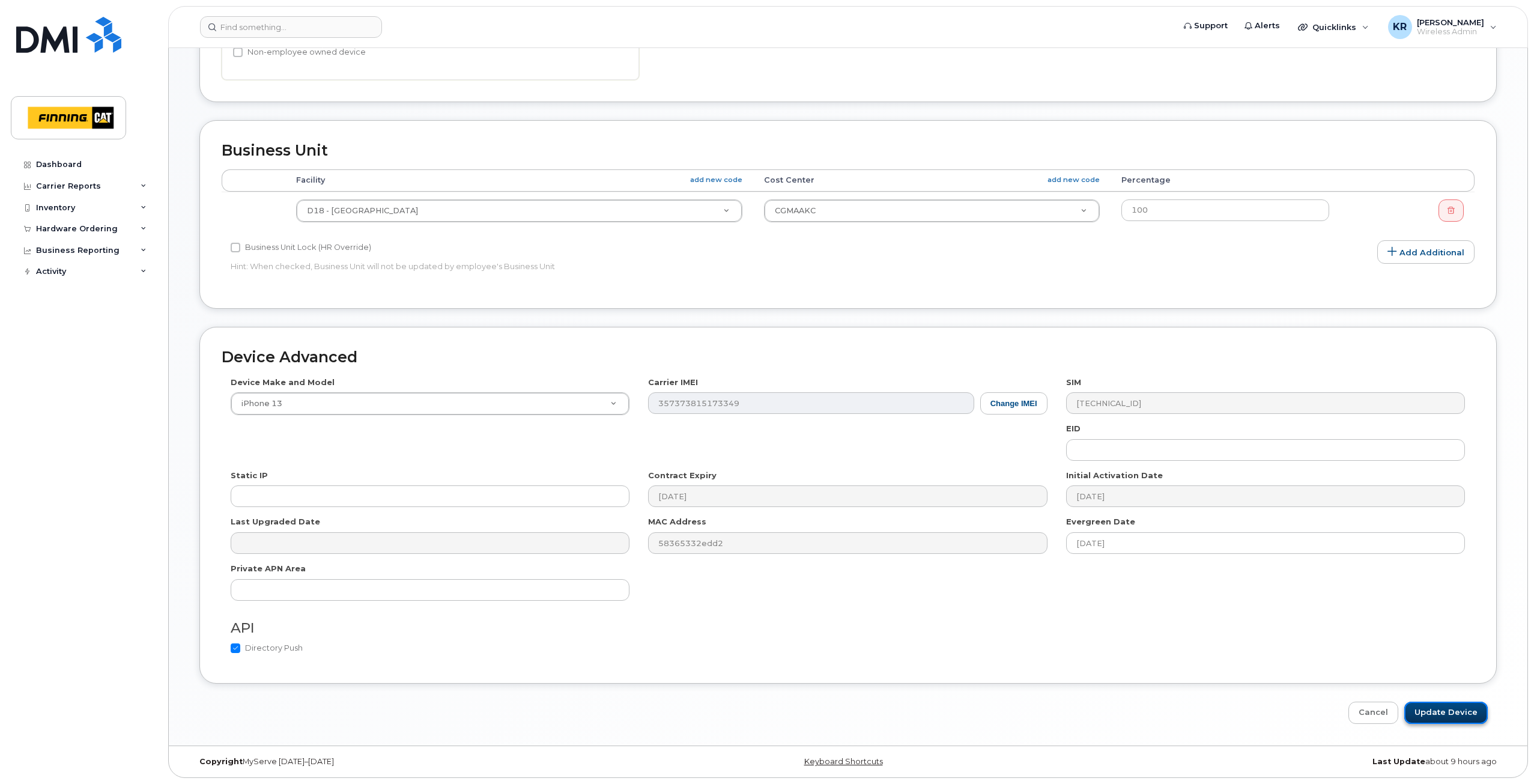
click at [1459, 716] on input "Update Device" at bounding box center [1446, 712] width 84 height 22
type input "Saving..."
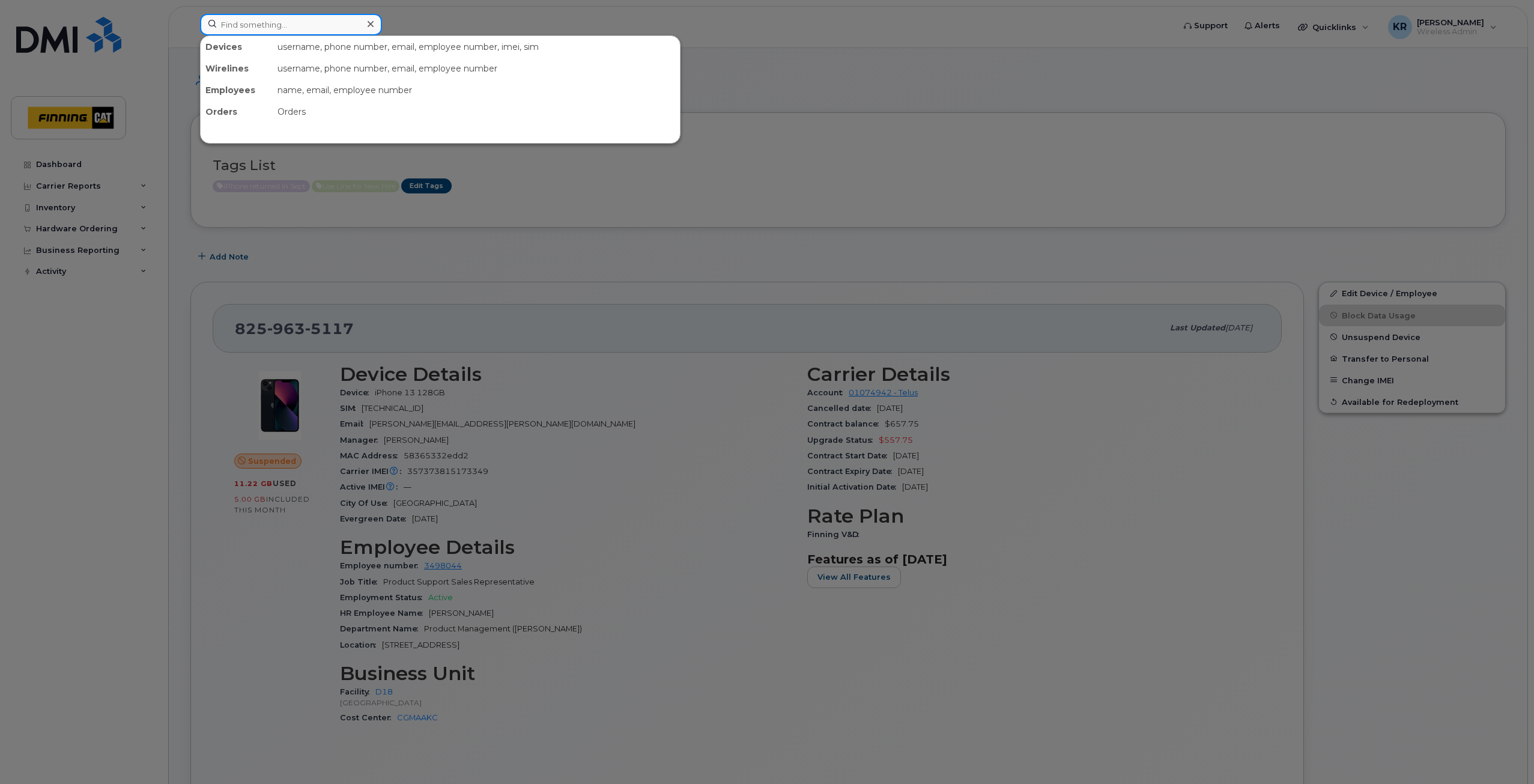
click at [257, 25] on input at bounding box center [291, 25] width 182 height 21
paste input "7782566503"
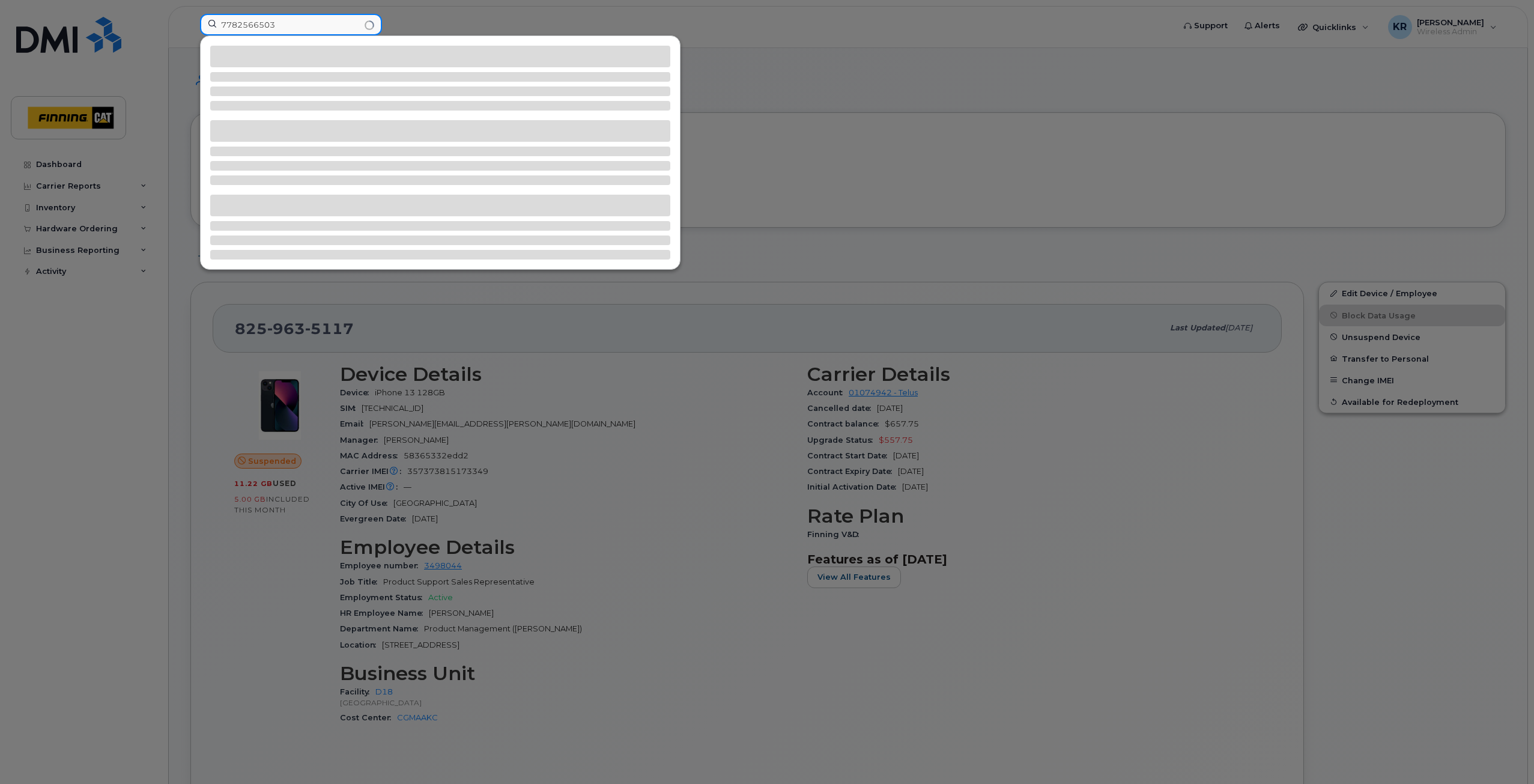
type input "7782566503"
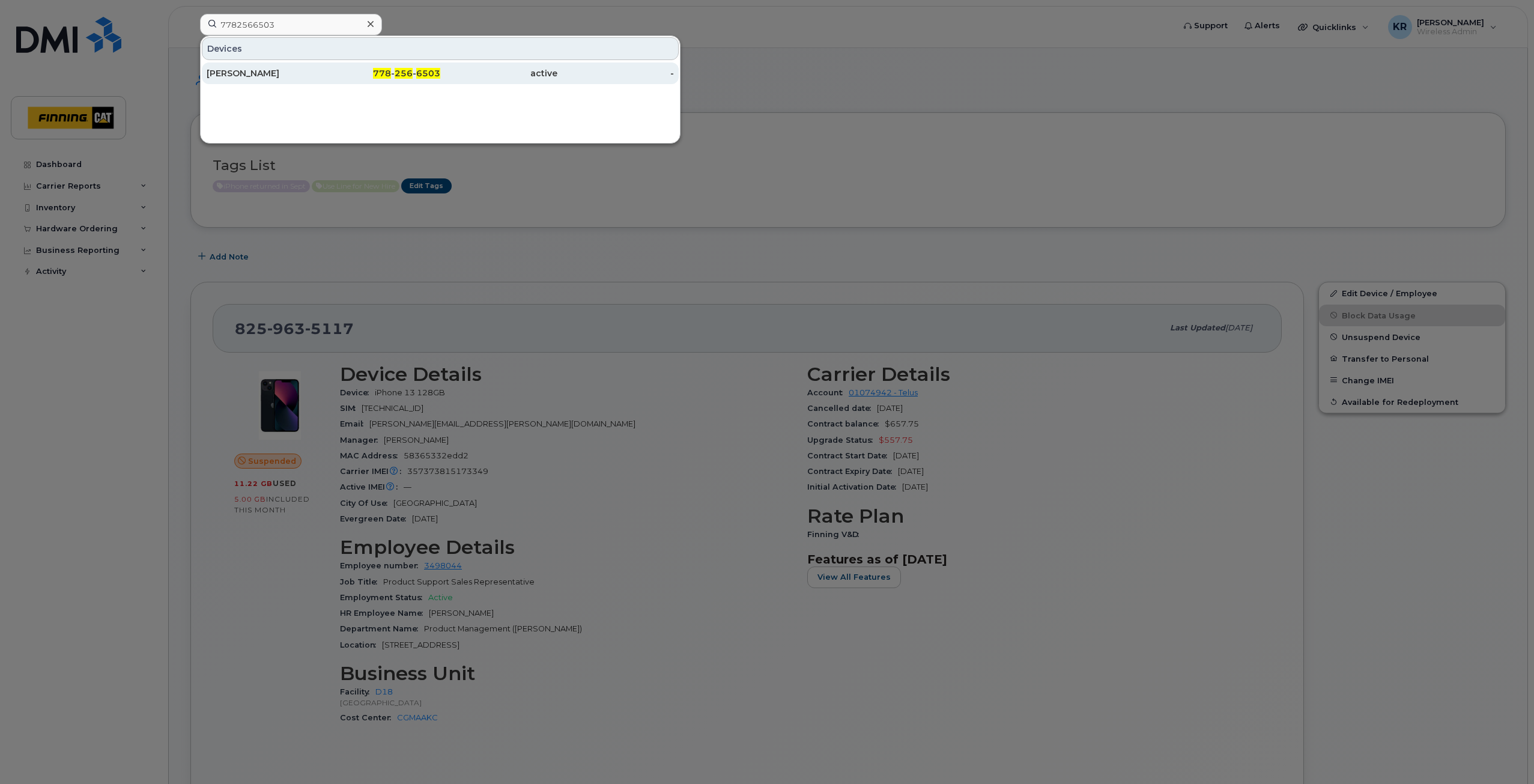
click at [308, 76] on div "[PERSON_NAME]" at bounding box center [265, 73] width 117 height 12
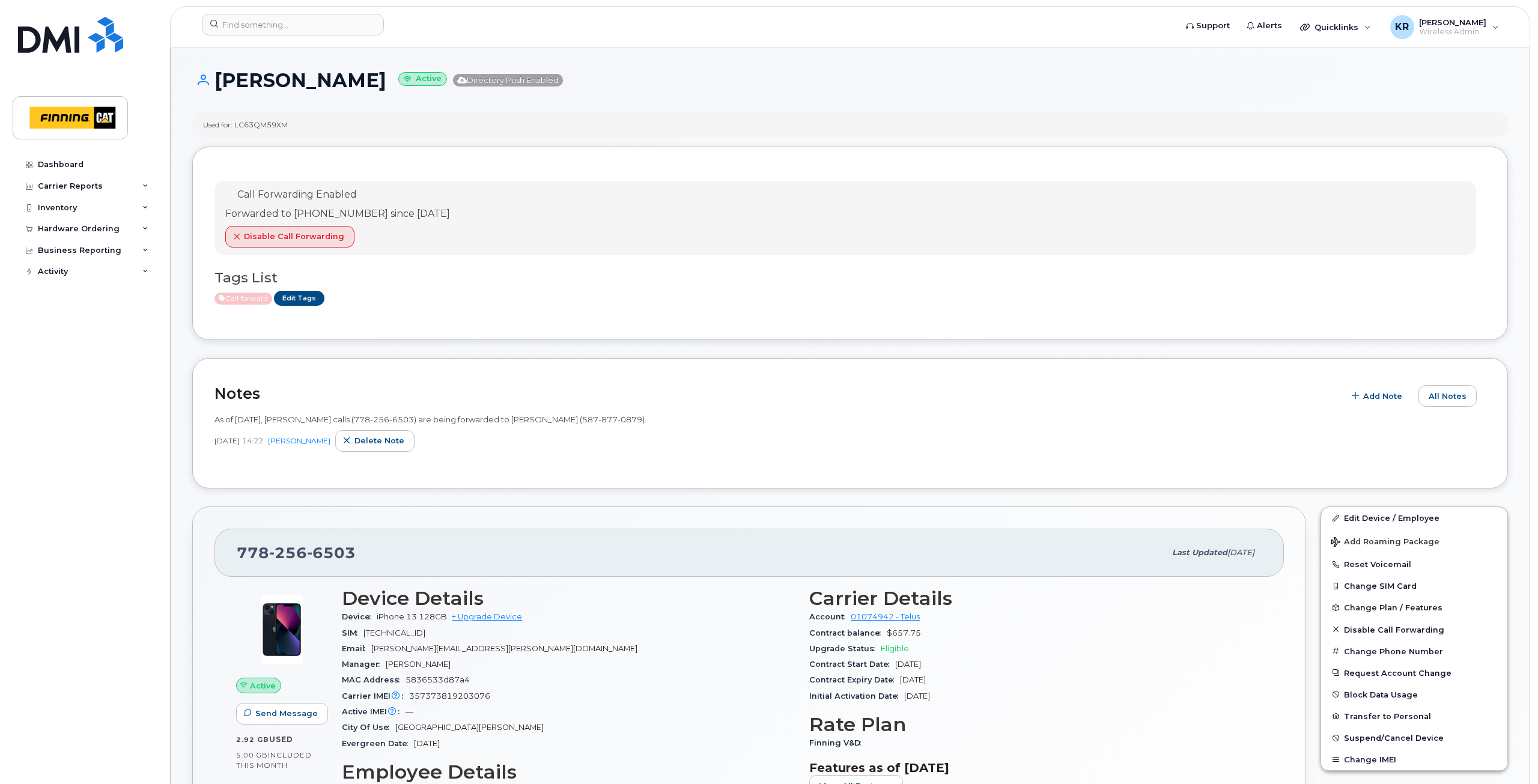
scroll to position [60, 0]
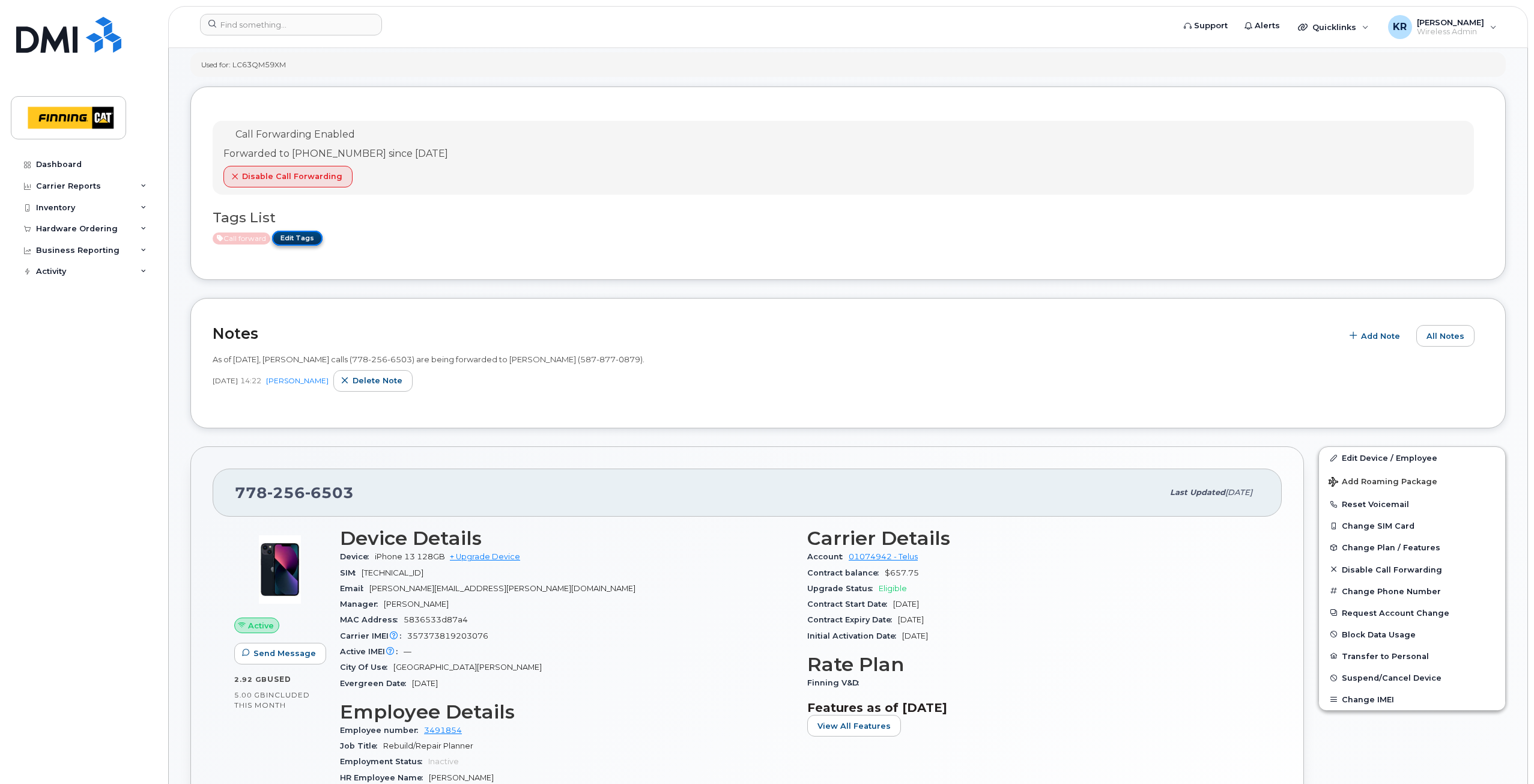
click at [307, 235] on link "Edit Tags" at bounding box center [297, 238] width 50 height 15
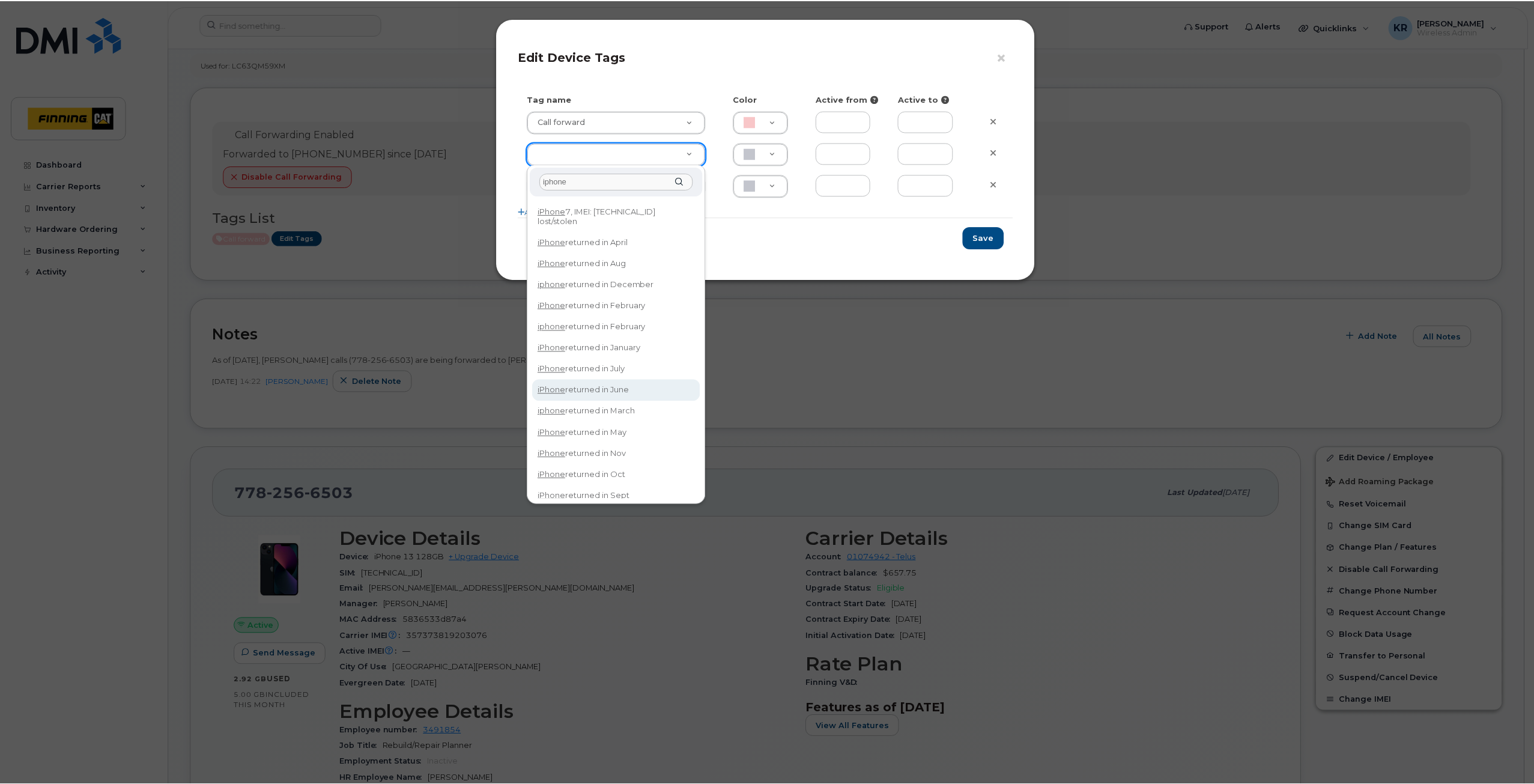
scroll to position [26, 0]
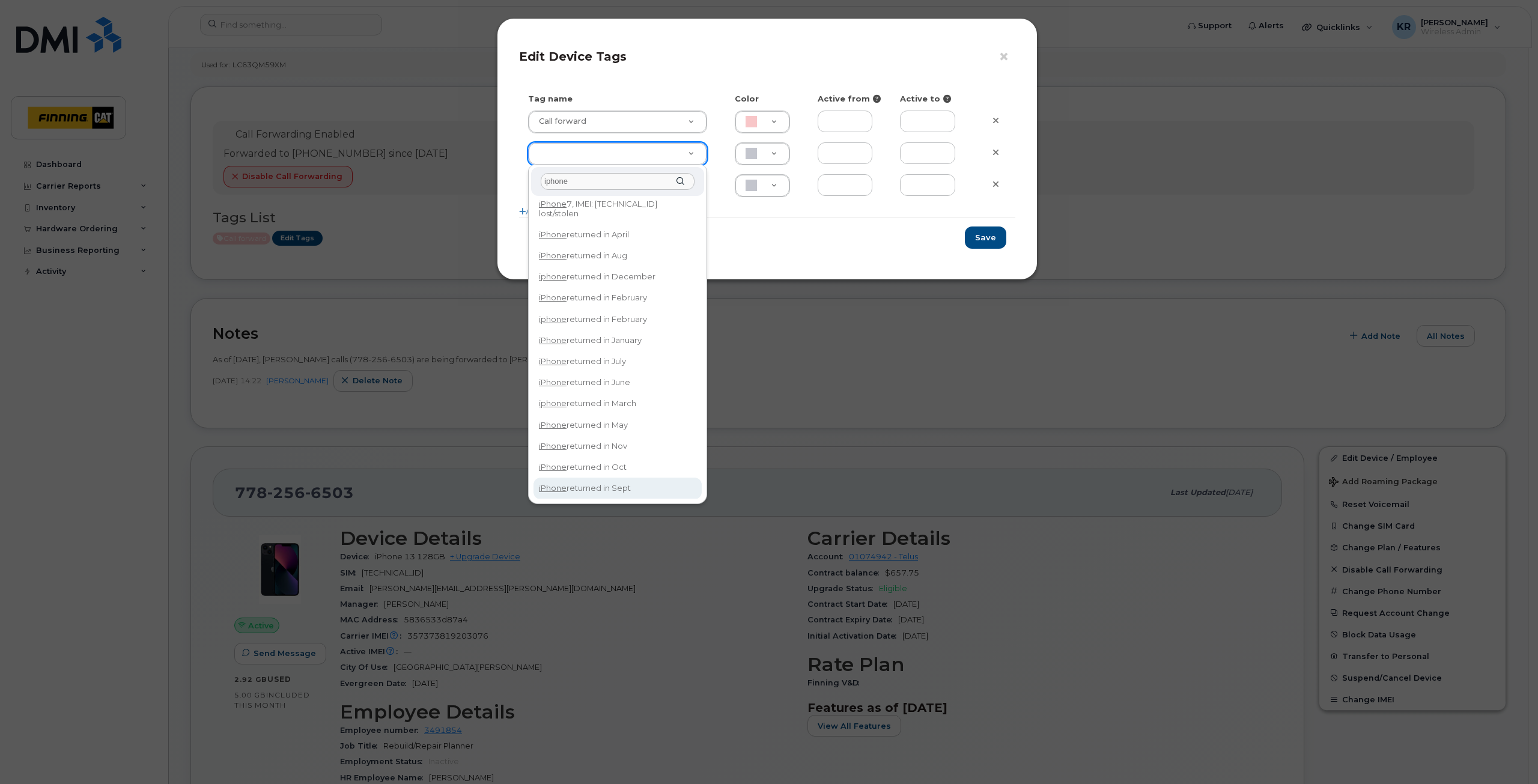
type input "iphone"
type input "iPhone returned in Sept"
type input "DFD3EE"
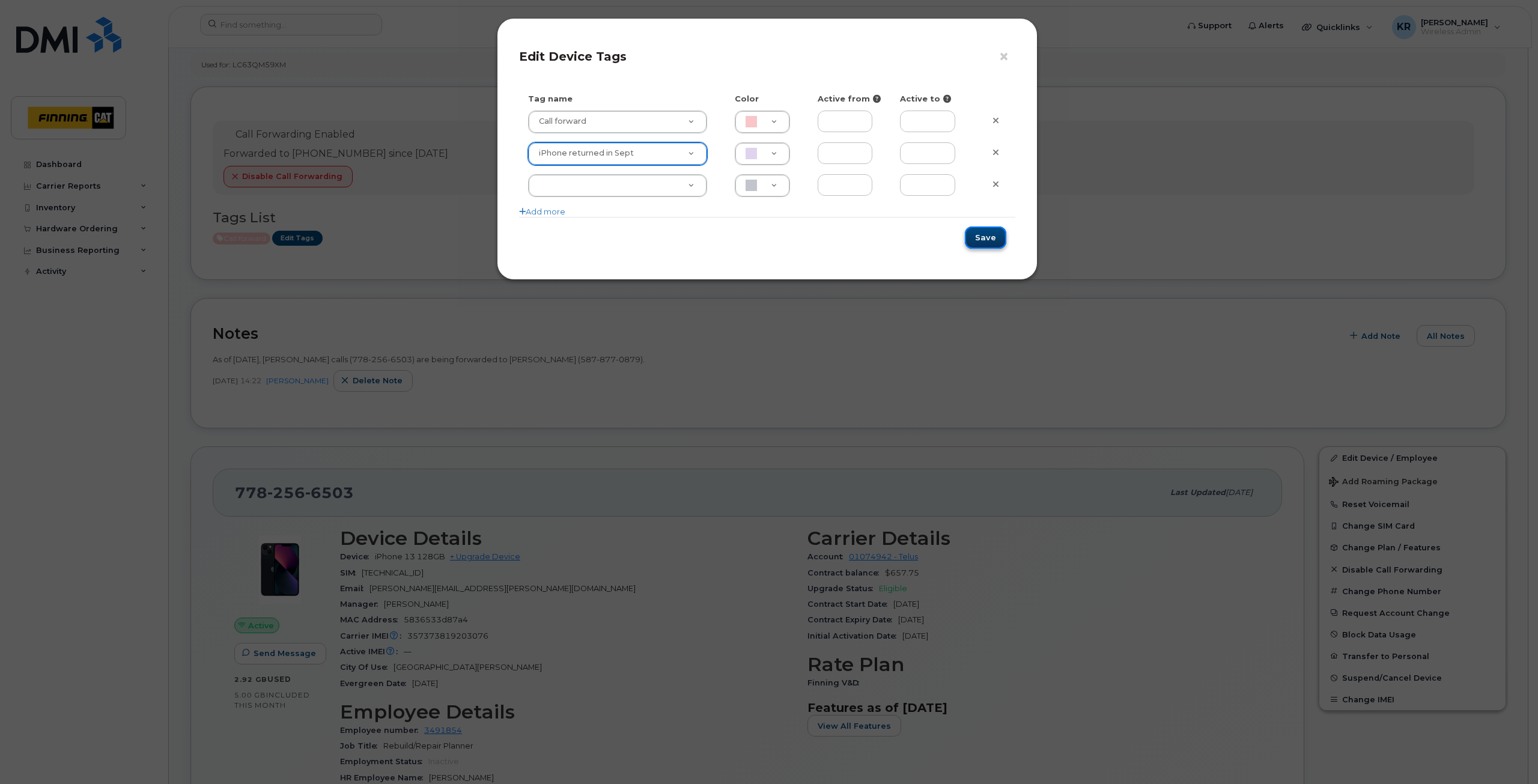
click at [984, 239] on button "Save" at bounding box center [986, 237] width 42 height 22
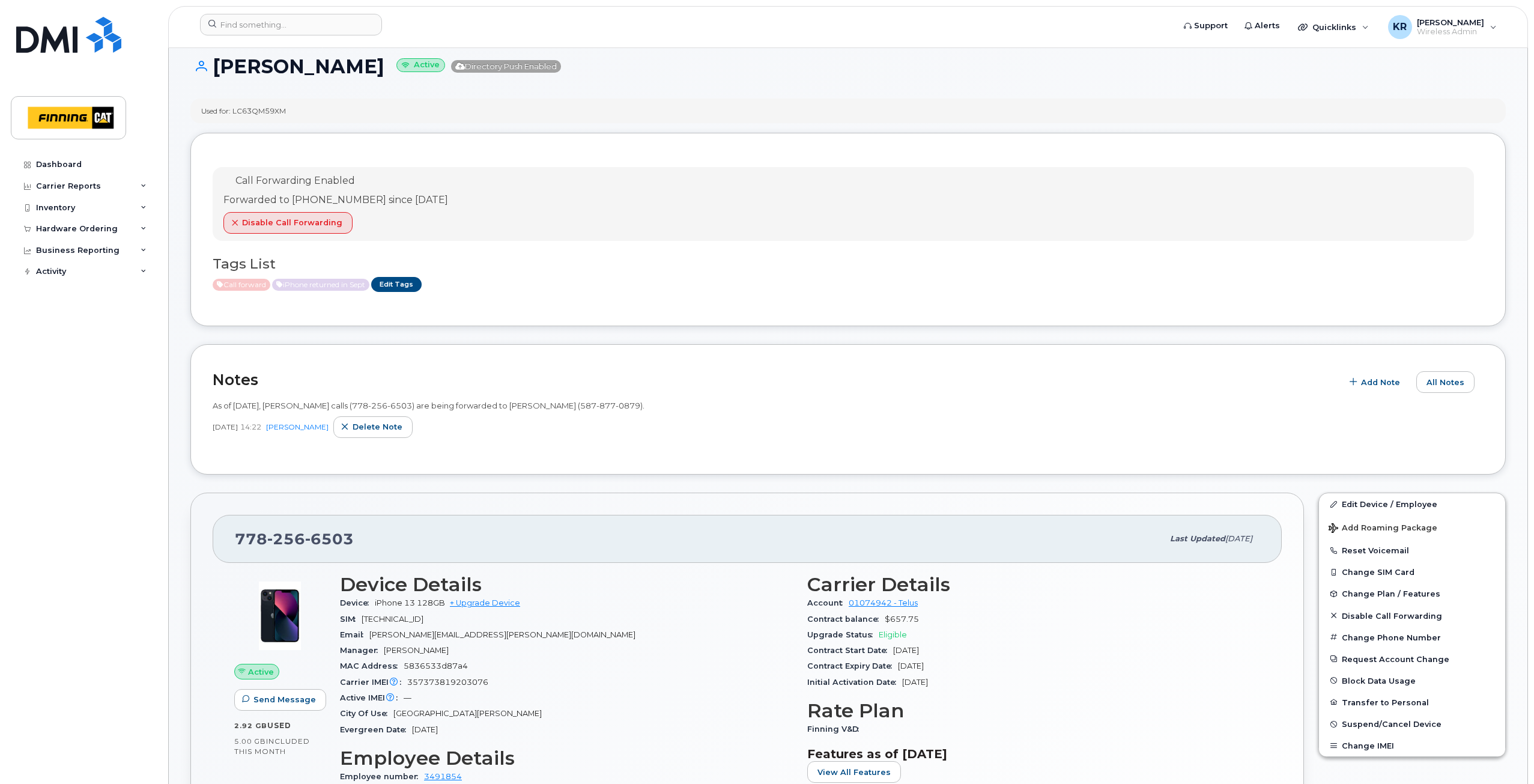
scroll to position [0, 0]
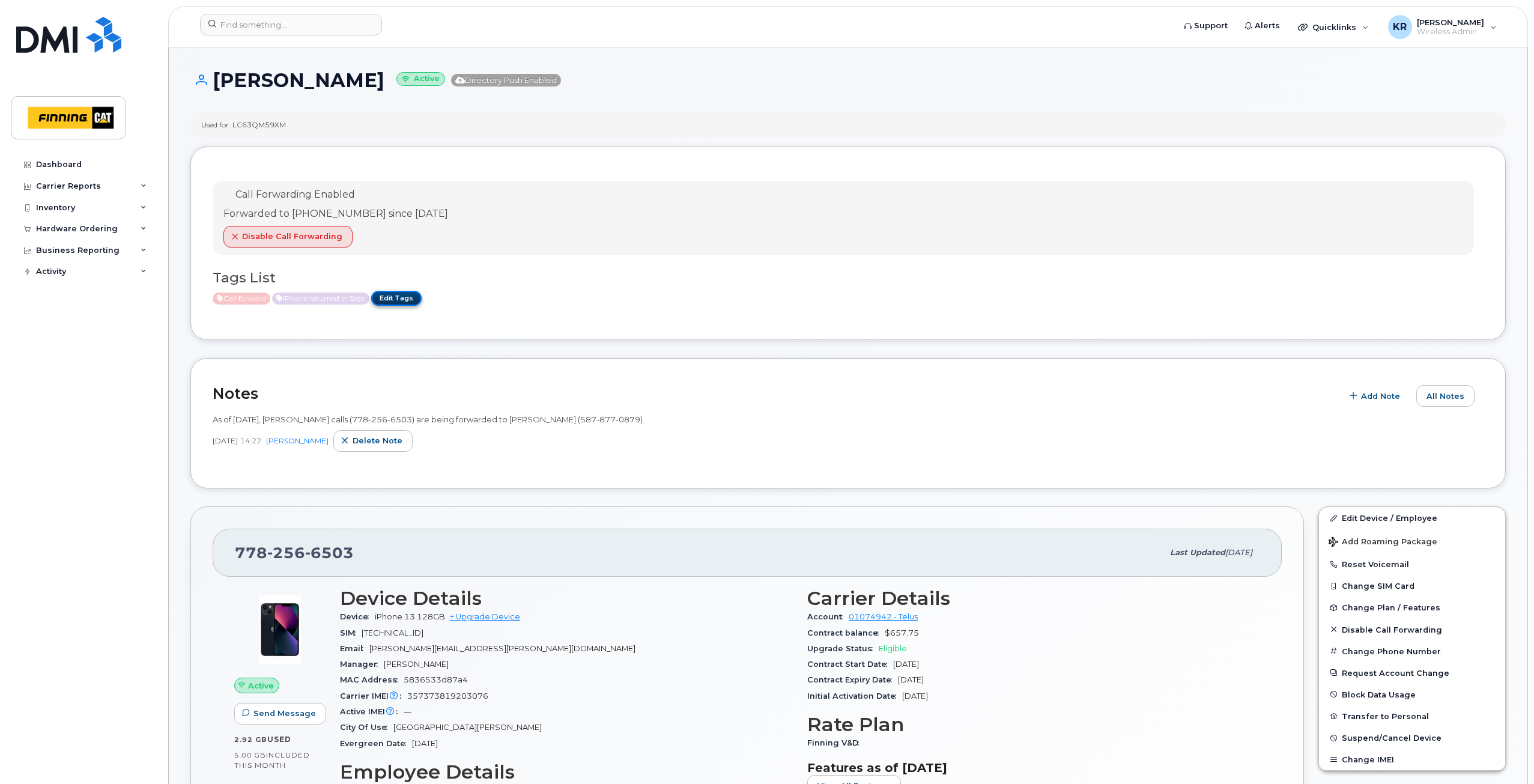
click at [408, 297] on link "Edit Tags" at bounding box center [396, 298] width 50 height 15
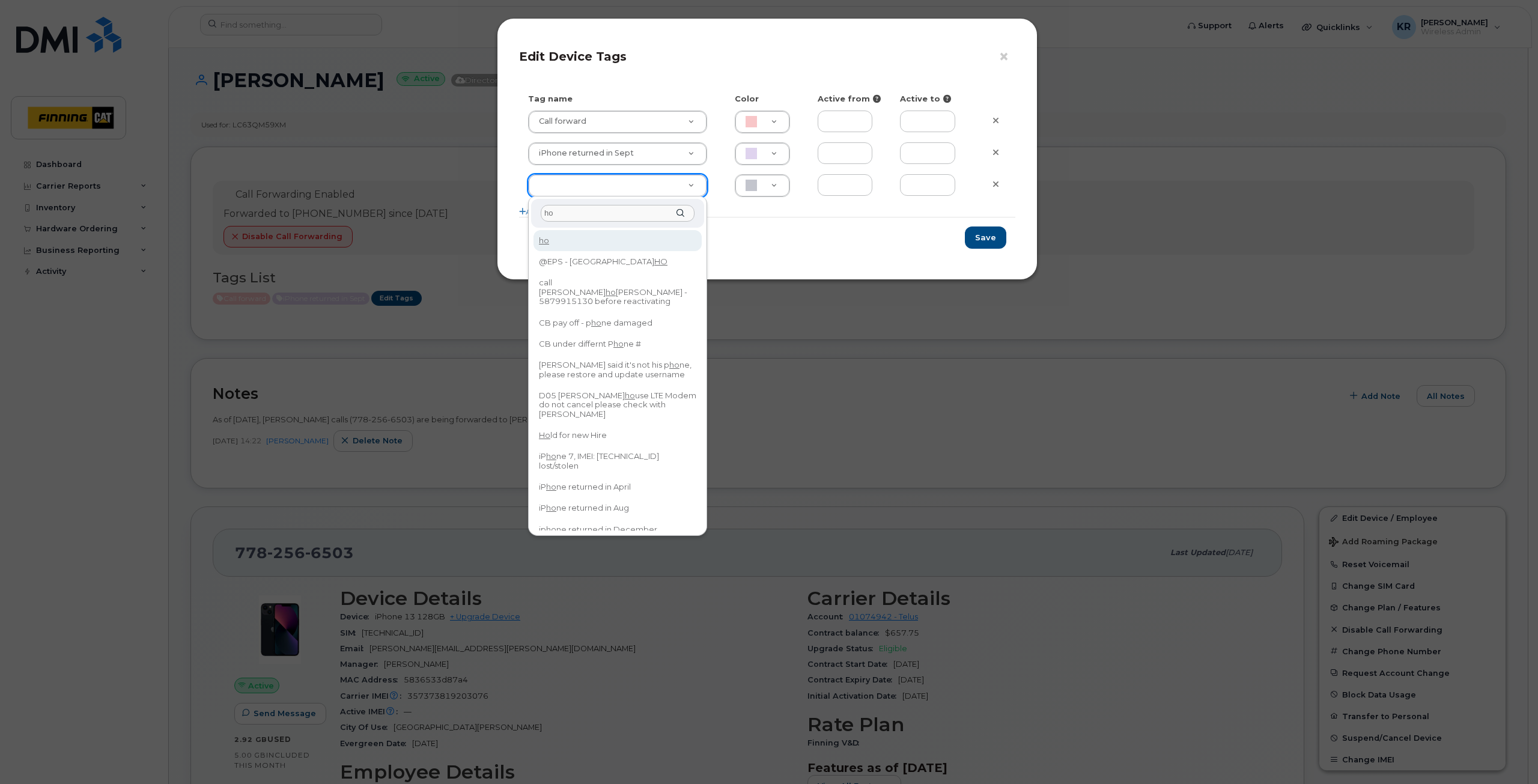
type input "h"
type input "held"
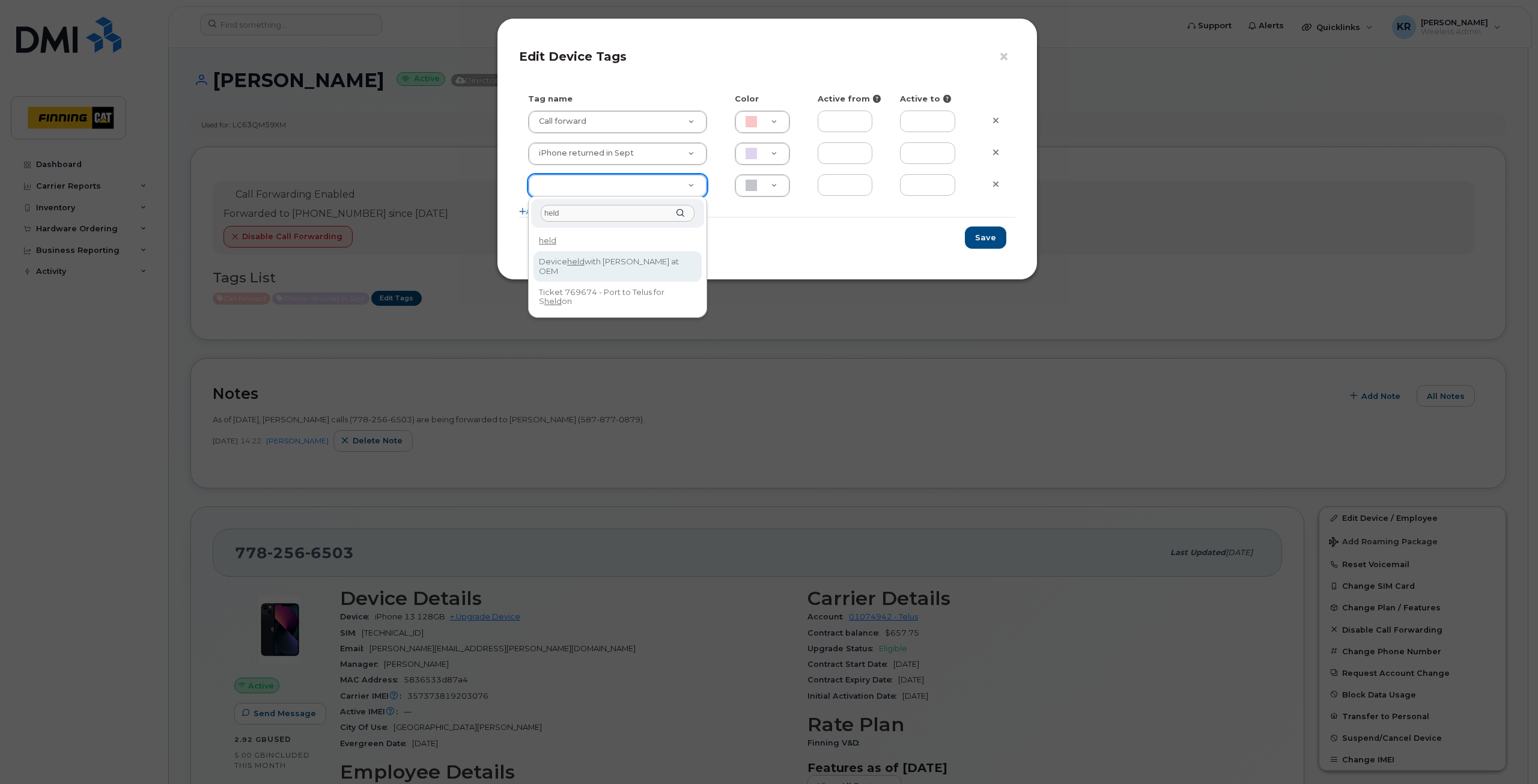
type input "Device held with [PERSON_NAME] at OEM"
type input "BCE3D8"
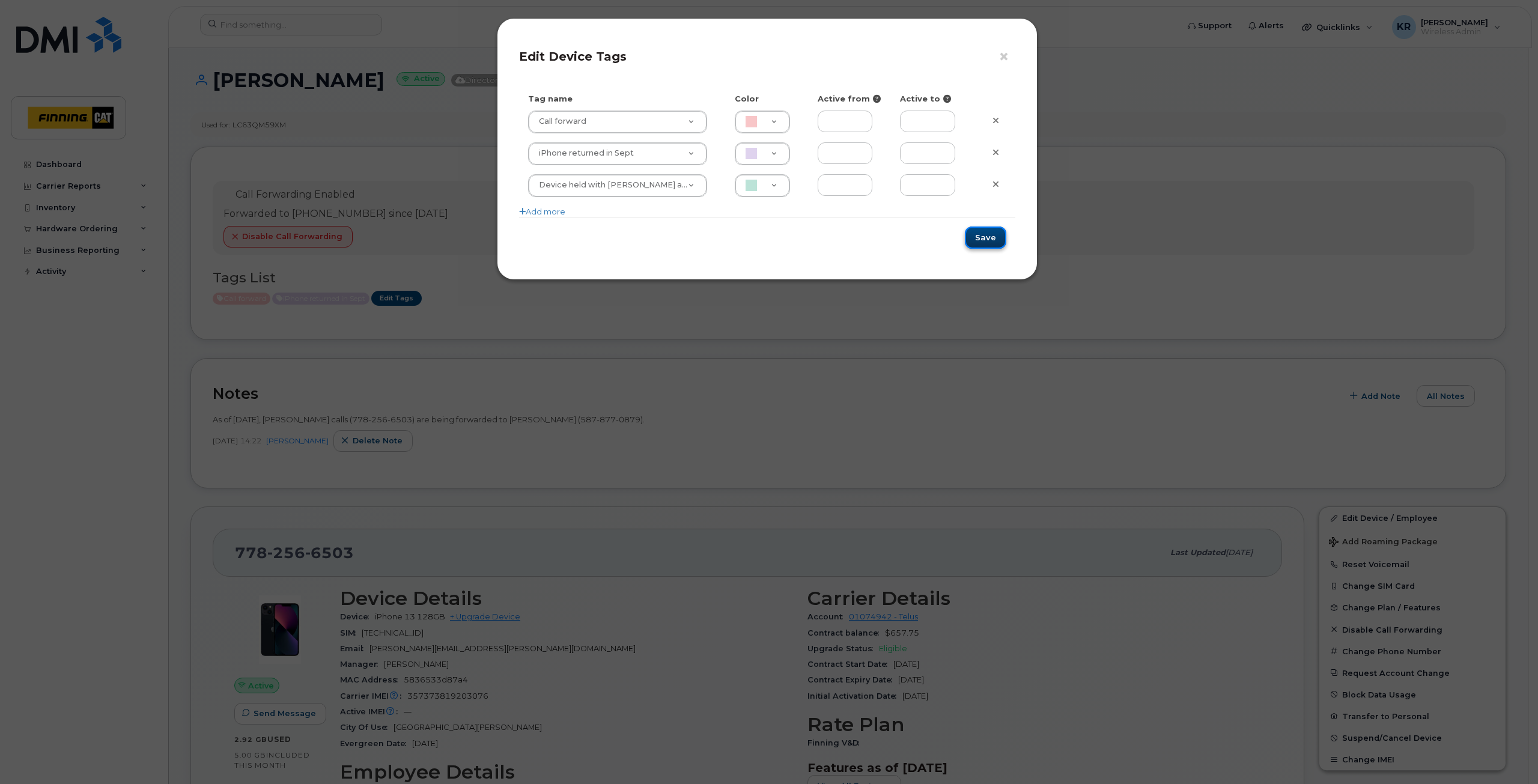
click at [993, 235] on button "Save" at bounding box center [986, 237] width 42 height 22
